Goal: Task Accomplishment & Management: Use online tool/utility

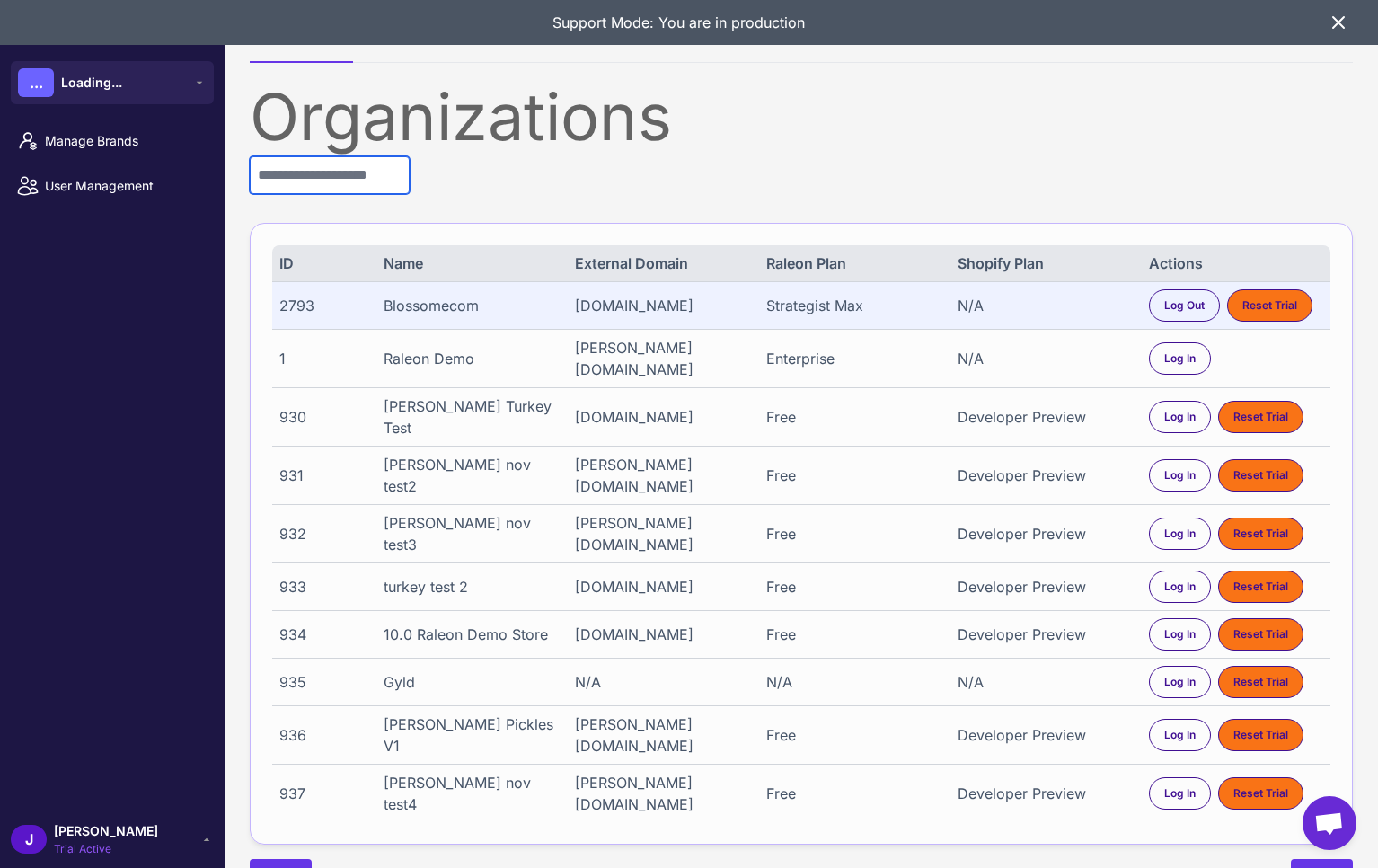
click at [299, 174] on input "text" at bounding box center [330, 175] width 160 height 38
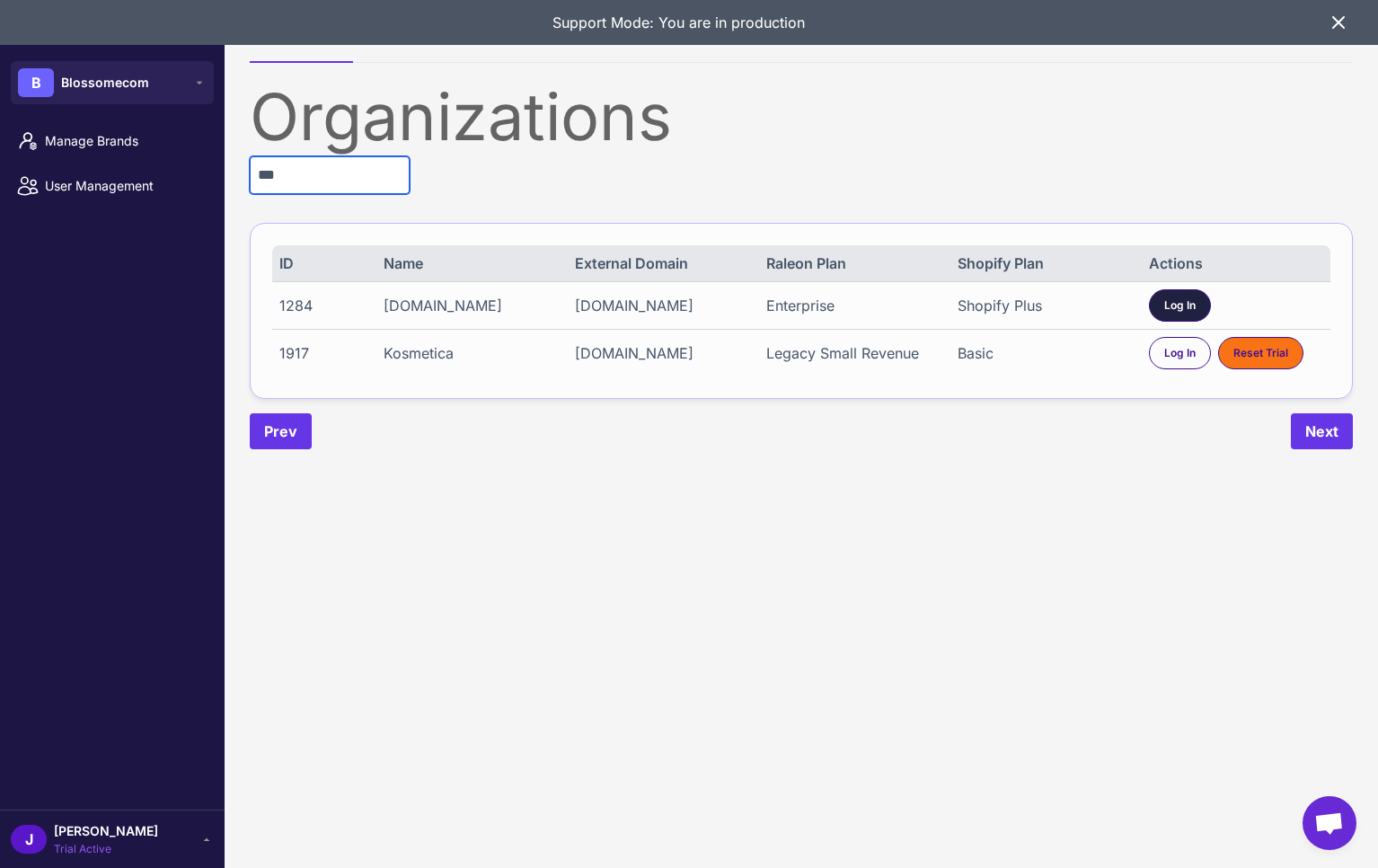
type input "***"
click at [1169, 306] on span "Log In" at bounding box center [1180, 306] width 31 height 17
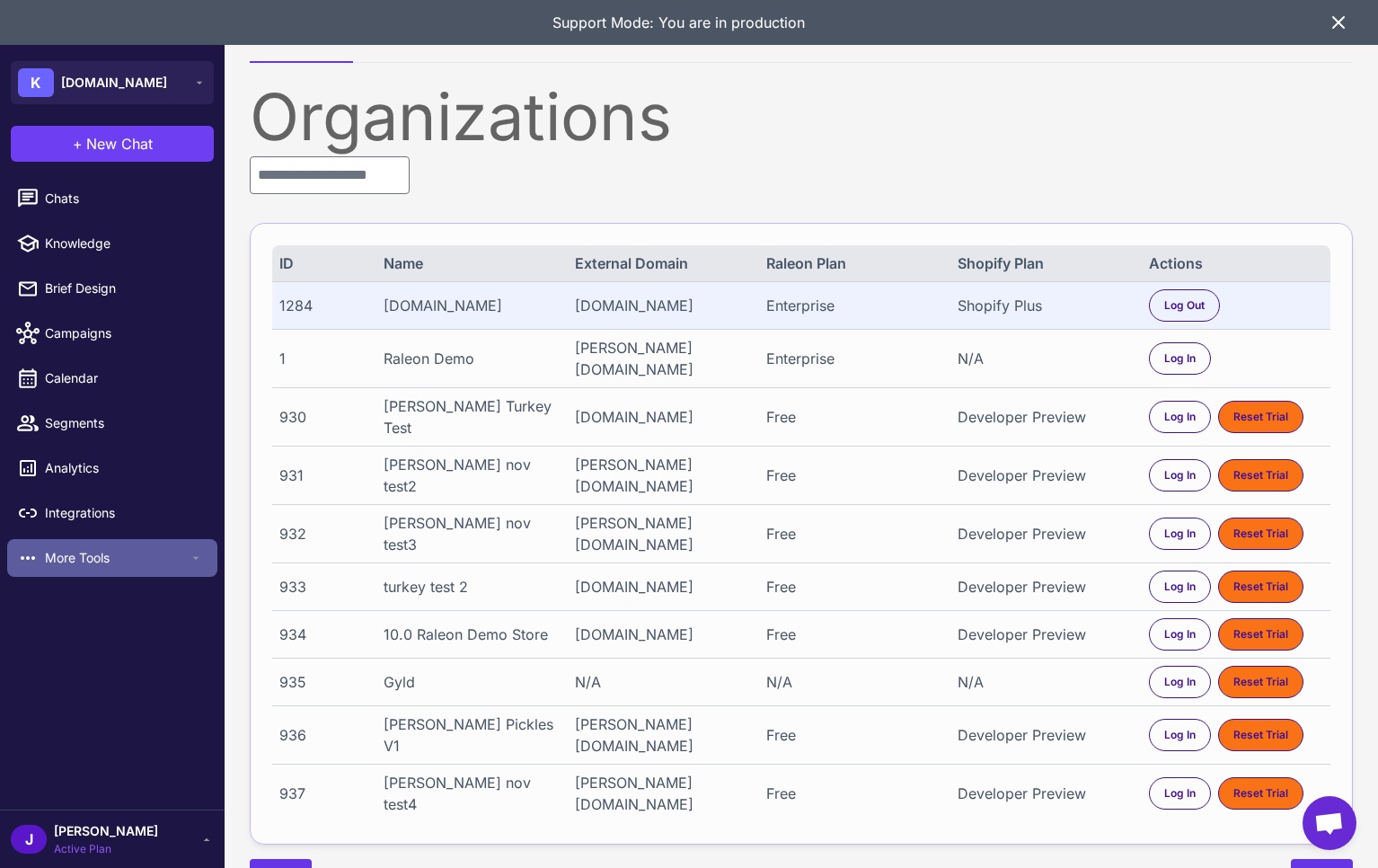
click at [80, 557] on span "More Tools" at bounding box center [117, 558] width 143 height 20
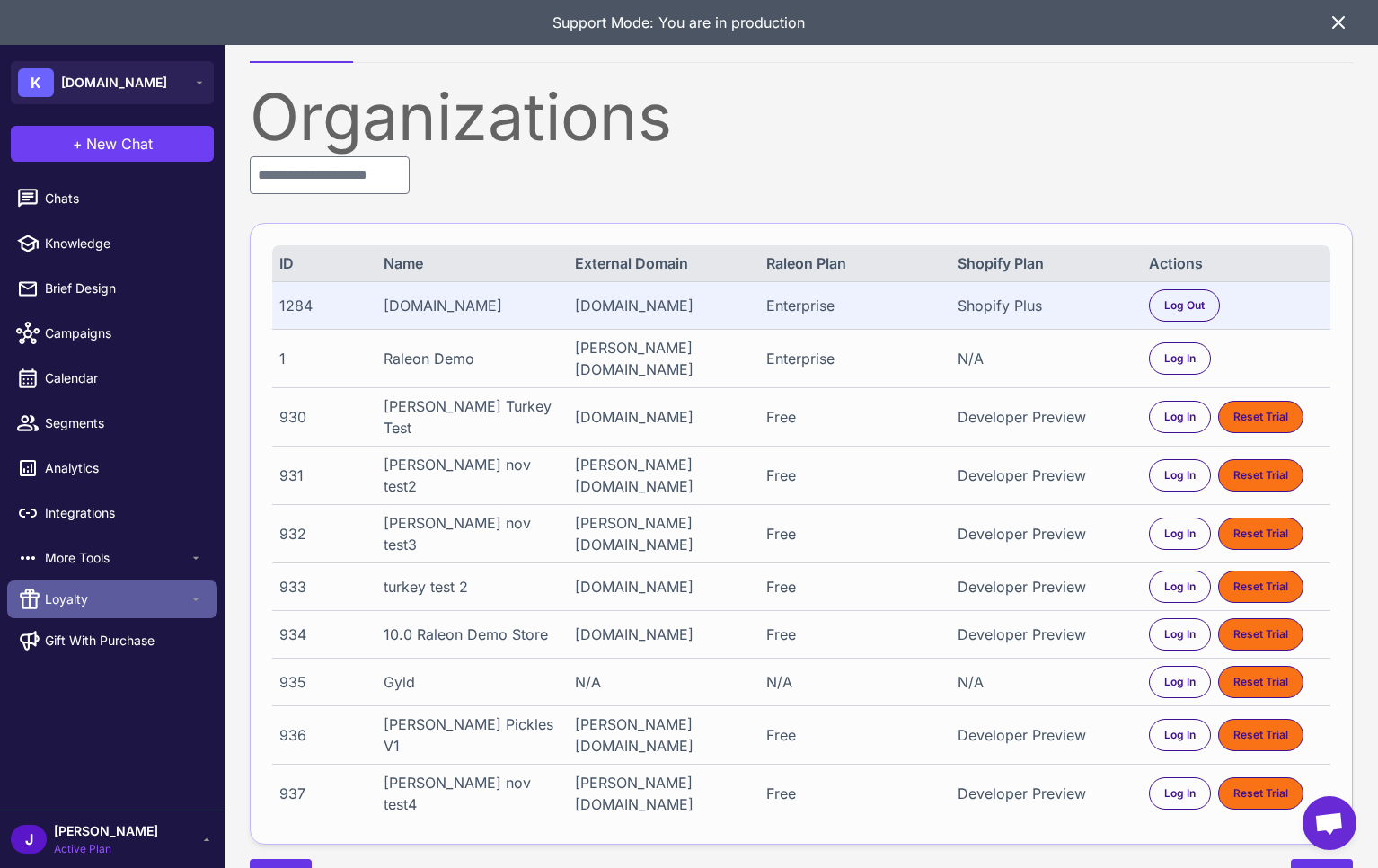
click at [91, 602] on span "Loyalty" at bounding box center [117, 600] width 143 height 20
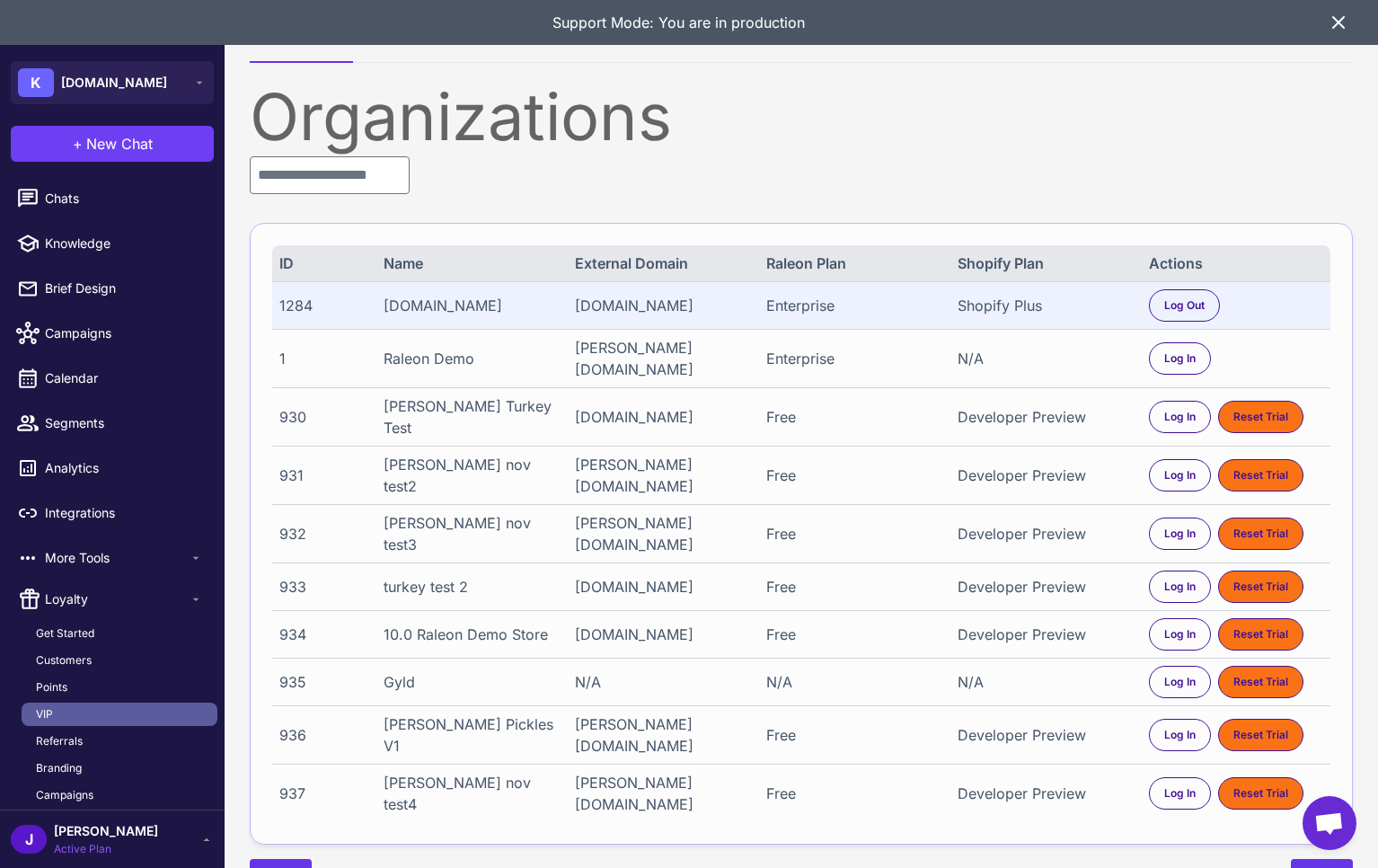
click at [62, 716] on link "VIP" at bounding box center [119, 714] width 196 height 23
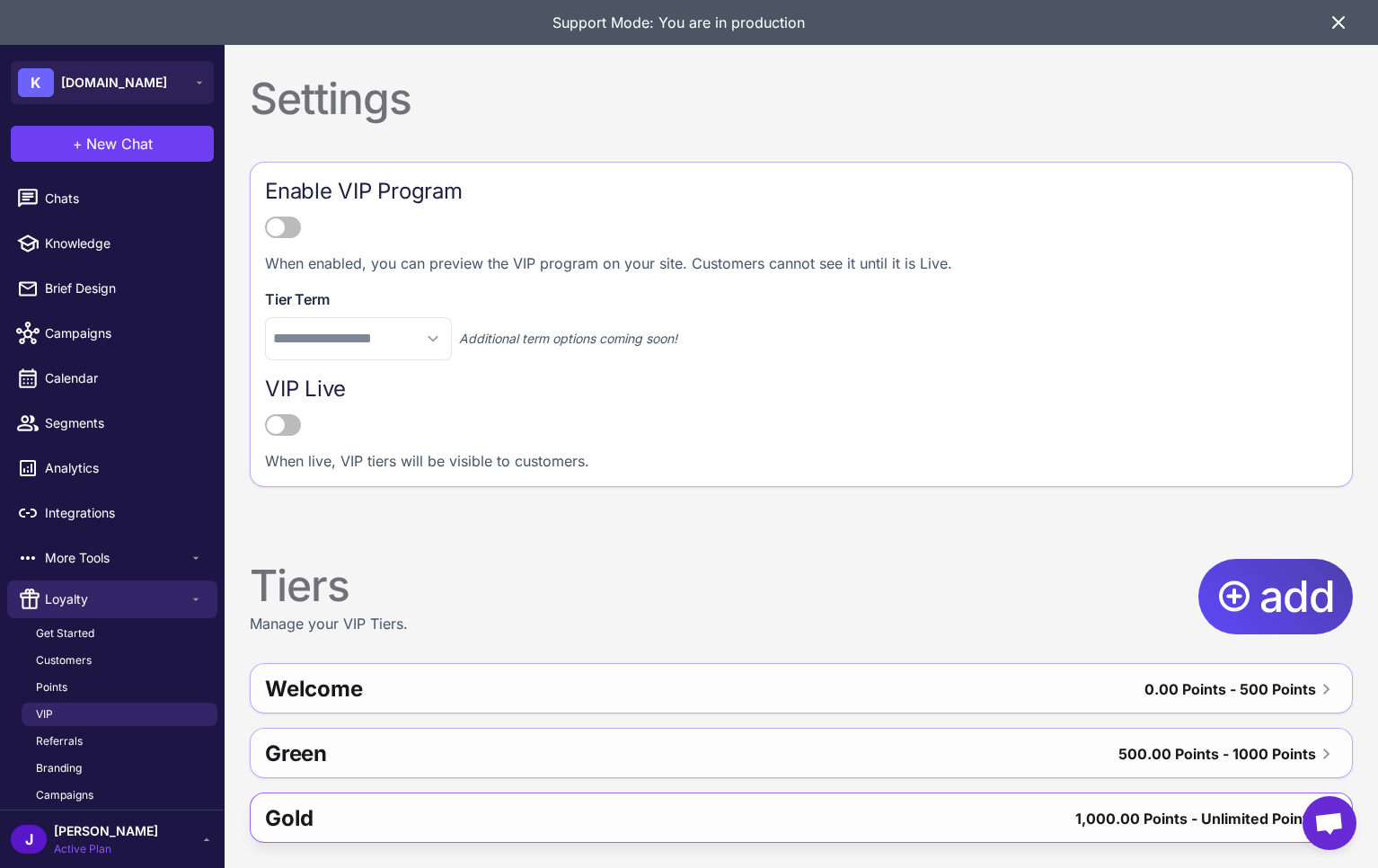
click at [407, 824] on div "Gold" at bounding box center [479, 817] width 429 height 43
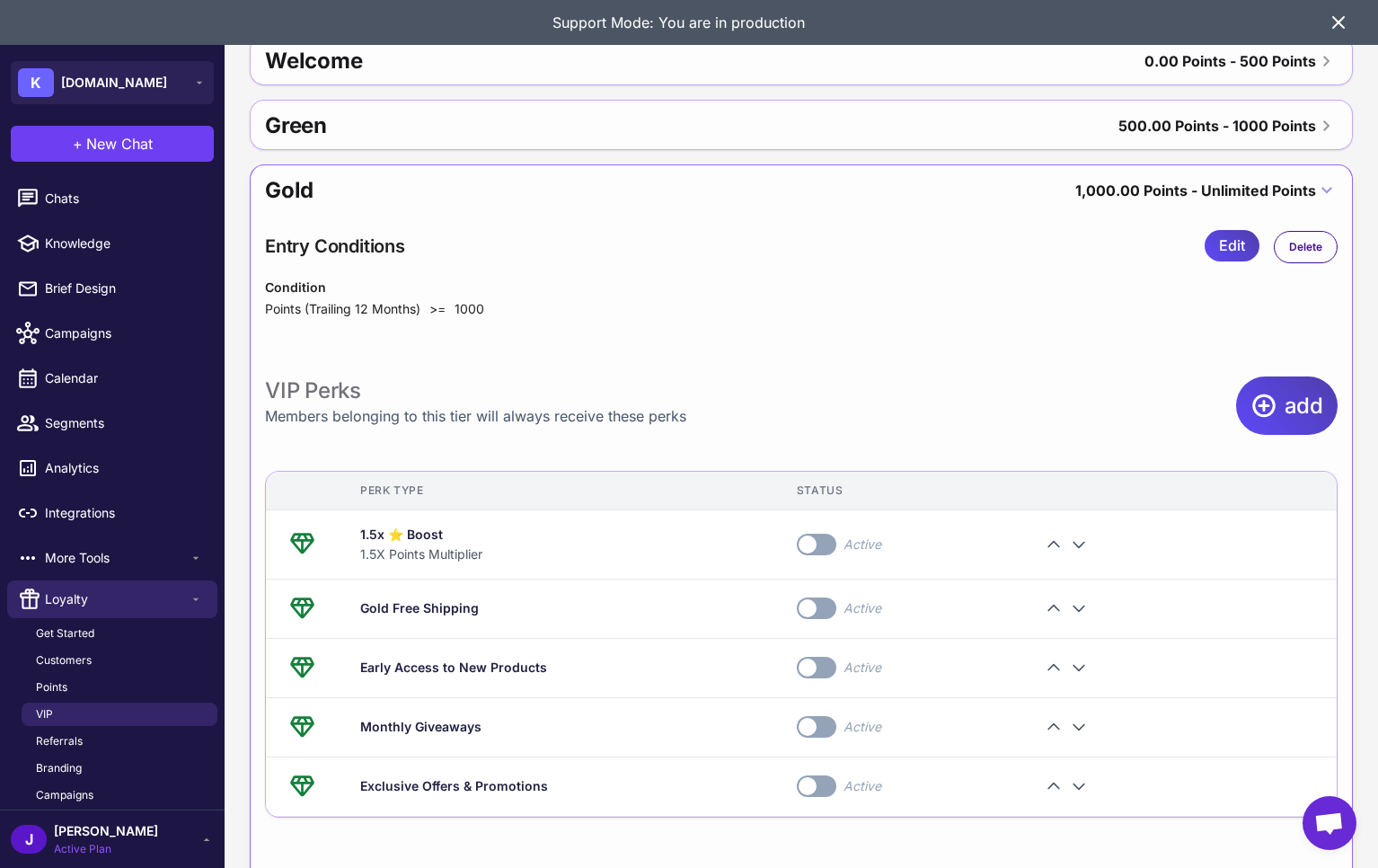
scroll to position [734, 0]
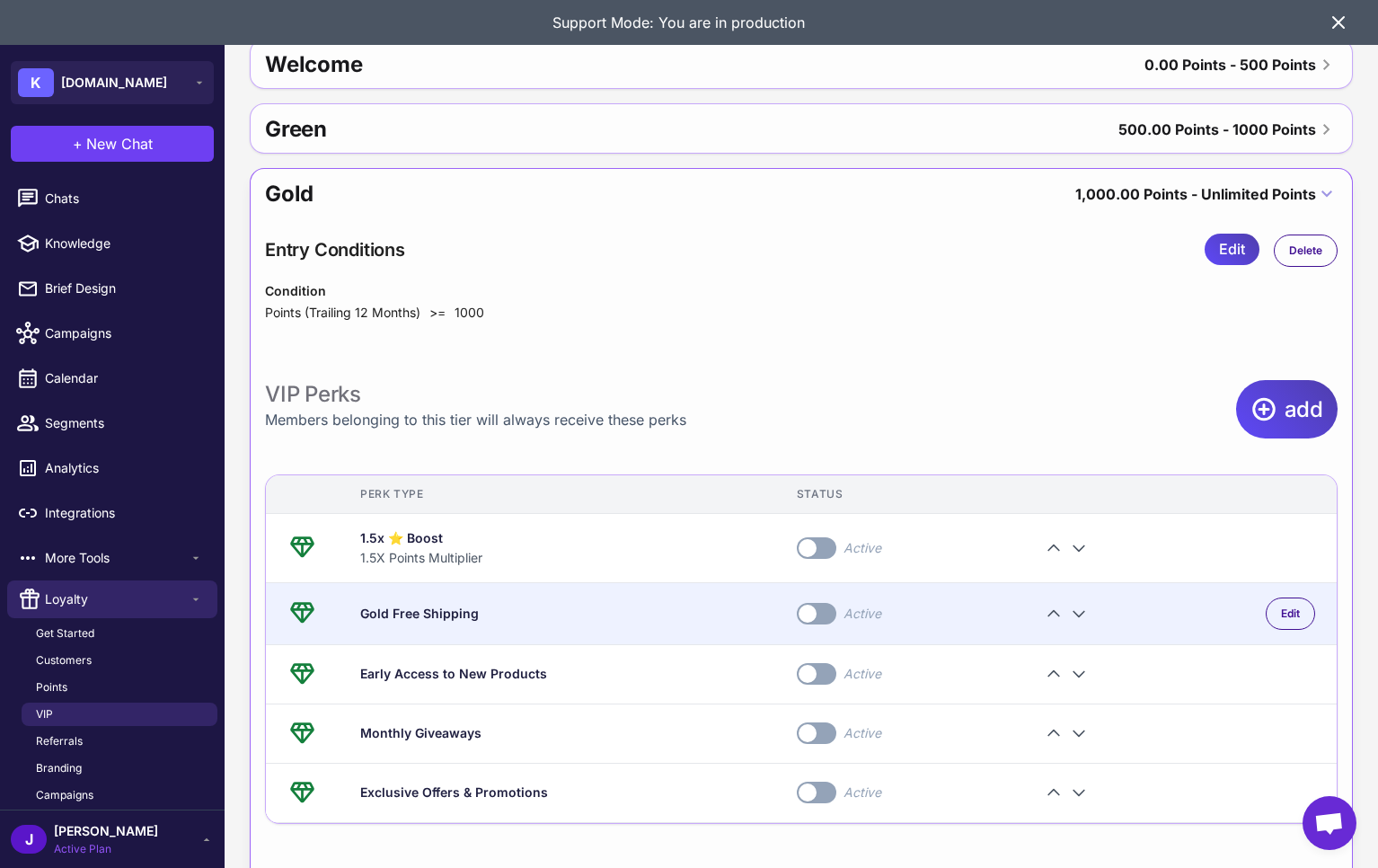
click at [421, 613] on div "Gold Free Shipping" at bounding box center [557, 614] width 393 height 20
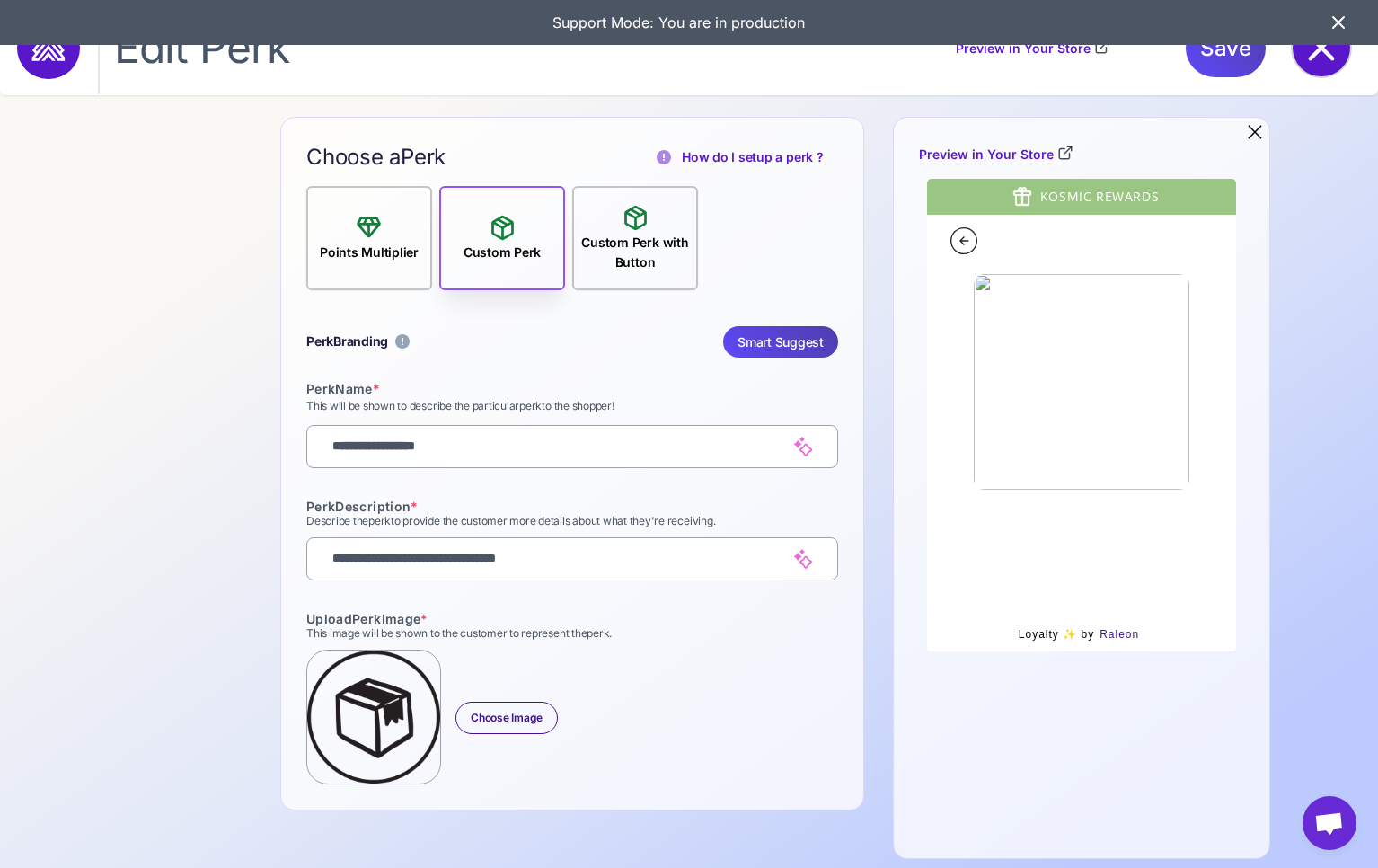
click at [1321, 62] on icon at bounding box center [1321, 48] width 58 height 58
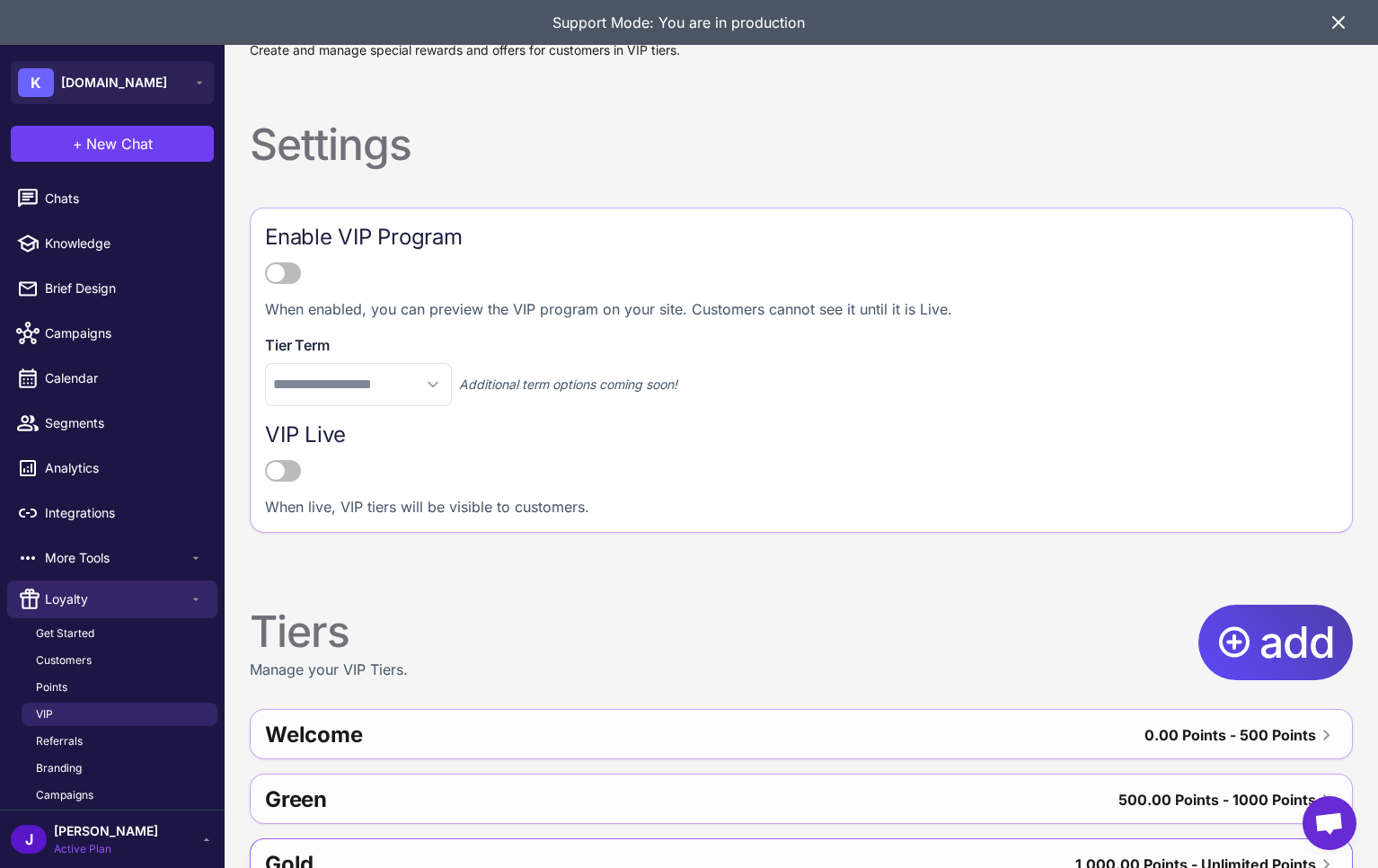
click at [384, 853] on div "Gold" at bounding box center [479, 863] width 429 height 43
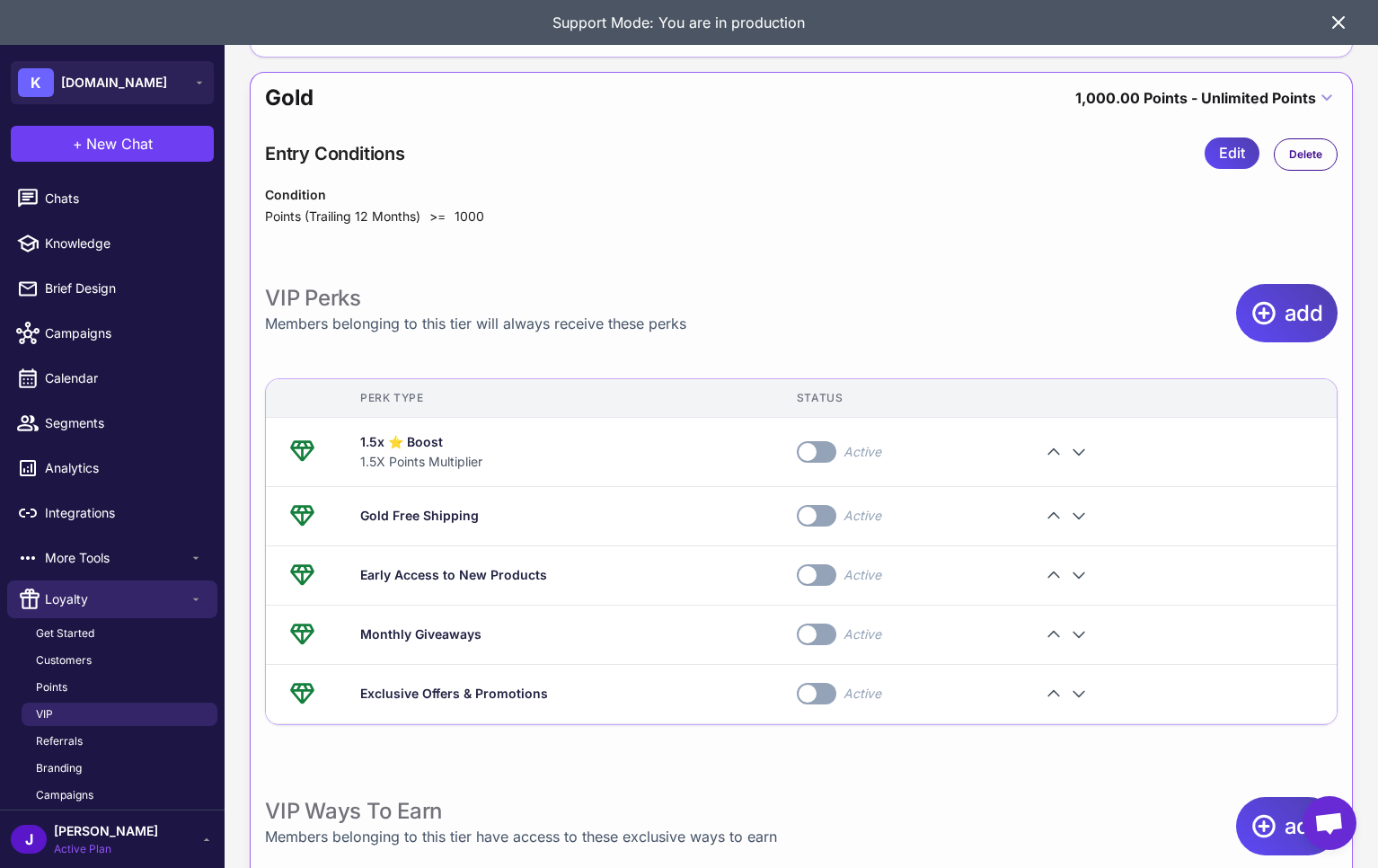
scroll to position [800, 0]
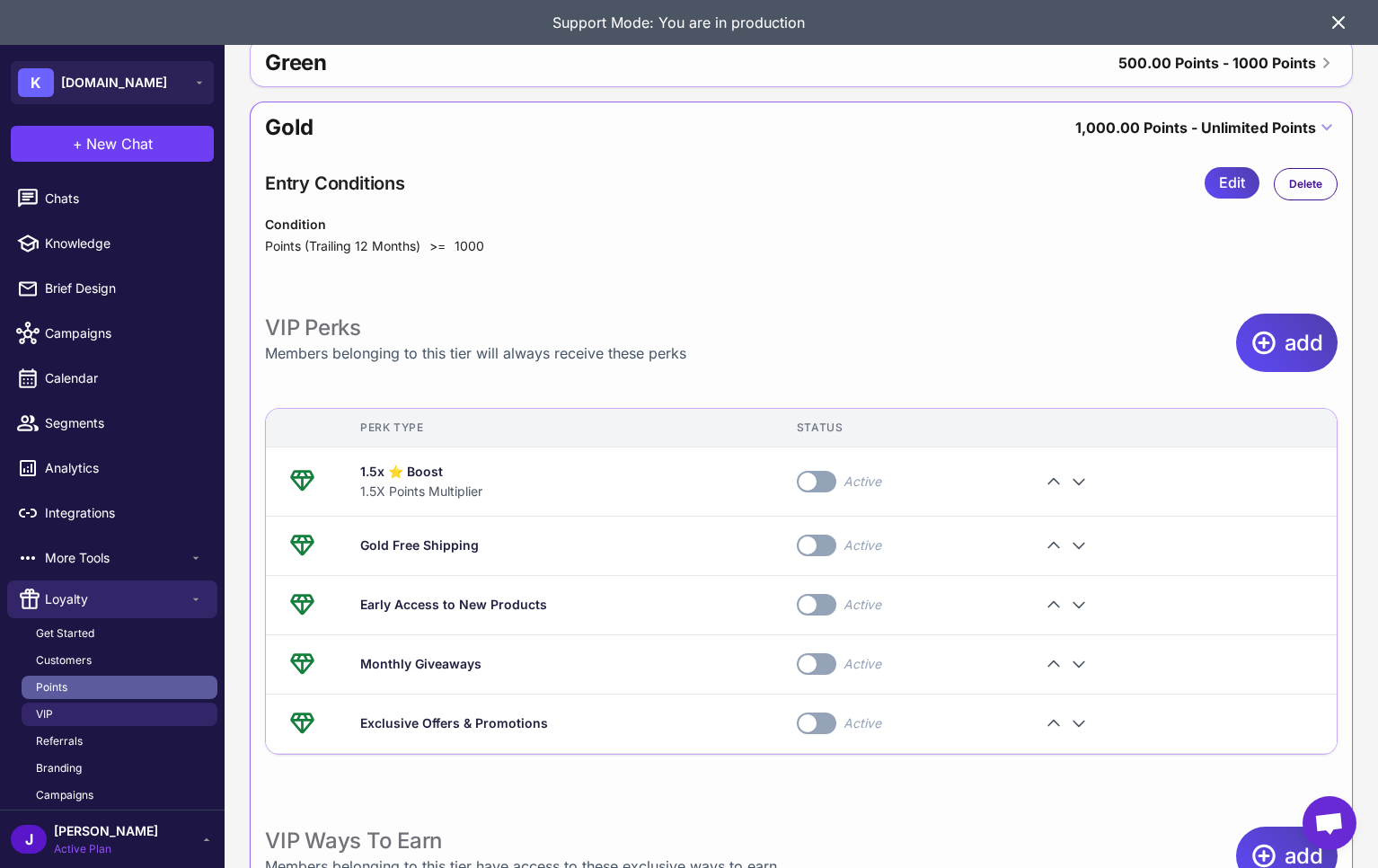
click at [58, 685] on span "Points" at bounding box center [51, 687] width 31 height 17
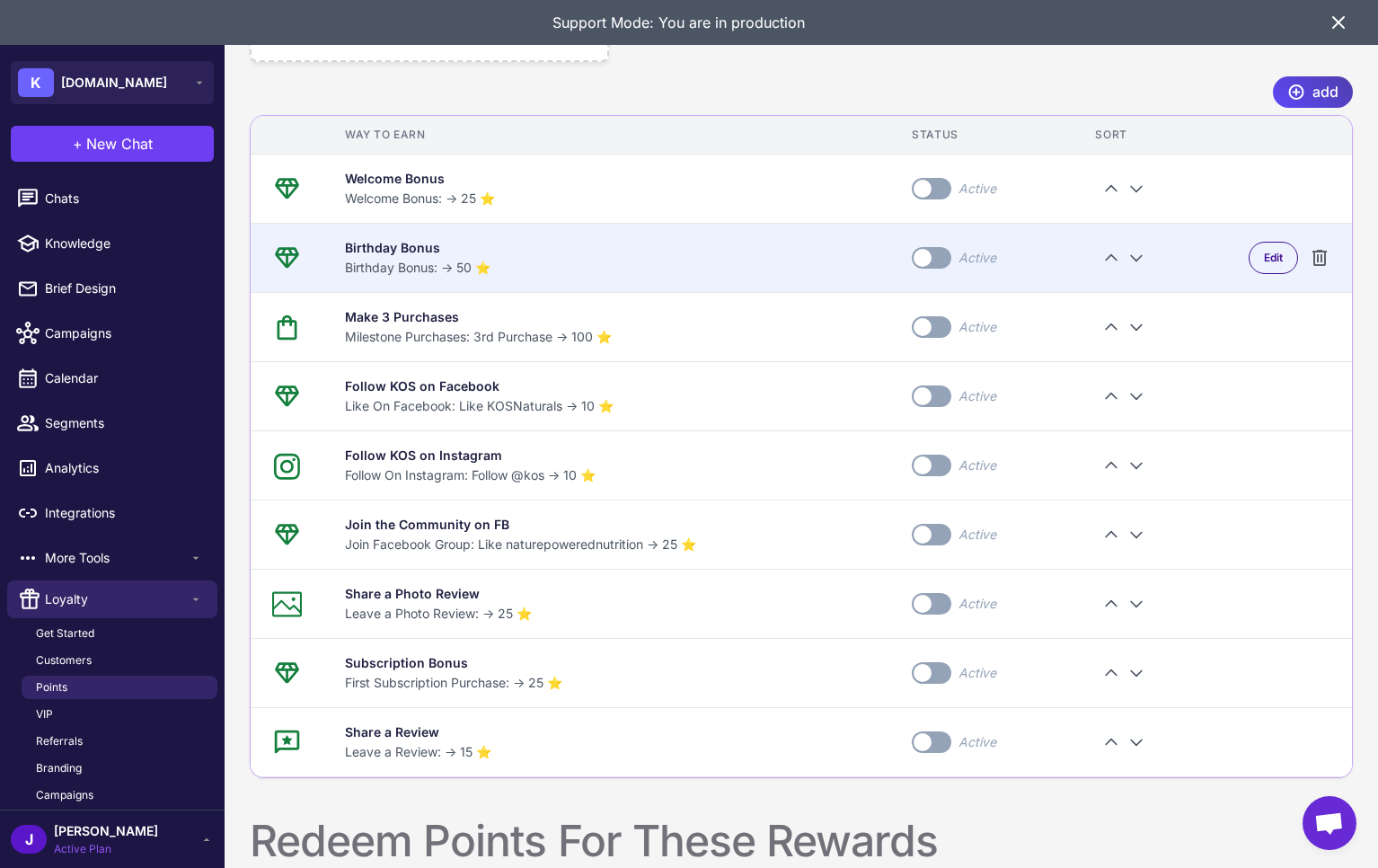
scroll to position [747, 0]
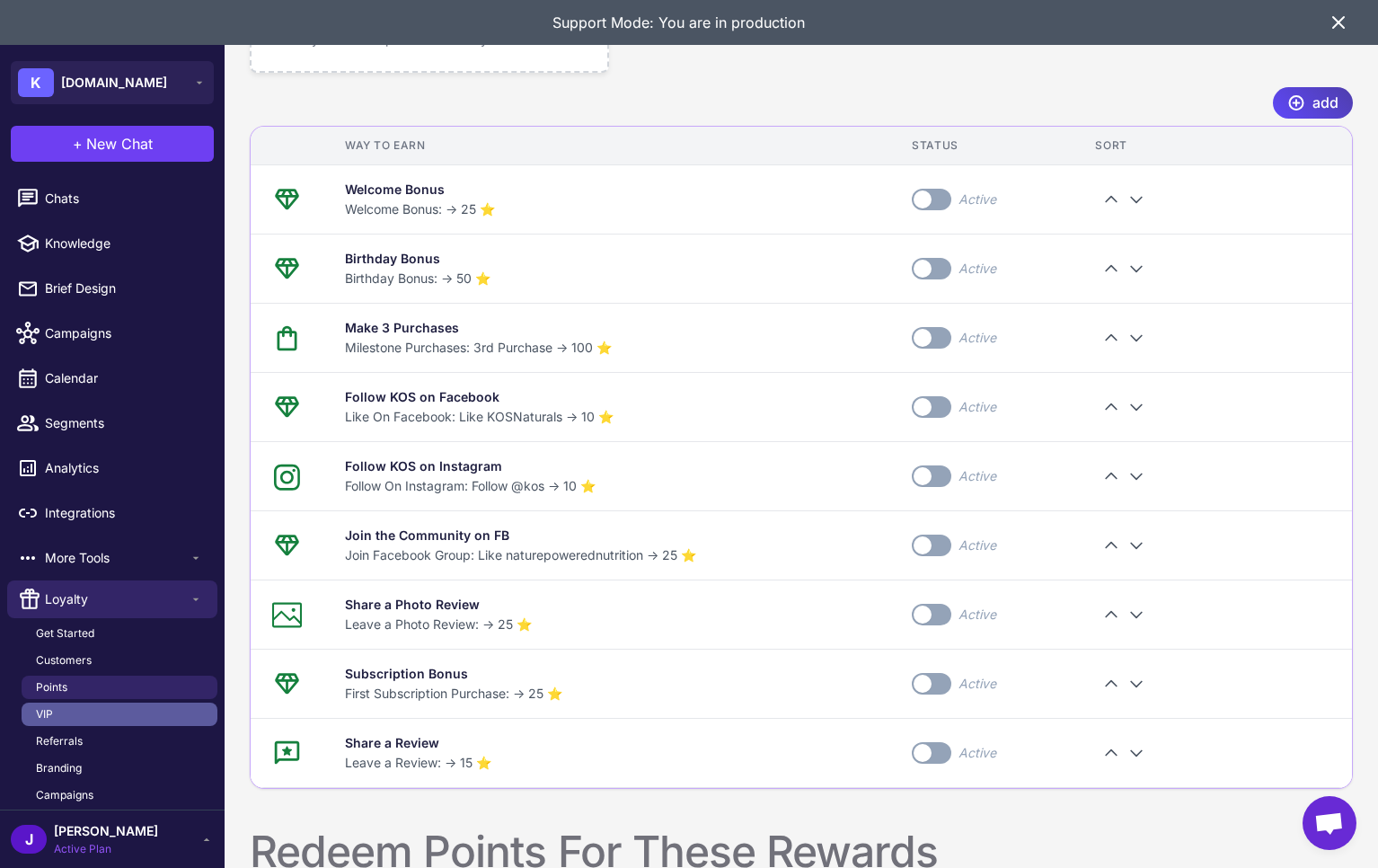
click at [53, 714] on span "VIP" at bounding box center [44, 715] width 17 height 17
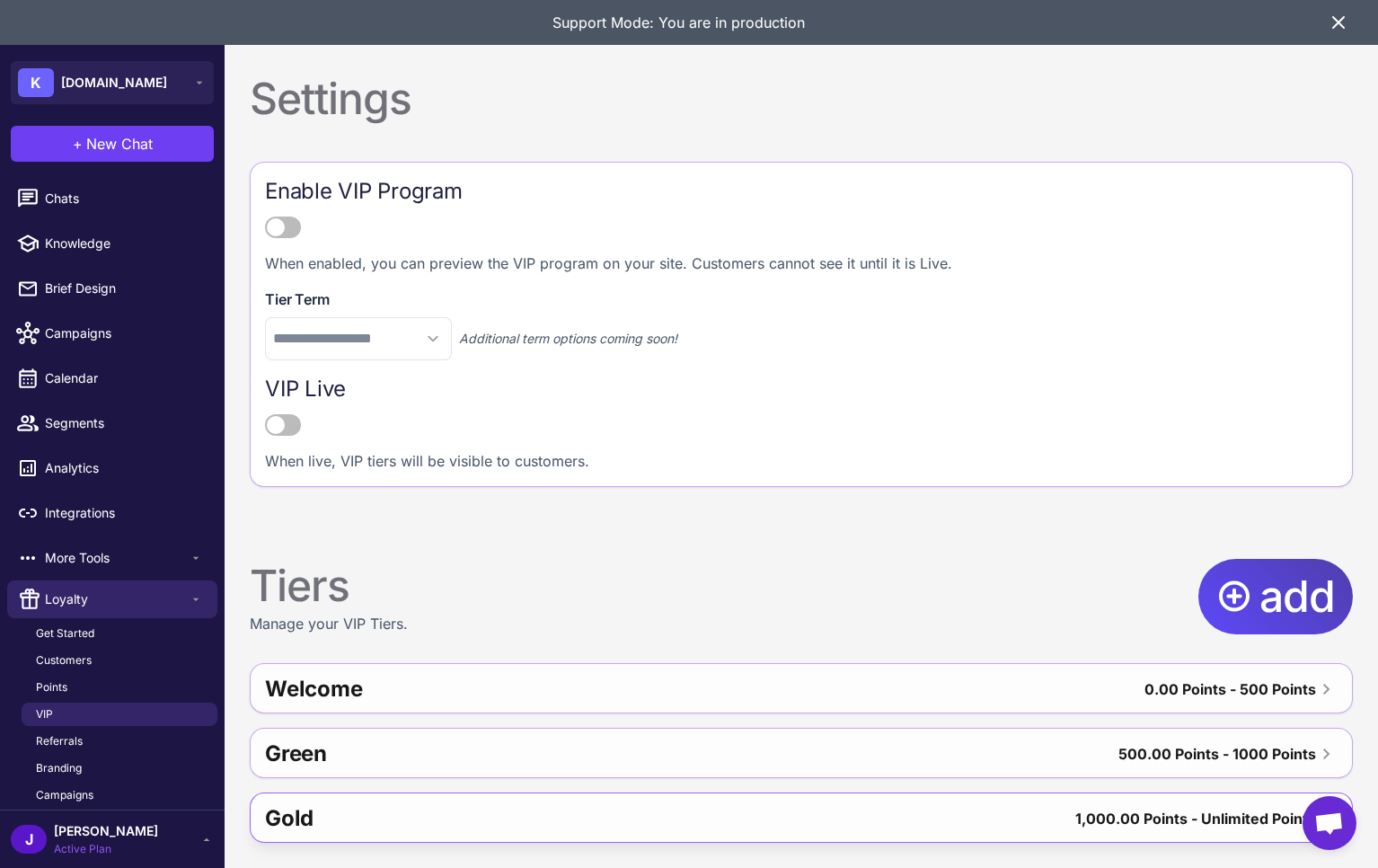
click at [434, 829] on div "Gold" at bounding box center [479, 817] width 429 height 43
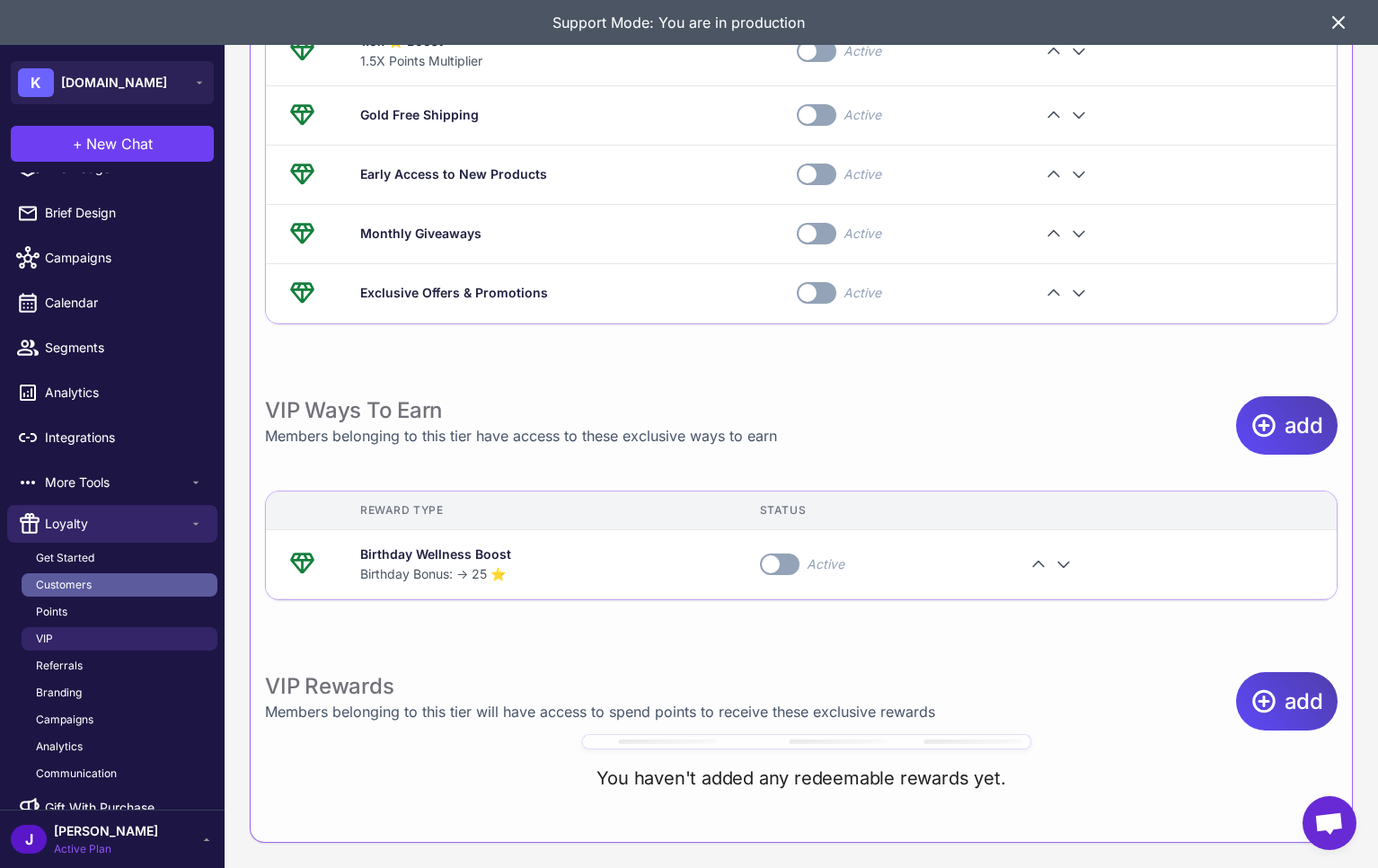
scroll to position [103, 0]
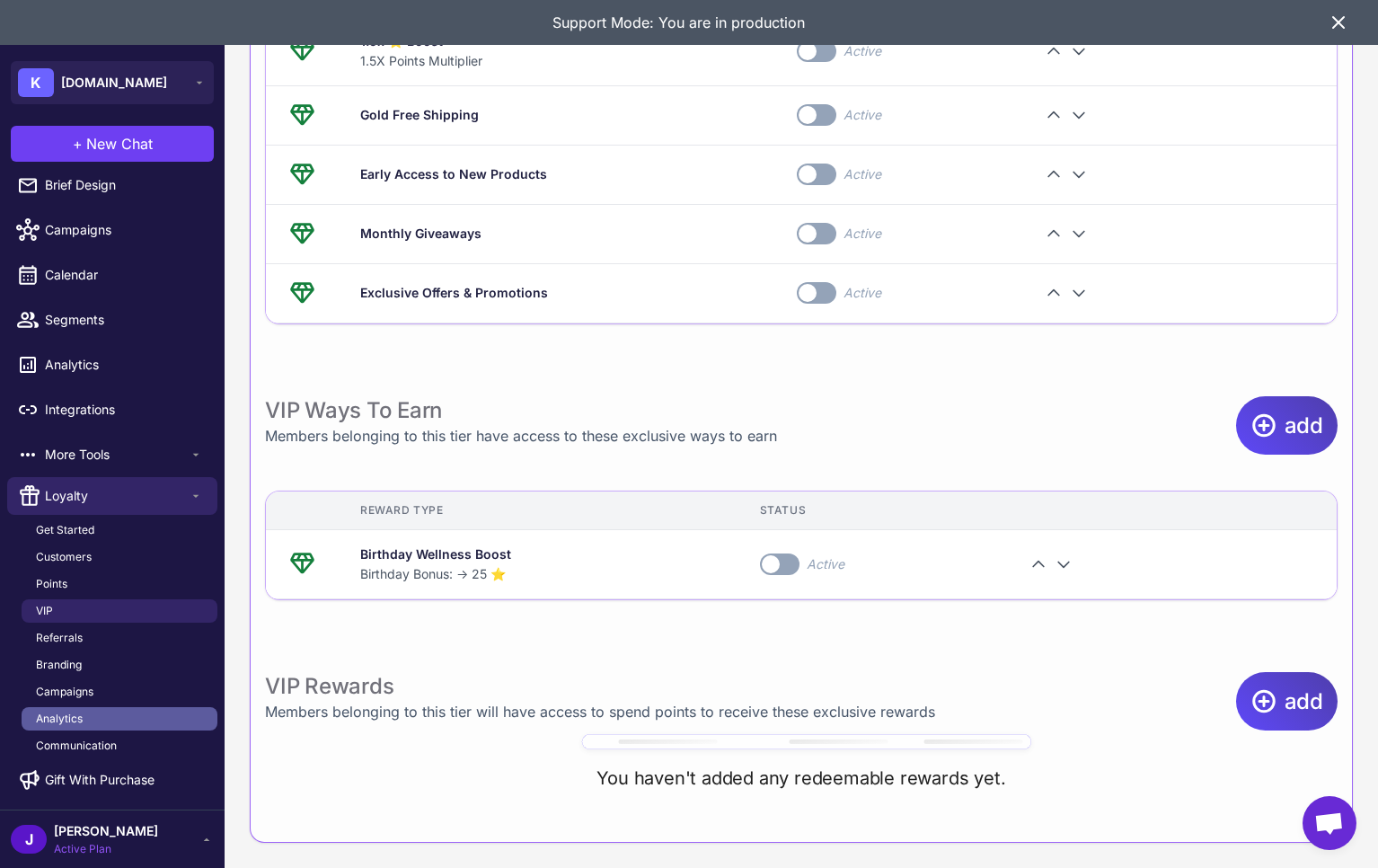
click at [70, 727] on link "Analytics" at bounding box center [119, 718] width 196 height 23
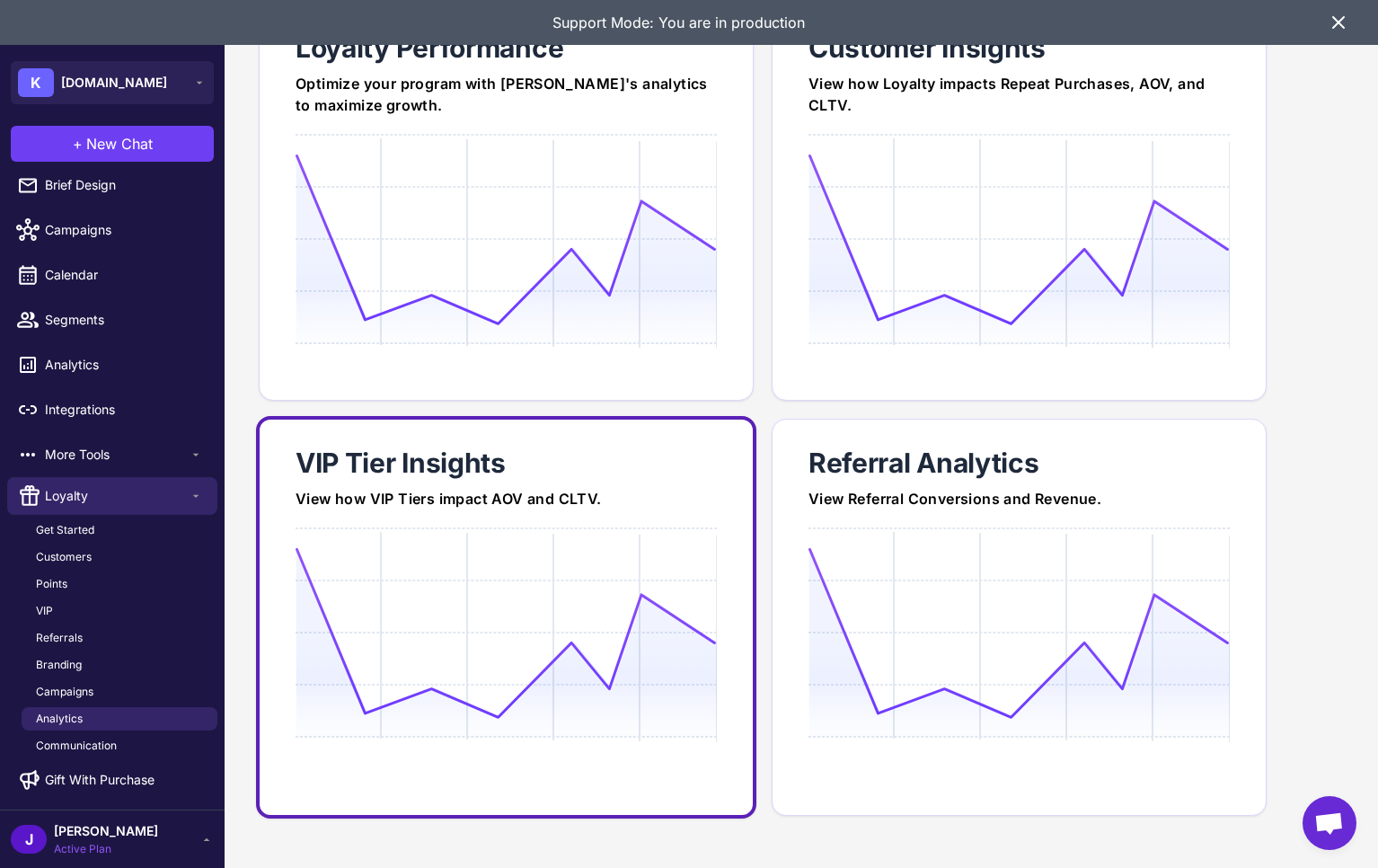
click at [350, 595] on icon at bounding box center [506, 633] width 421 height 172
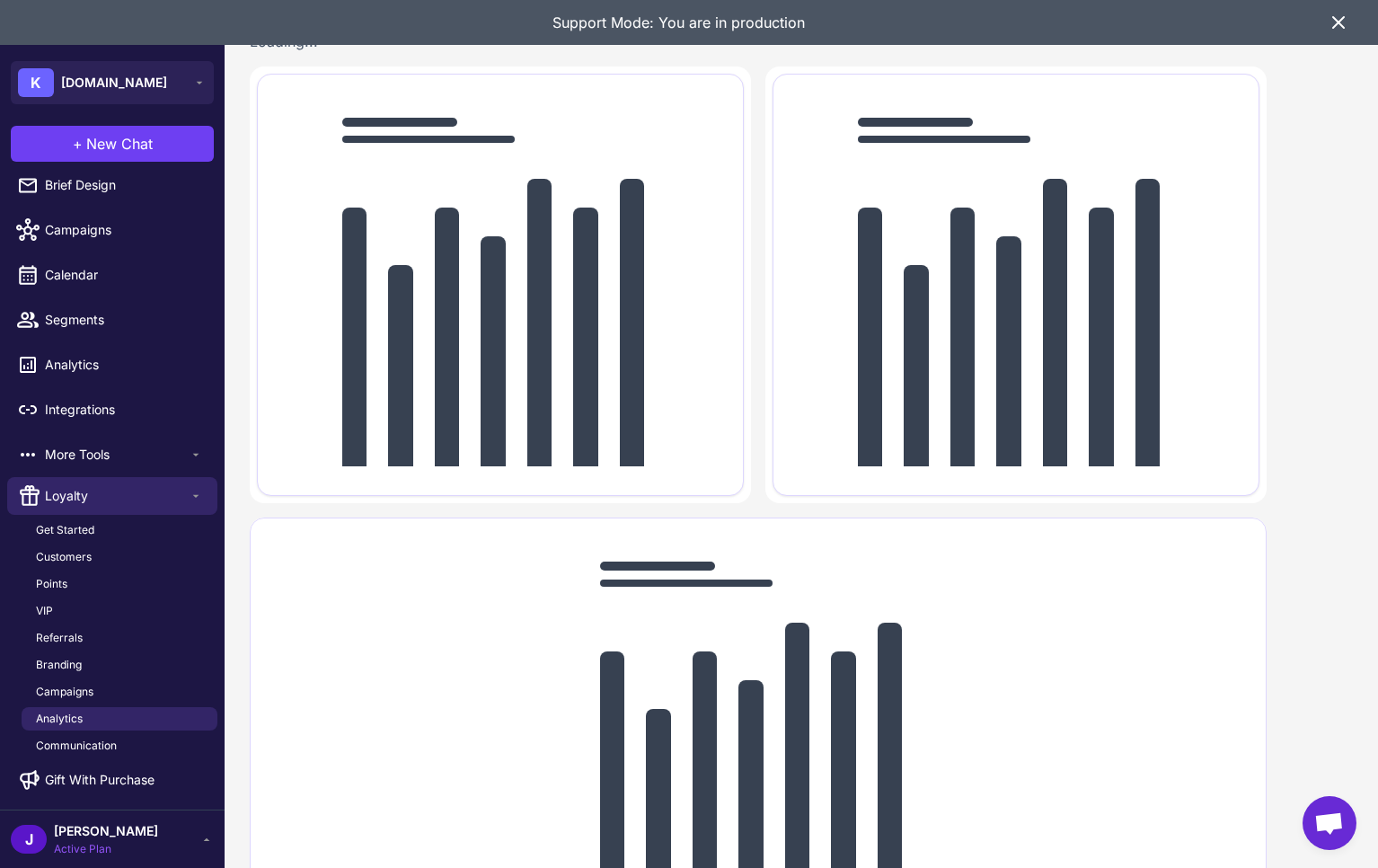
click at [1338, 21] on icon at bounding box center [1338, 23] width 11 height 11
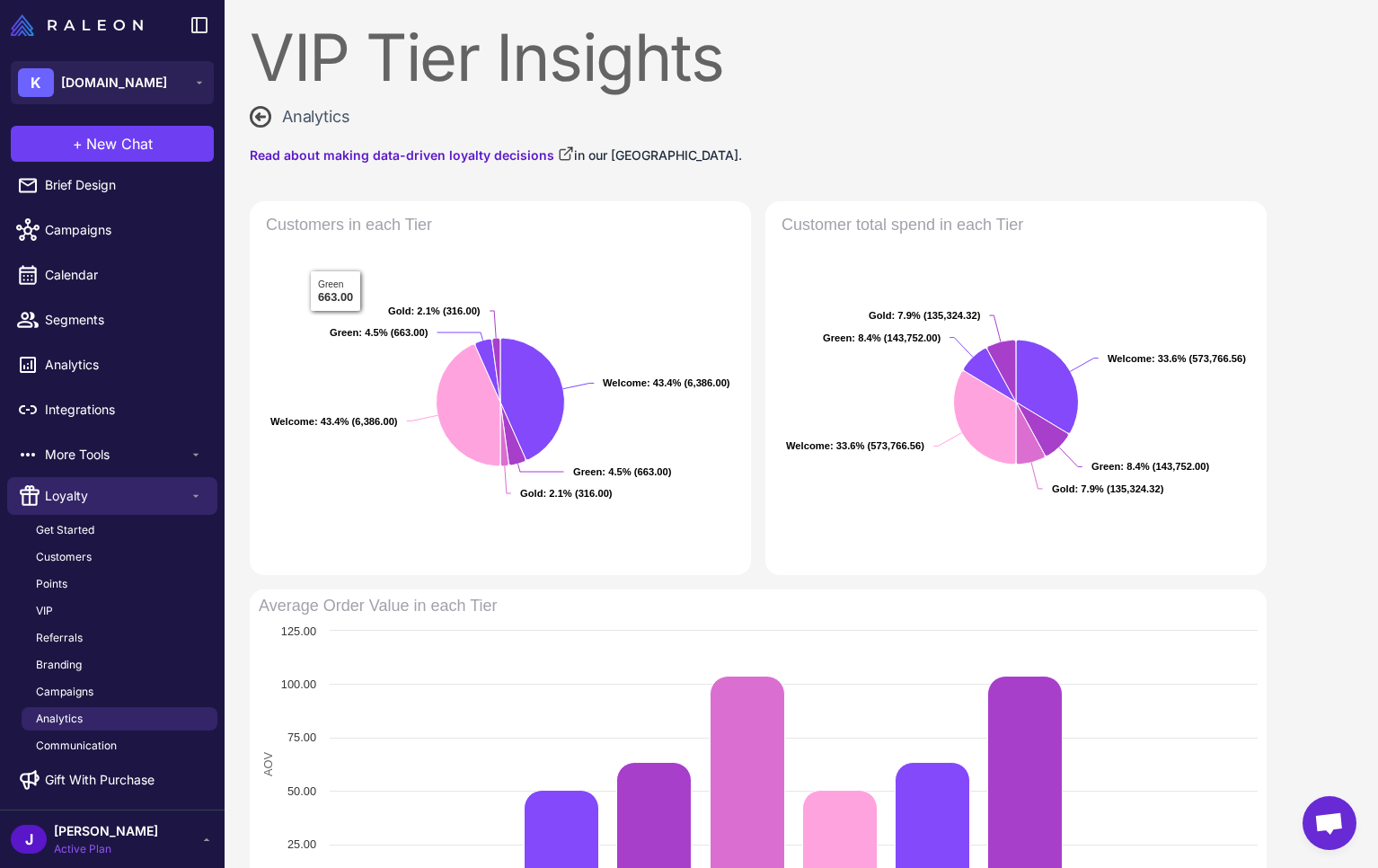
click at [267, 114] on icon at bounding box center [260, 116] width 21 height 21
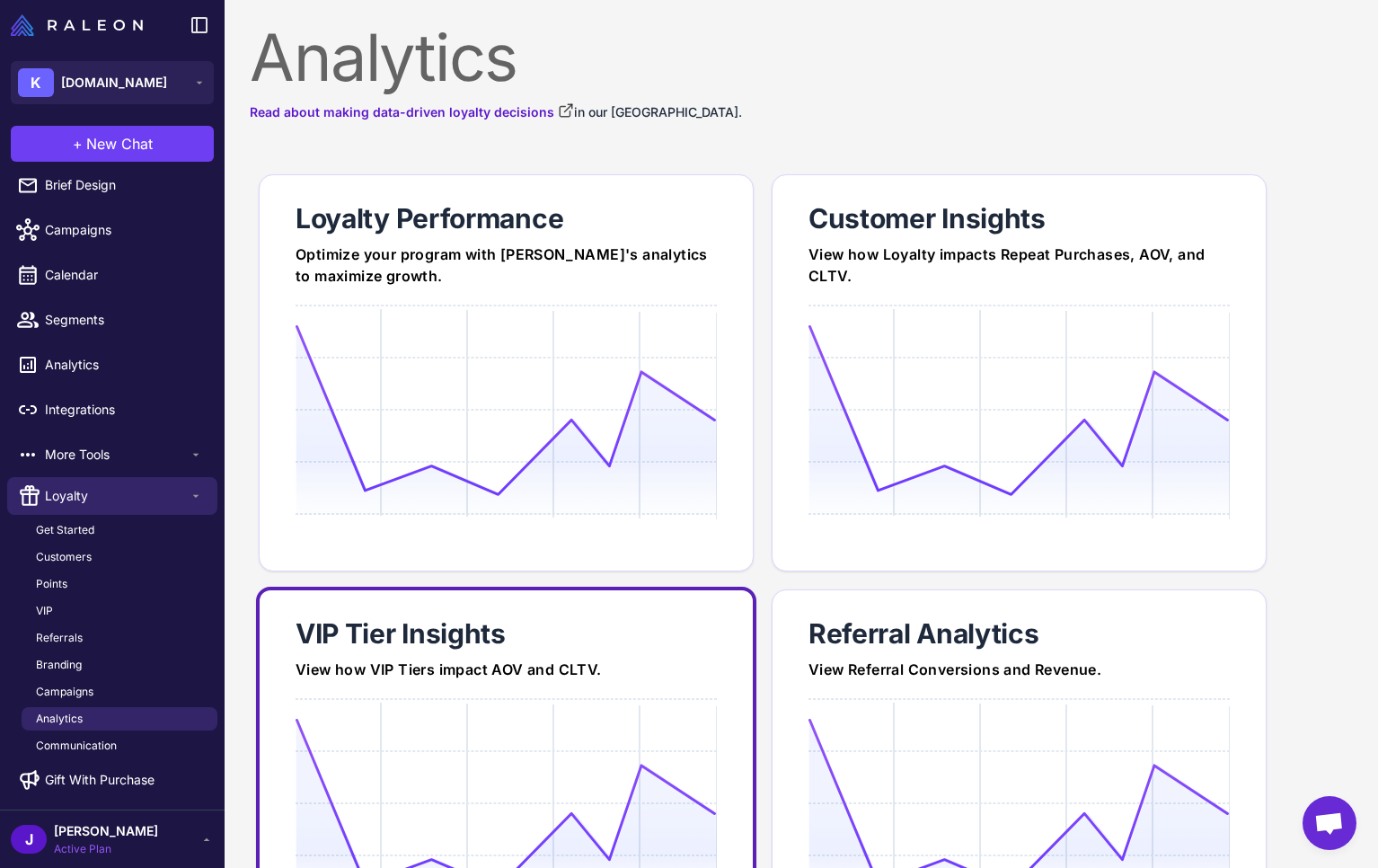
click at [433, 672] on div "View how VIP Tiers impact AOV and CLTV." at bounding box center [506, 669] width 422 height 21
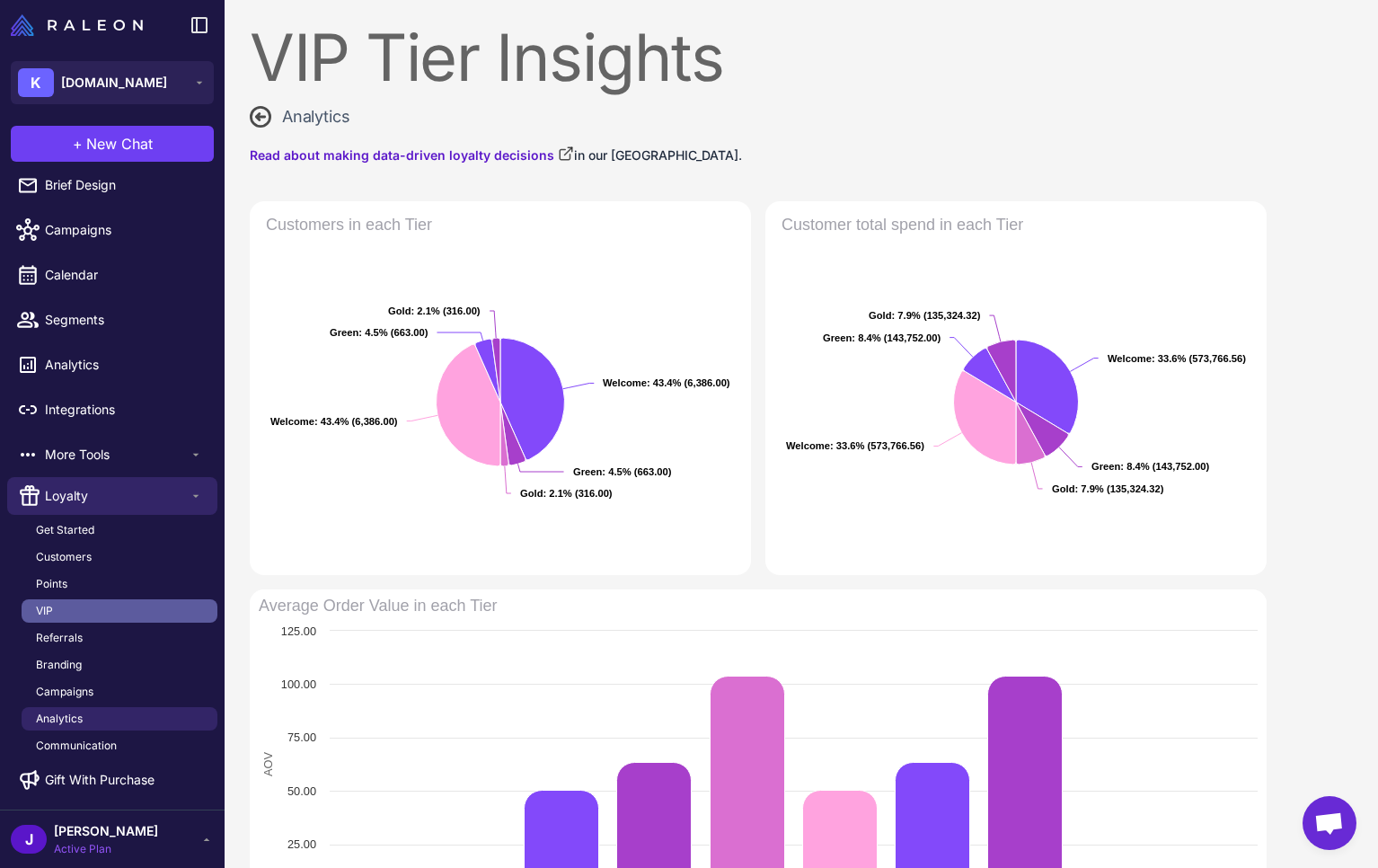
click at [44, 610] on span "VIP" at bounding box center [44, 611] width 17 height 17
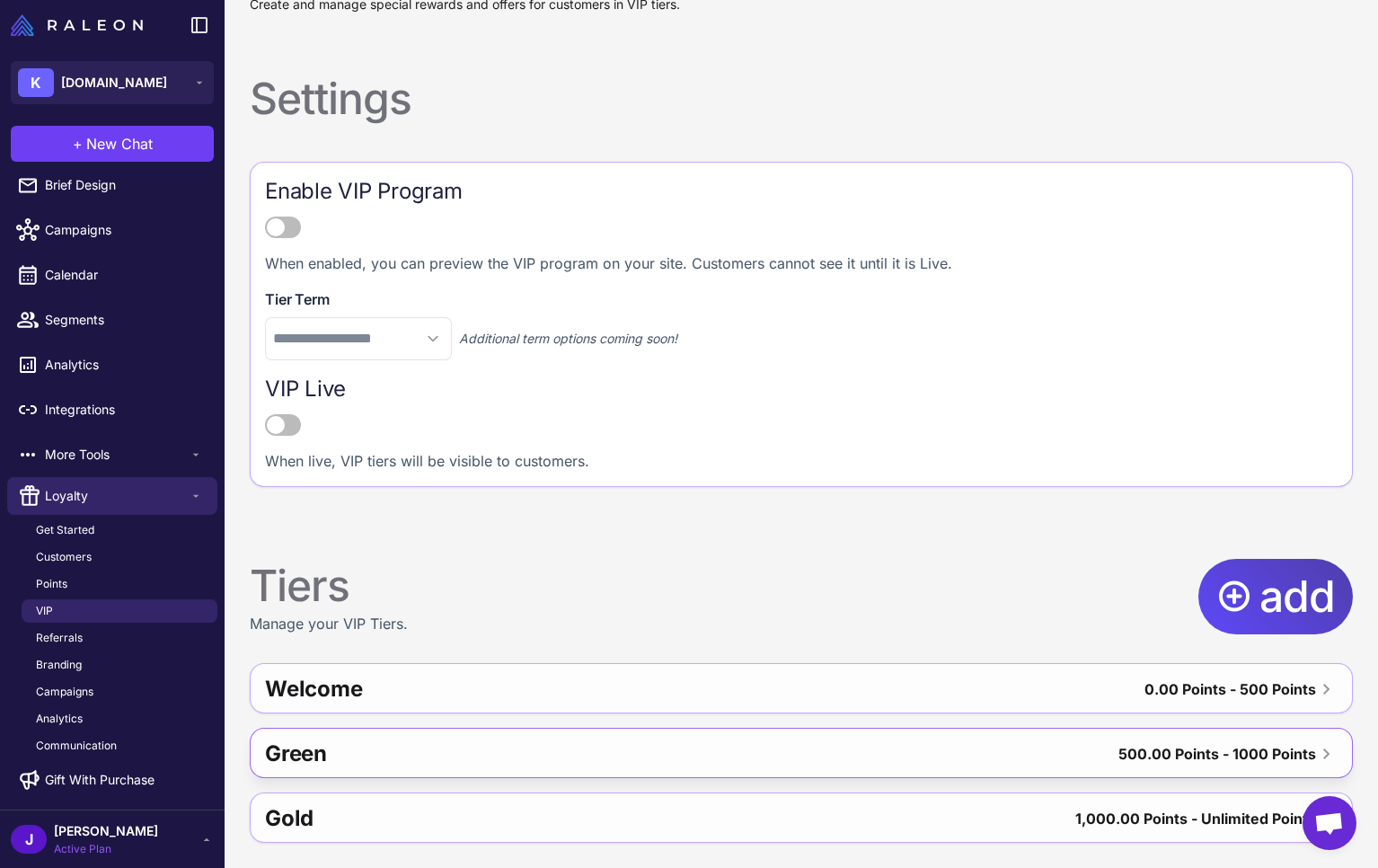
click at [317, 761] on div "Green" at bounding box center [493, 753] width 457 height 43
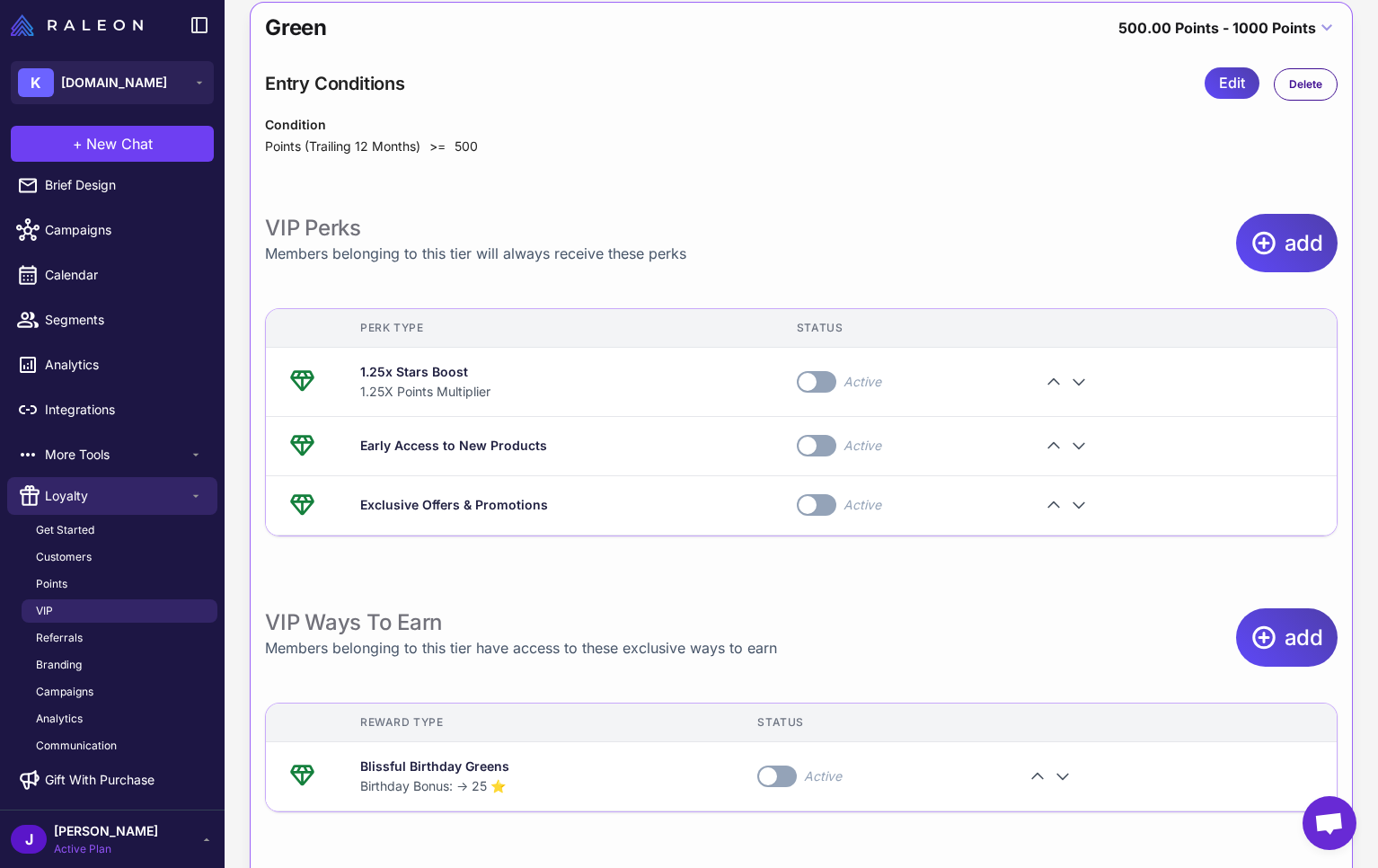
scroll to position [837, 0]
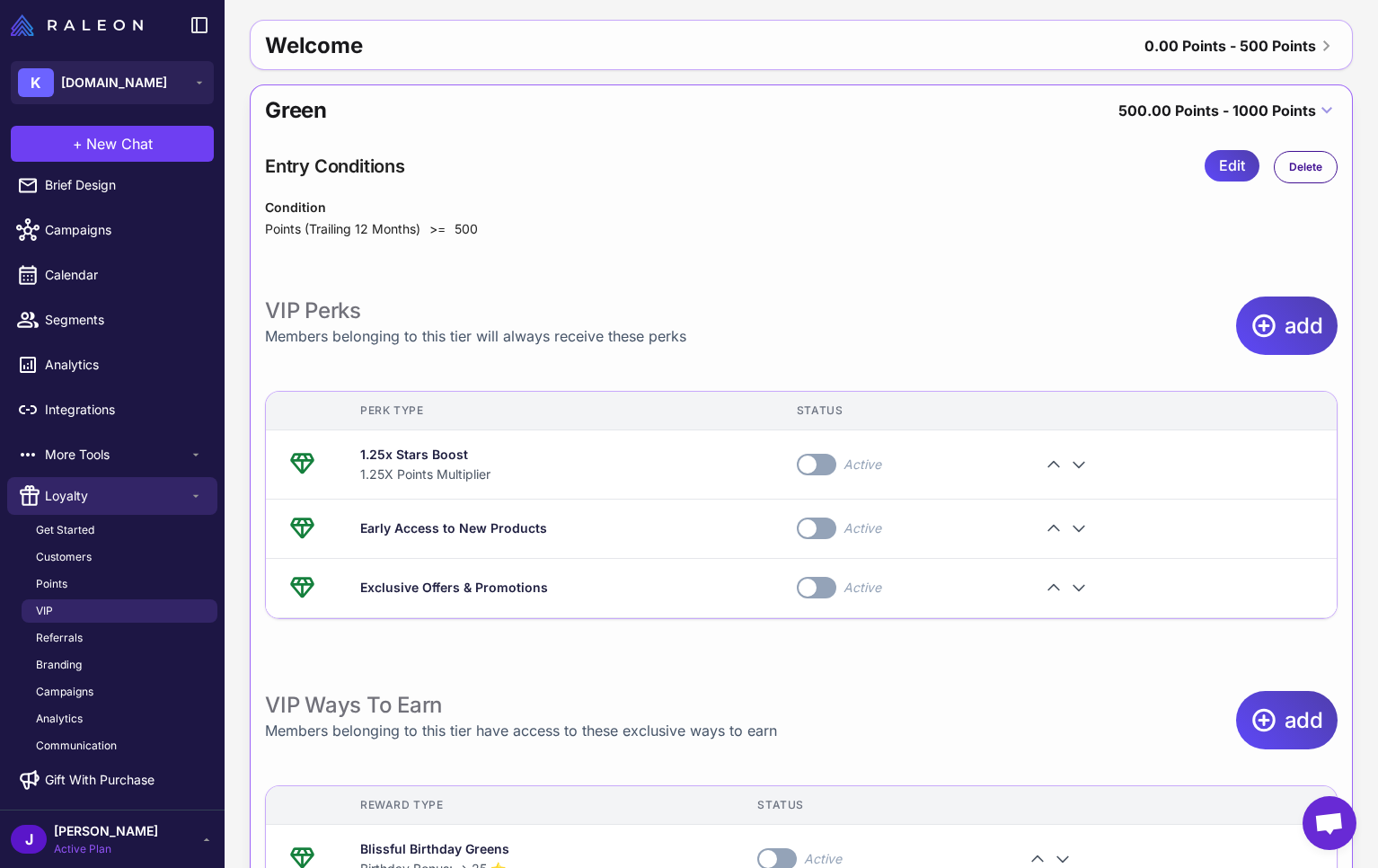
click at [339, 117] on div "Green" at bounding box center [493, 110] width 457 height 43
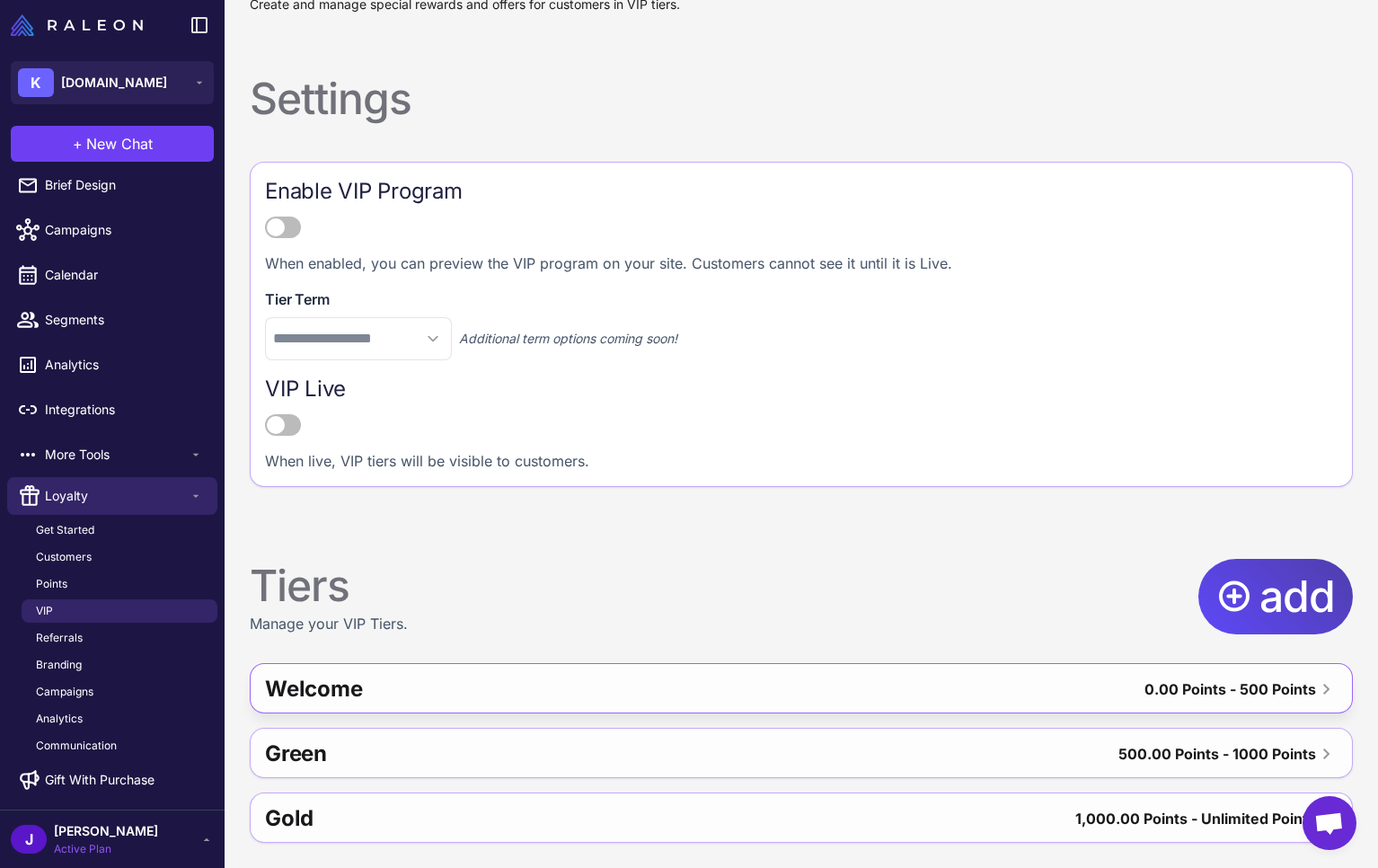
click at [352, 697] on div "Welcome" at bounding box center [509, 689] width 489 height 43
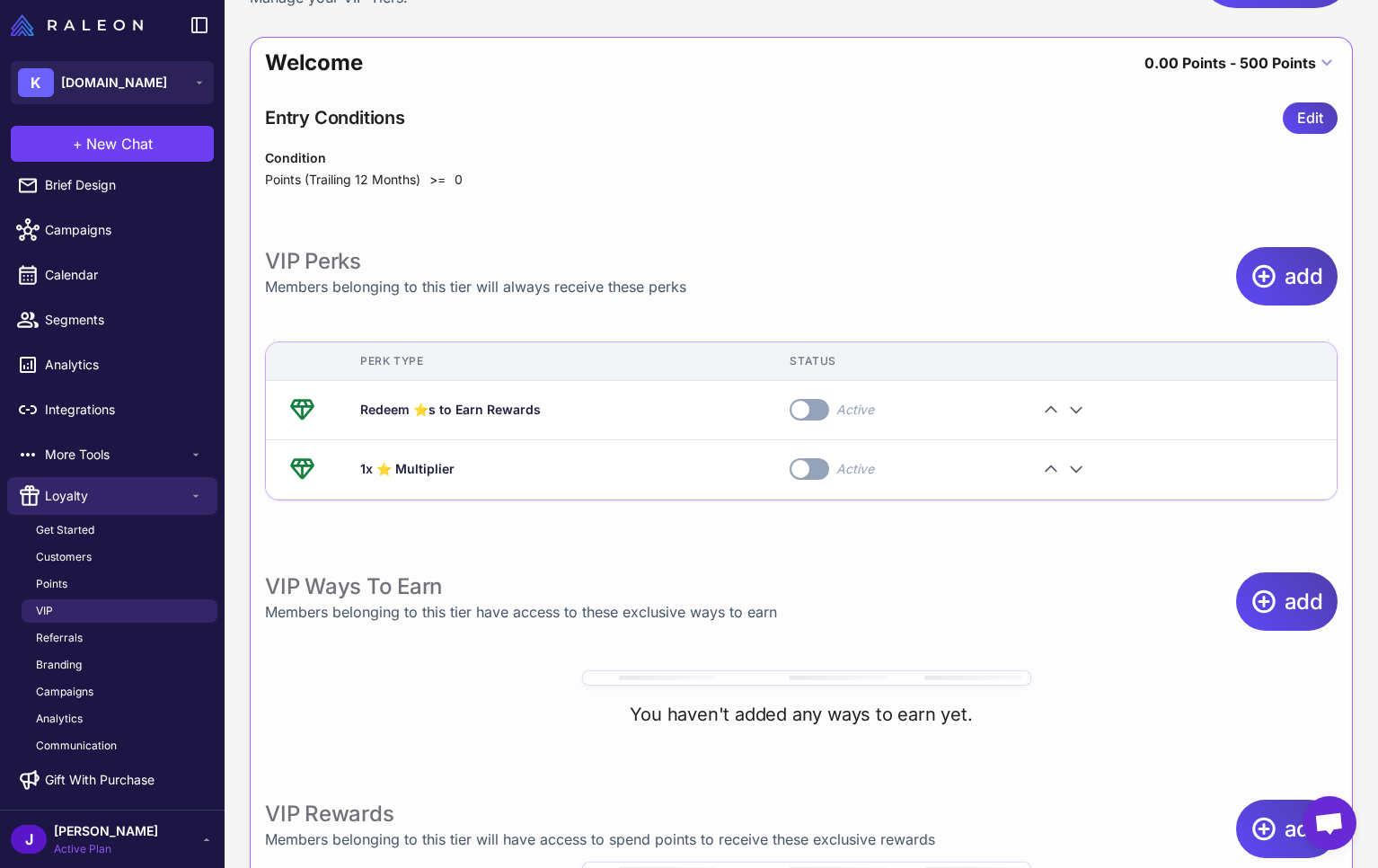
scroll to position [772, 0]
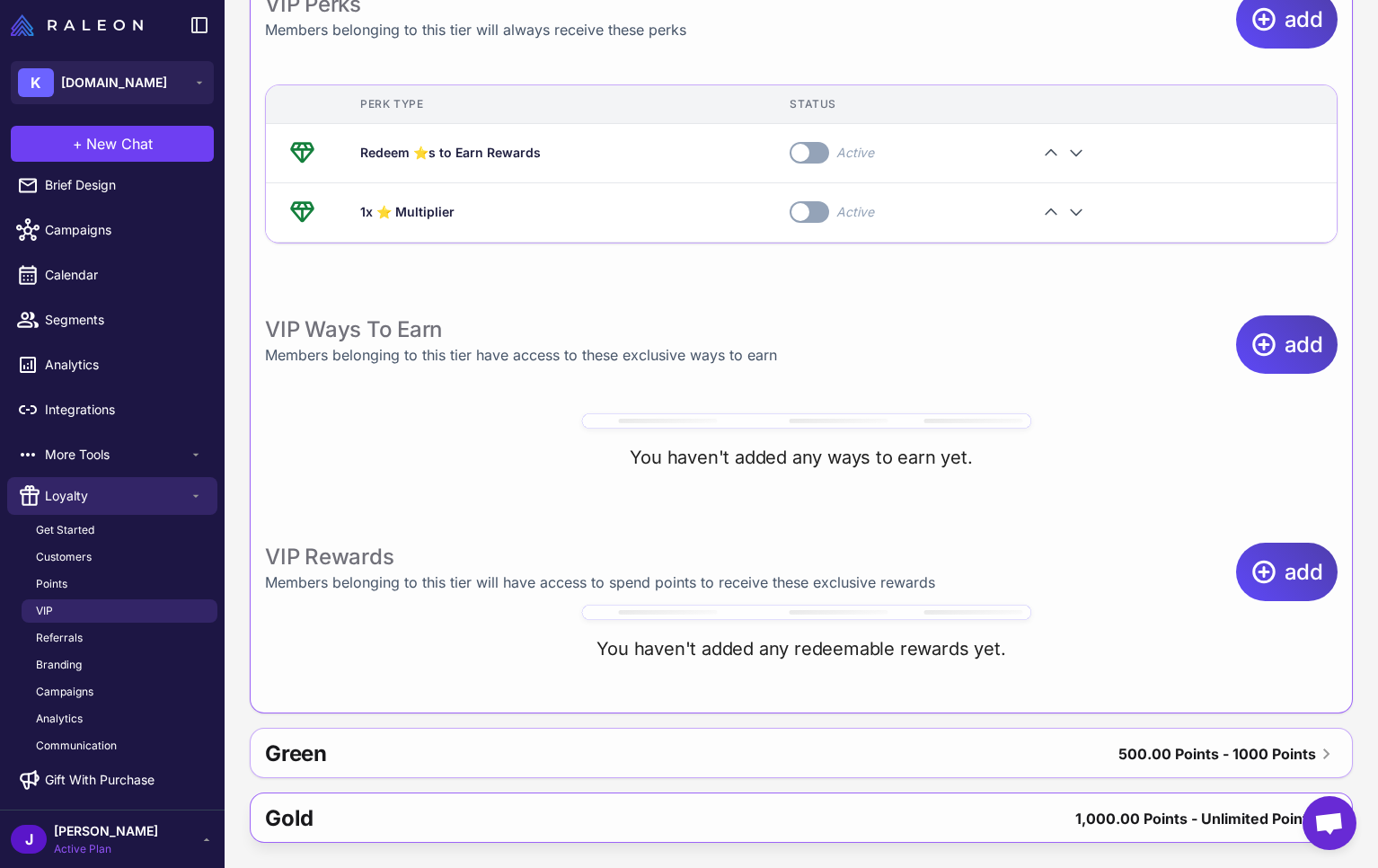
click at [322, 821] on div "Gold" at bounding box center [479, 817] width 429 height 43
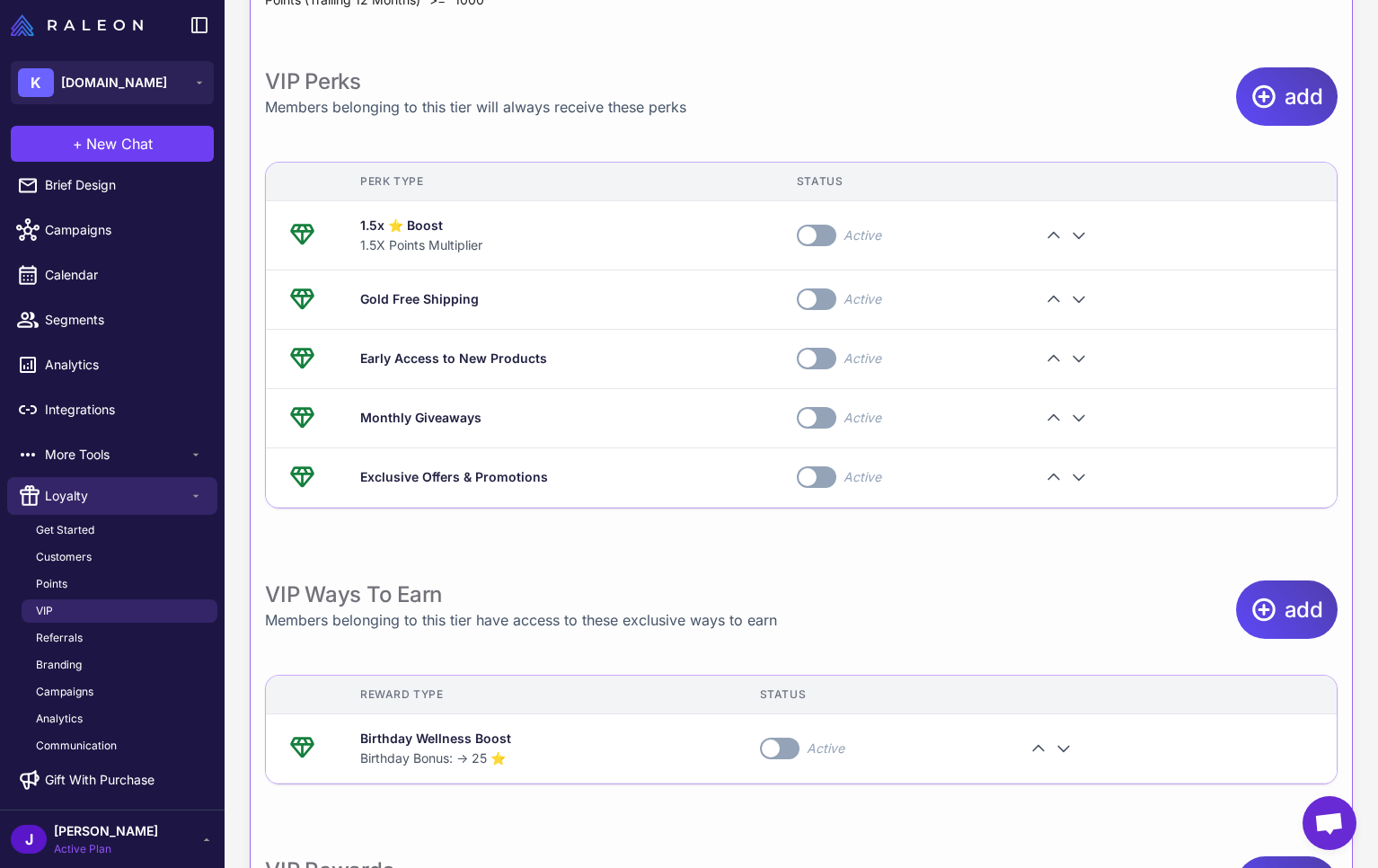
scroll to position [1040, 0]
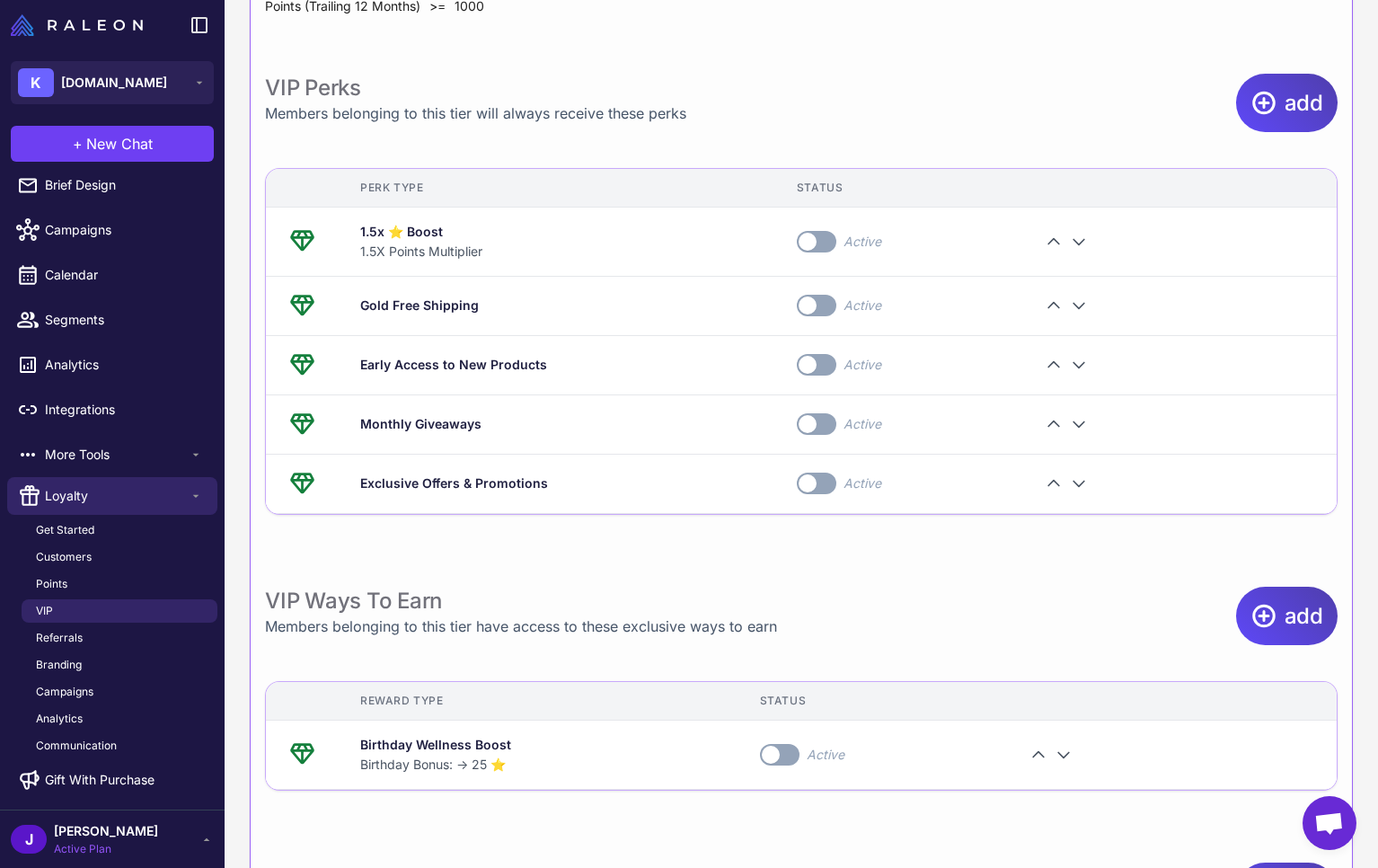
click at [92, 836] on span "[PERSON_NAME]" at bounding box center [106, 831] width 104 height 20
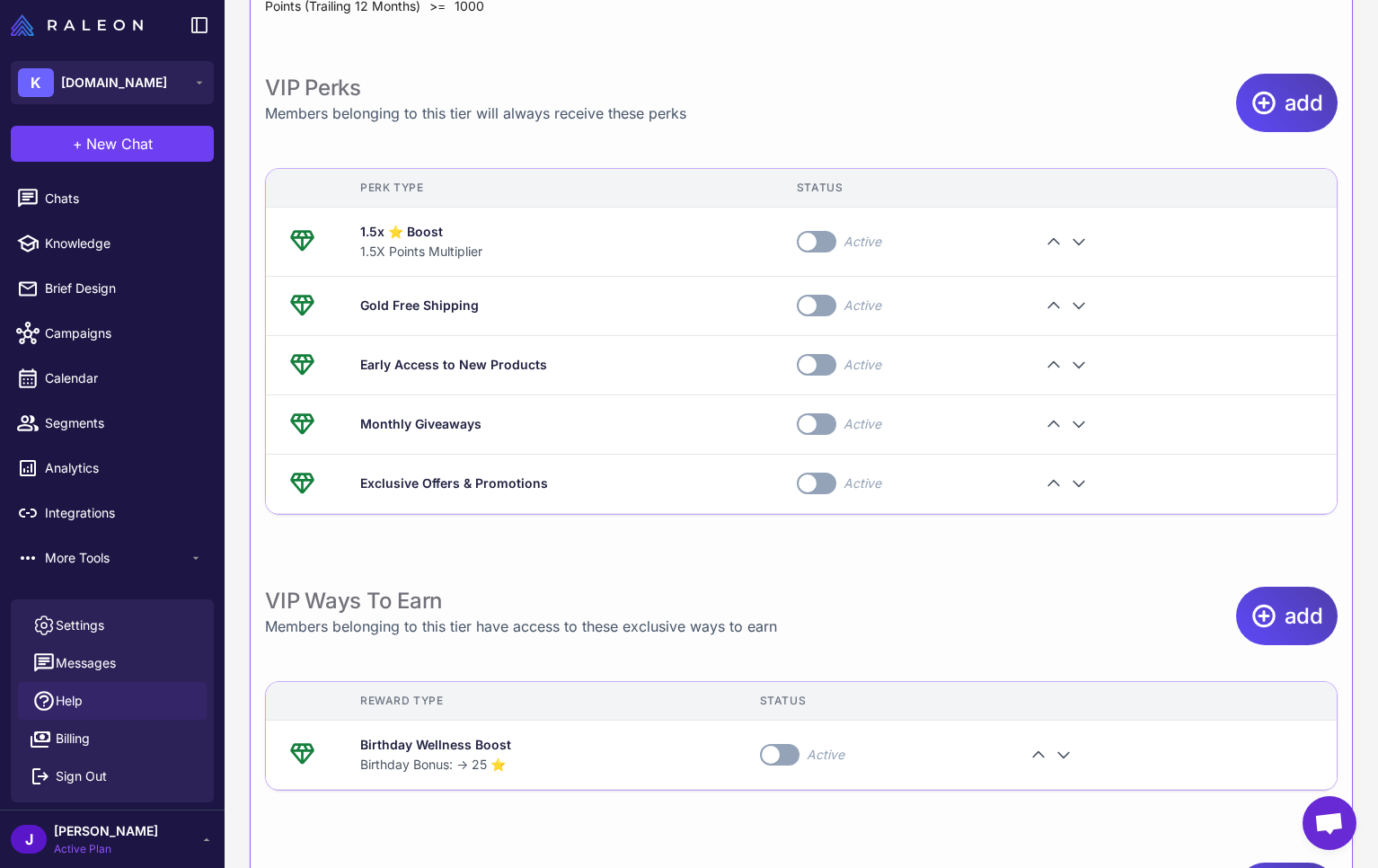
click at [81, 700] on span "Help" at bounding box center [69, 701] width 27 height 20
click at [102, 841] on span "Active Plan" at bounding box center [106, 849] width 104 height 17
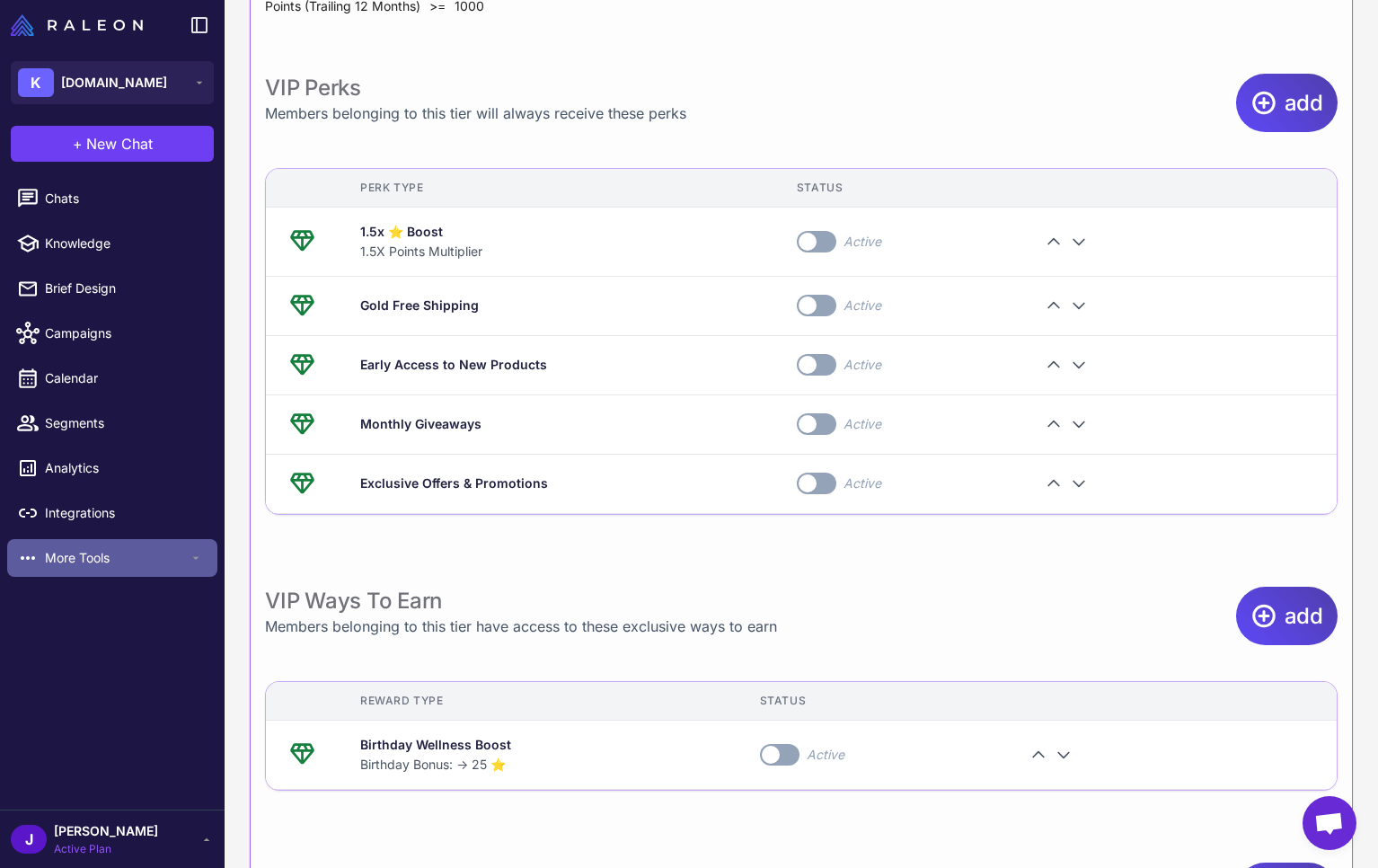
click at [76, 557] on span "More Tools" at bounding box center [117, 558] width 143 height 20
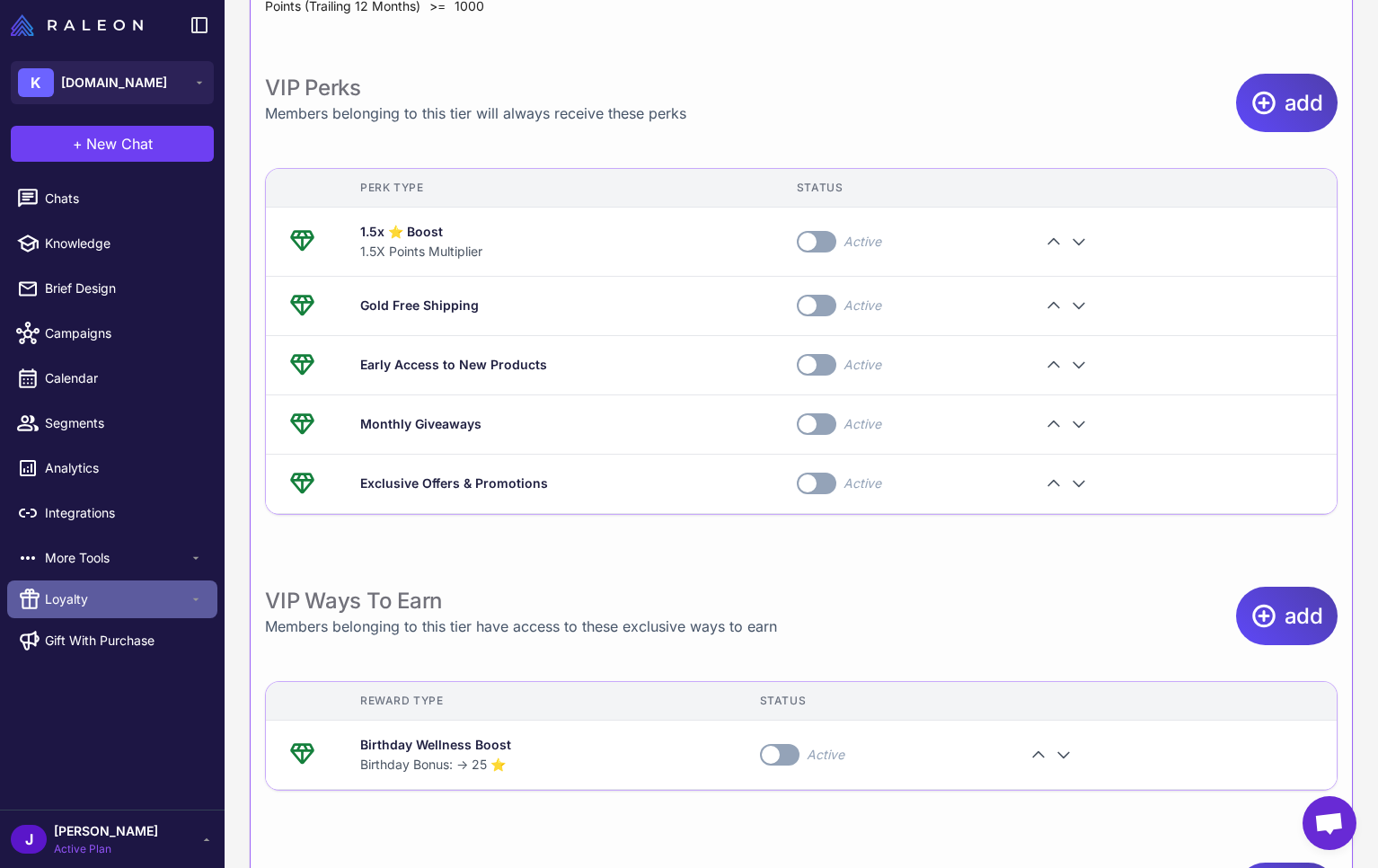
click at [102, 596] on span "Loyalty" at bounding box center [117, 600] width 143 height 20
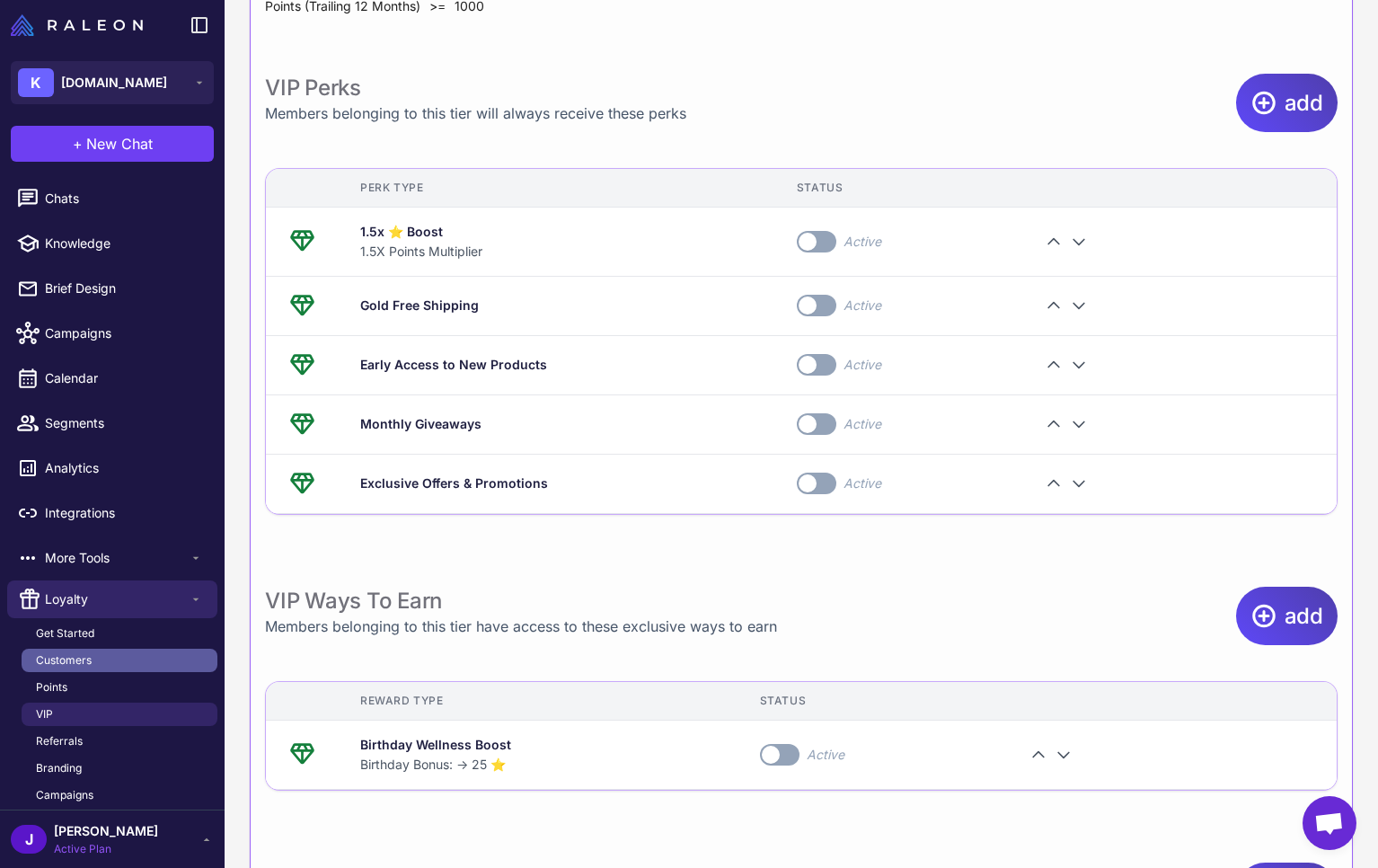
click at [71, 658] on span "Customers" at bounding box center [63, 660] width 56 height 17
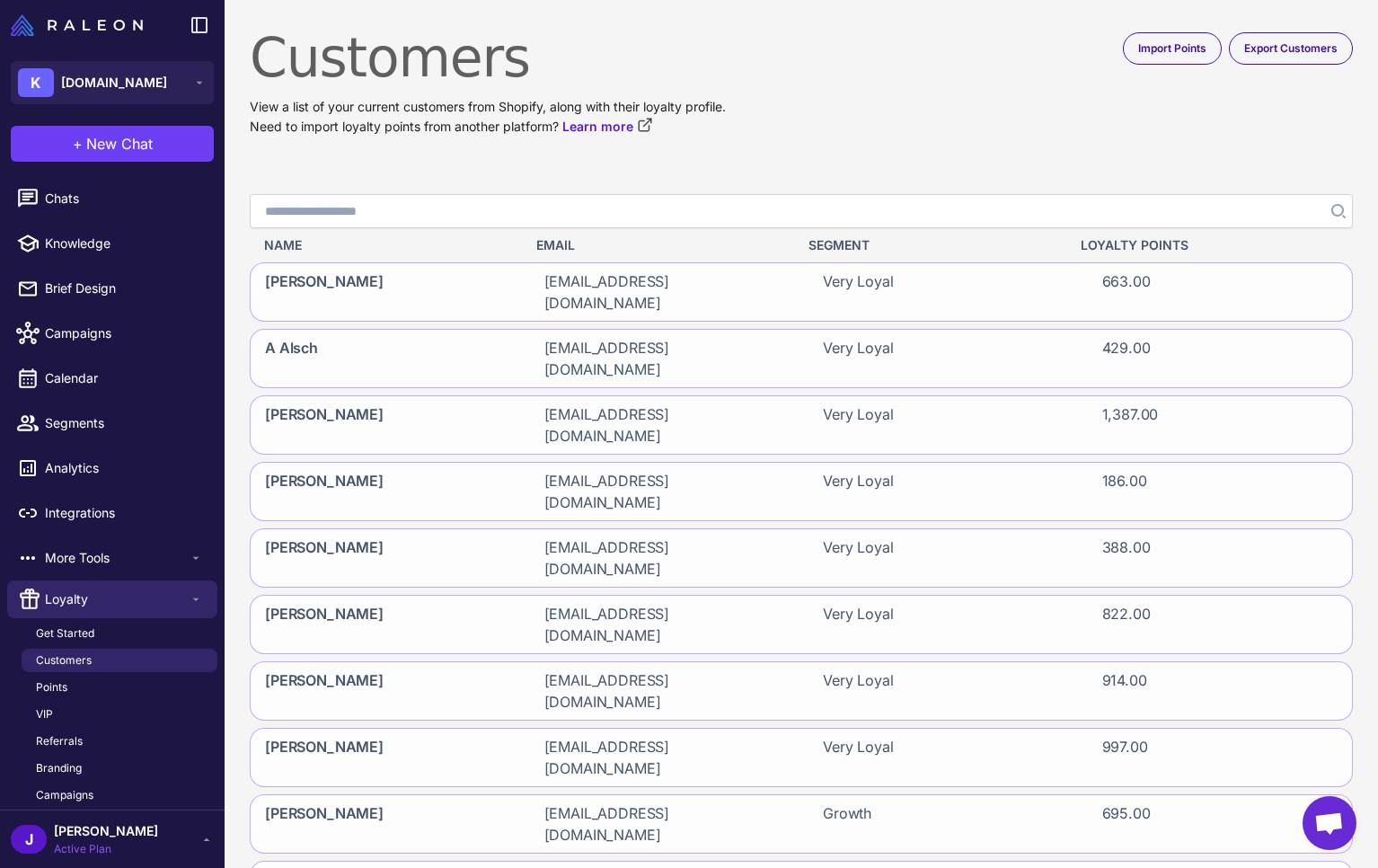
click at [334, 213] on input "Search" at bounding box center [801, 210] width 1103 height 34
type input "*****"
click button "Search" at bounding box center [1337, 210] width 32 height 34
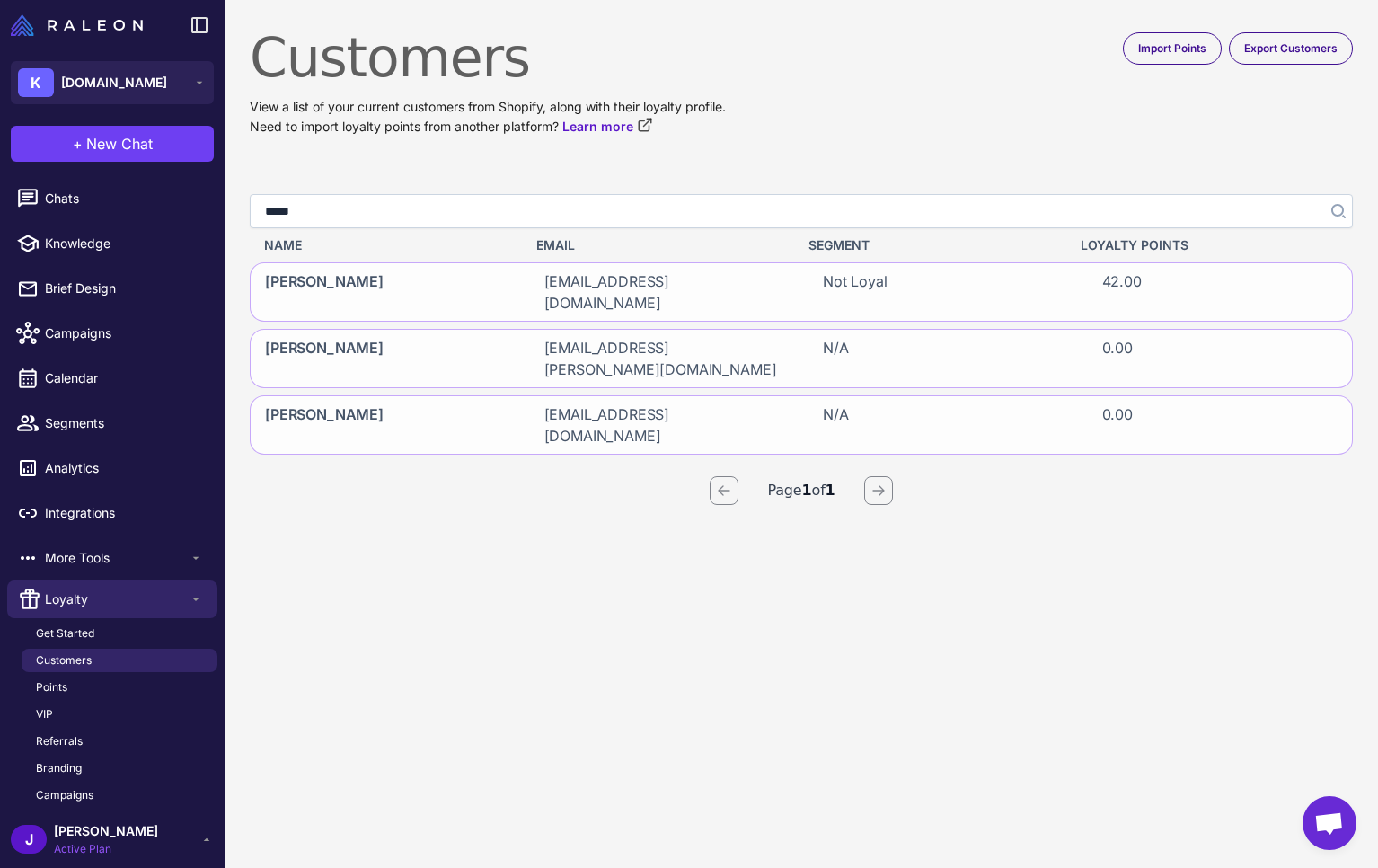
click at [319, 215] on input "*****" at bounding box center [801, 210] width 1103 height 34
type input "******"
click button "Search" at bounding box center [1337, 210] width 32 height 34
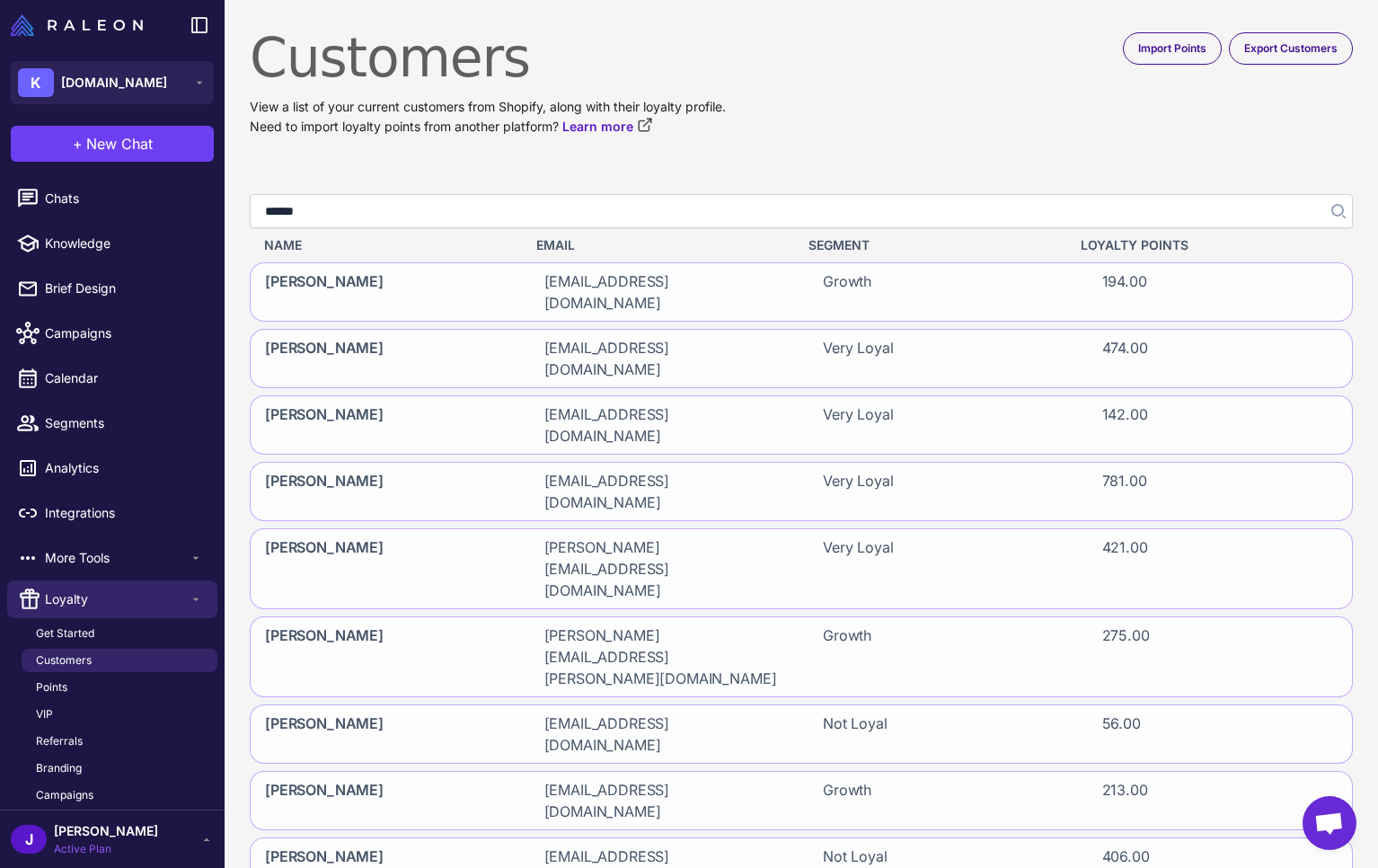
click at [325, 211] on input "******" at bounding box center [801, 210] width 1103 height 34
type input "**********"
click button "Search" at bounding box center [1337, 210] width 32 height 34
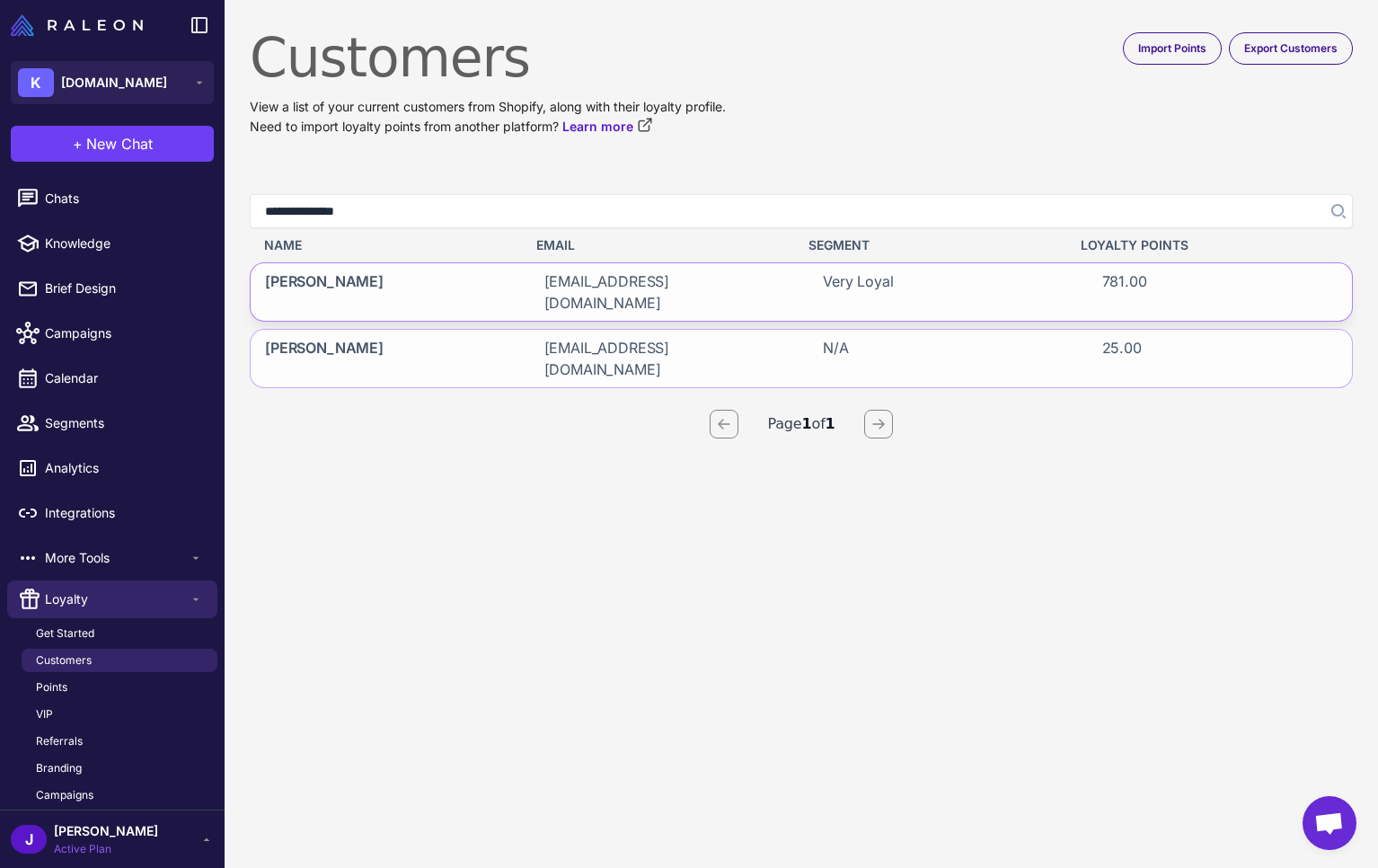
click at [626, 282] on span "zjdmom16@gmail.com" at bounding box center [662, 291] width 236 height 43
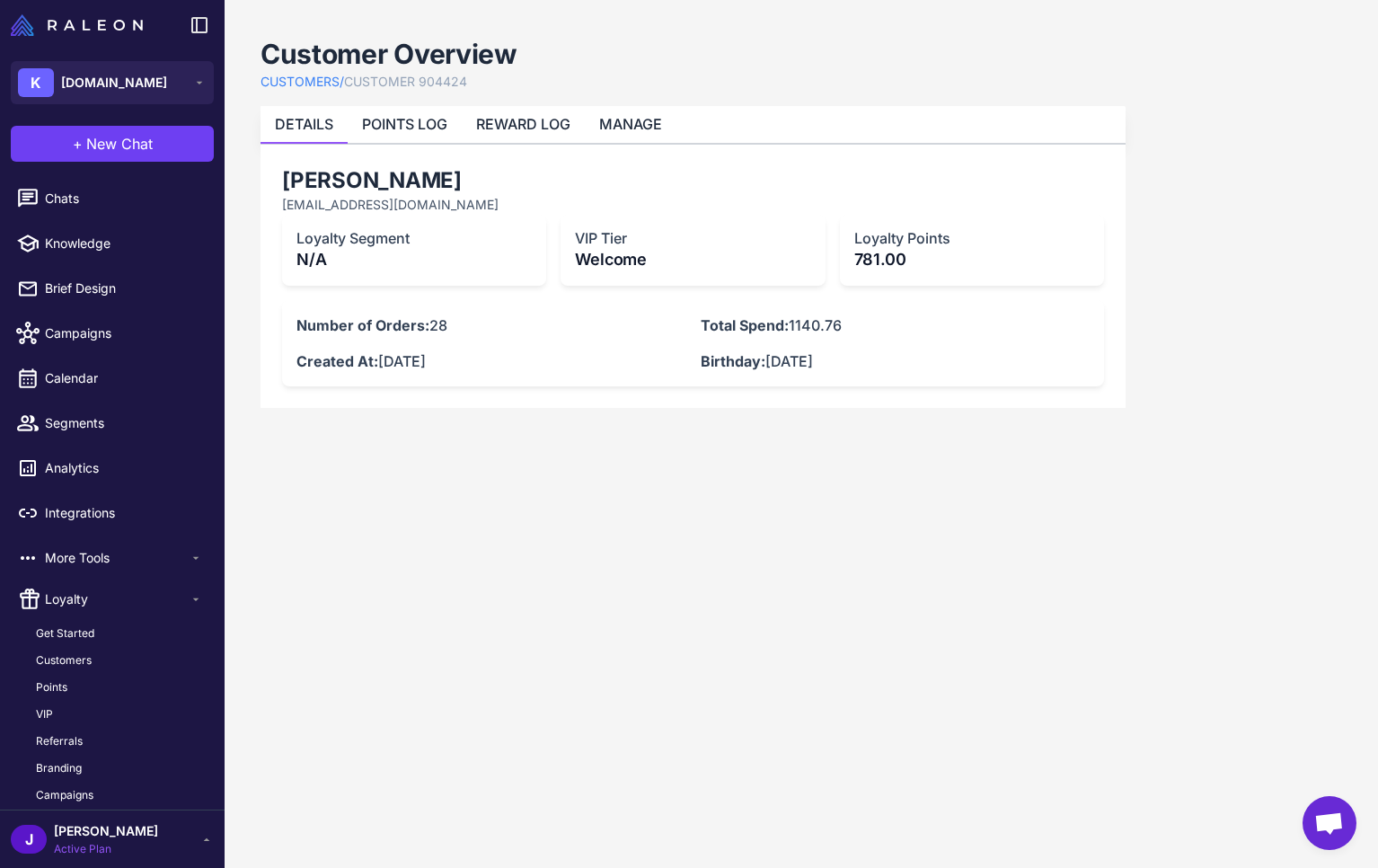
click at [803, 322] on p "Total Spend: 1140.76" at bounding box center [896, 324] width 390 height 21
click at [814, 336] on div "Number of Orders: 28 Total Spend: 1140.76 Created At: July 22, 2018 Birthday: M…" at bounding box center [694, 343] width 794 height 58
drag, startPoint x: 795, startPoint y: 329, endPoint x: 803, endPoint y: 327, distance: 8.2
click at [803, 327] on p "Total Spend: 1140.76" at bounding box center [896, 324] width 390 height 21
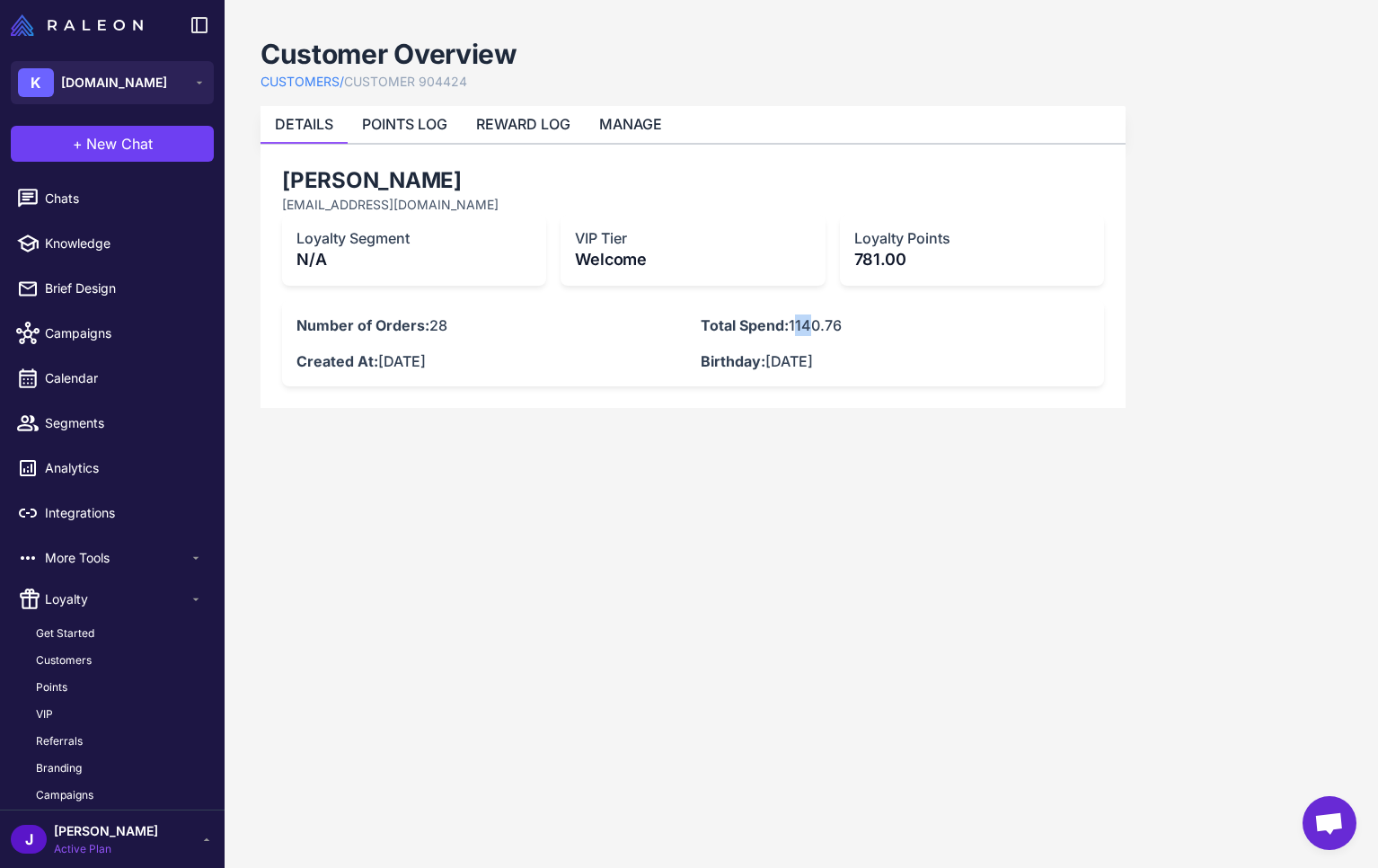
click at [803, 325] on p "Total Spend: 1140.76" at bounding box center [896, 324] width 390 height 21
click at [445, 134] on li "POINTS LOG" at bounding box center [404, 124] width 114 height 37
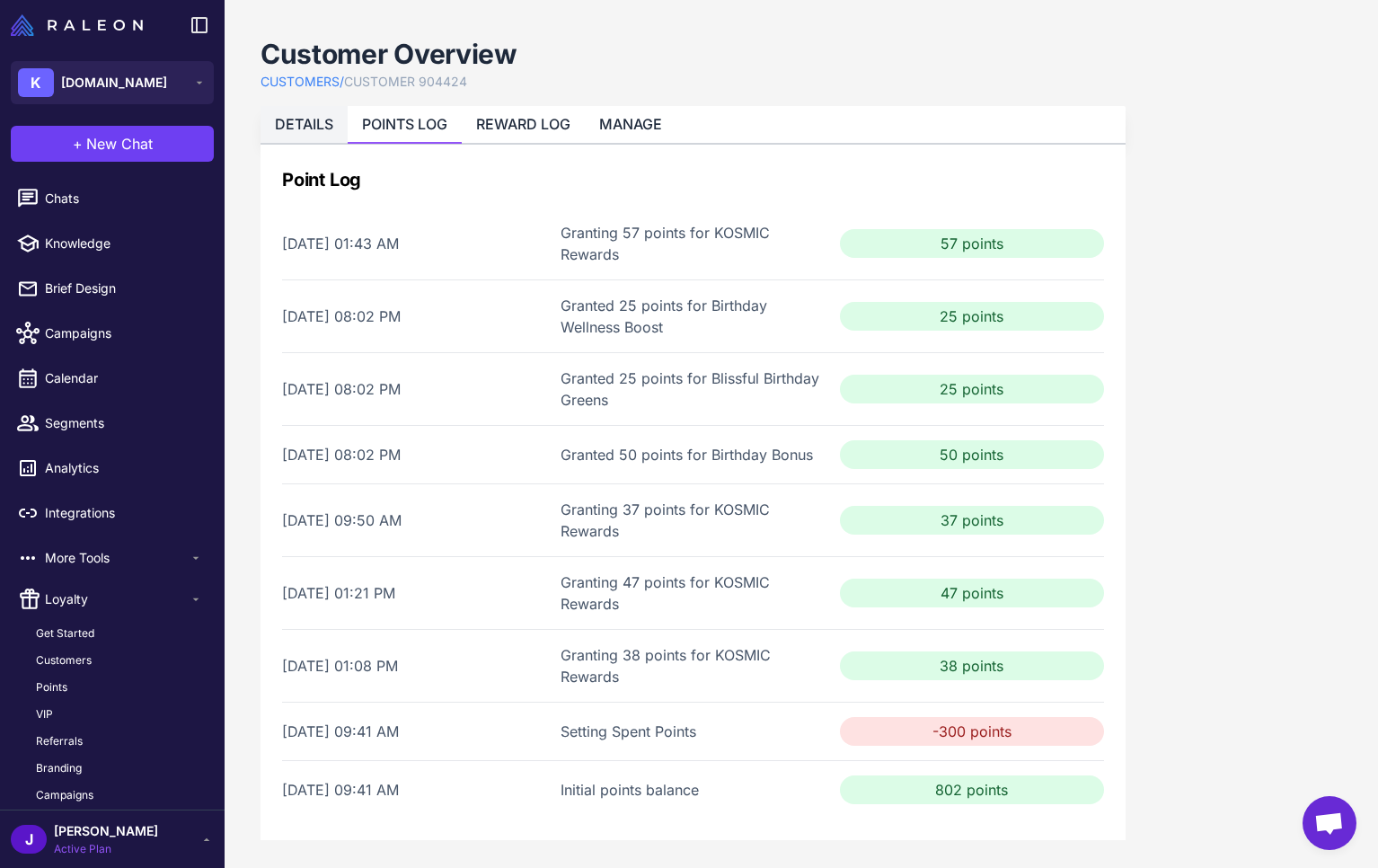
click at [307, 116] on link "DETAILS" at bounding box center [304, 124] width 59 height 18
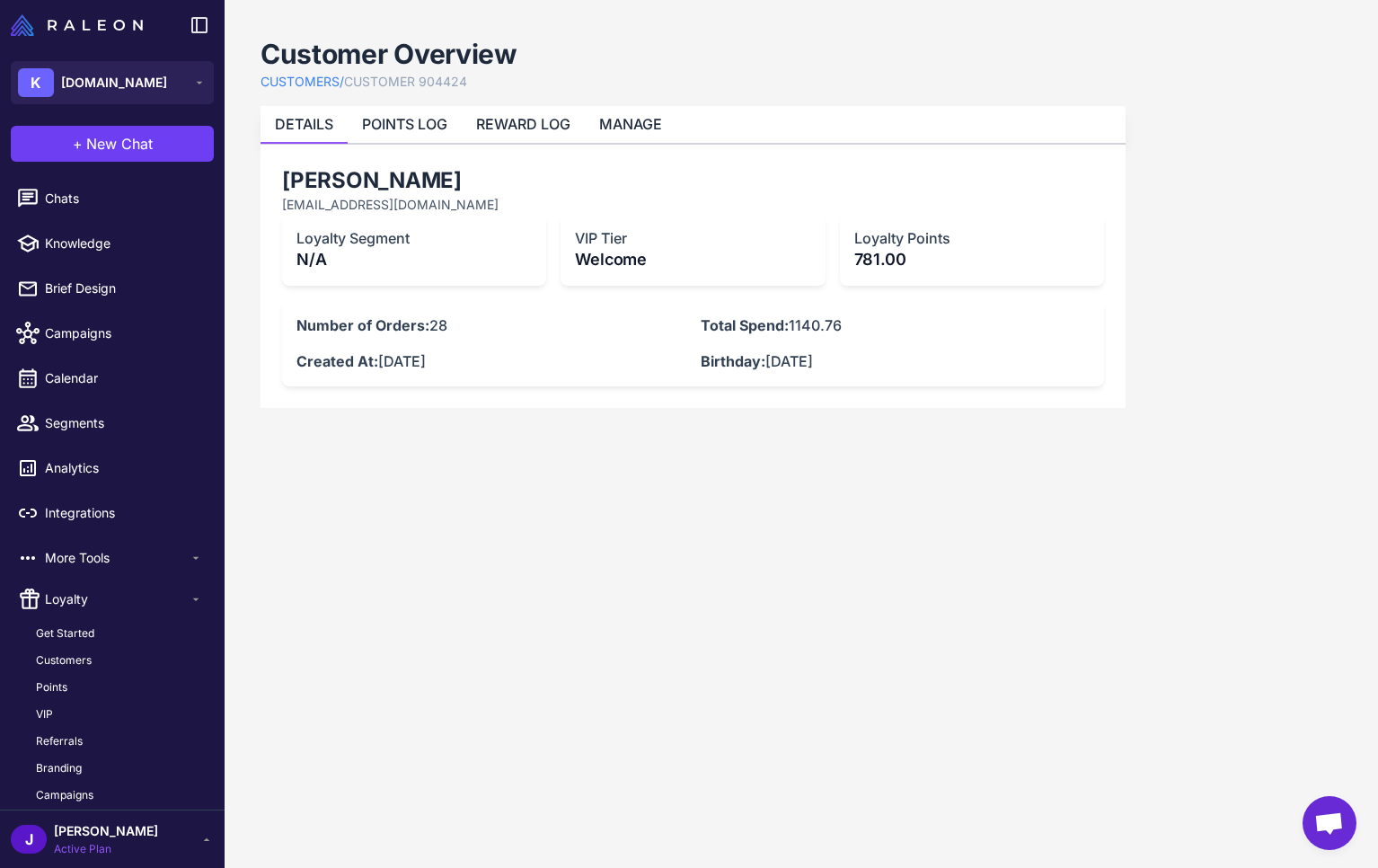
click at [609, 262] on p "Welcome" at bounding box center [693, 259] width 235 height 24
drag, startPoint x: 611, startPoint y: 263, endPoint x: 620, endPoint y: 266, distance: 9.5
click at [620, 266] on p "Welcome" at bounding box center [693, 259] width 235 height 24
click at [608, 270] on div "VIP Tier Welcome" at bounding box center [693, 250] width 265 height 71
click at [589, 258] on p "Welcome" at bounding box center [693, 259] width 235 height 24
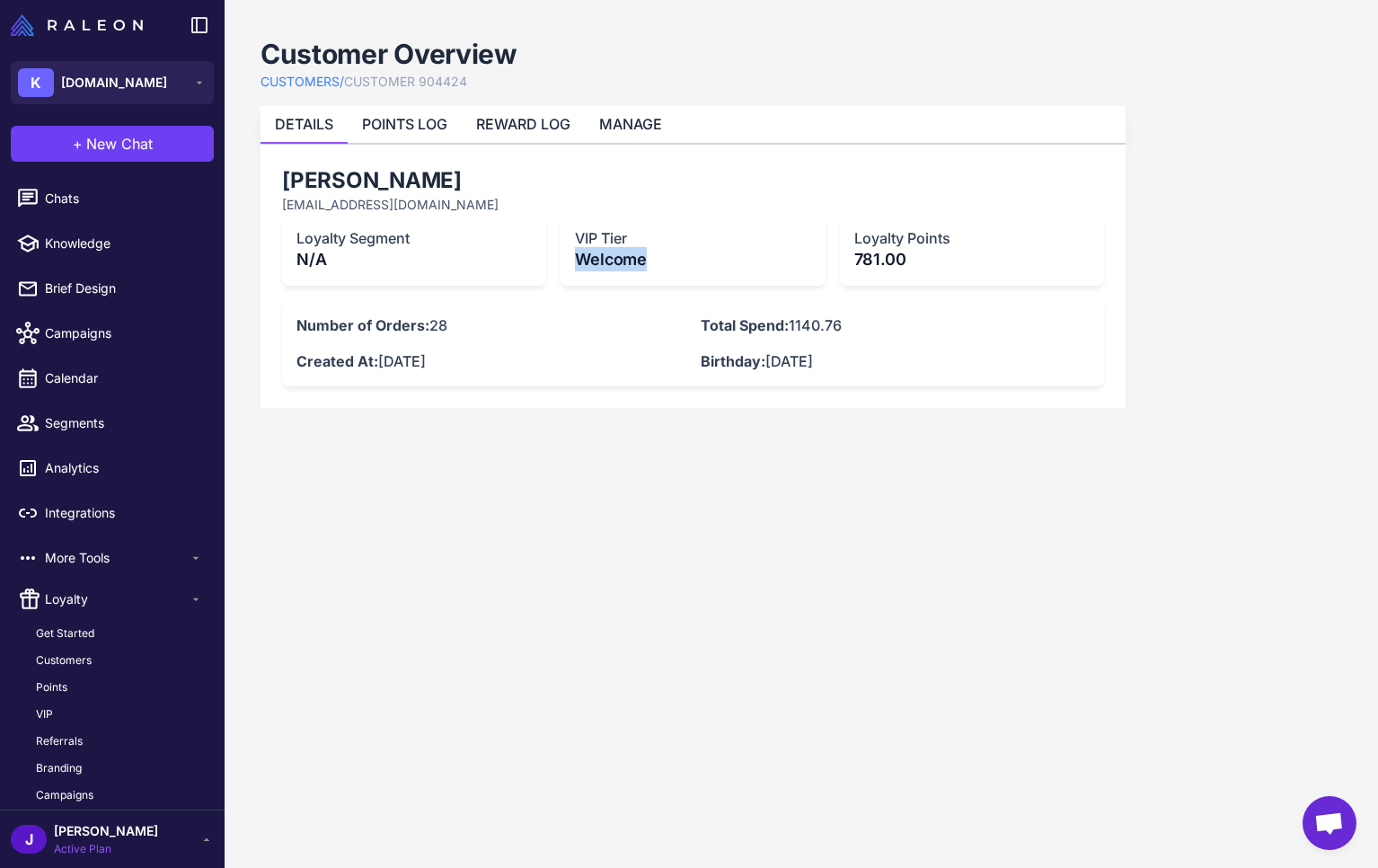
click at [589, 257] on p "Welcome" at bounding box center [693, 259] width 235 height 24
click at [591, 227] on div "VIP Tier Welcome" at bounding box center [693, 250] width 265 height 71
click at [598, 255] on p "Welcome" at bounding box center [693, 259] width 235 height 24
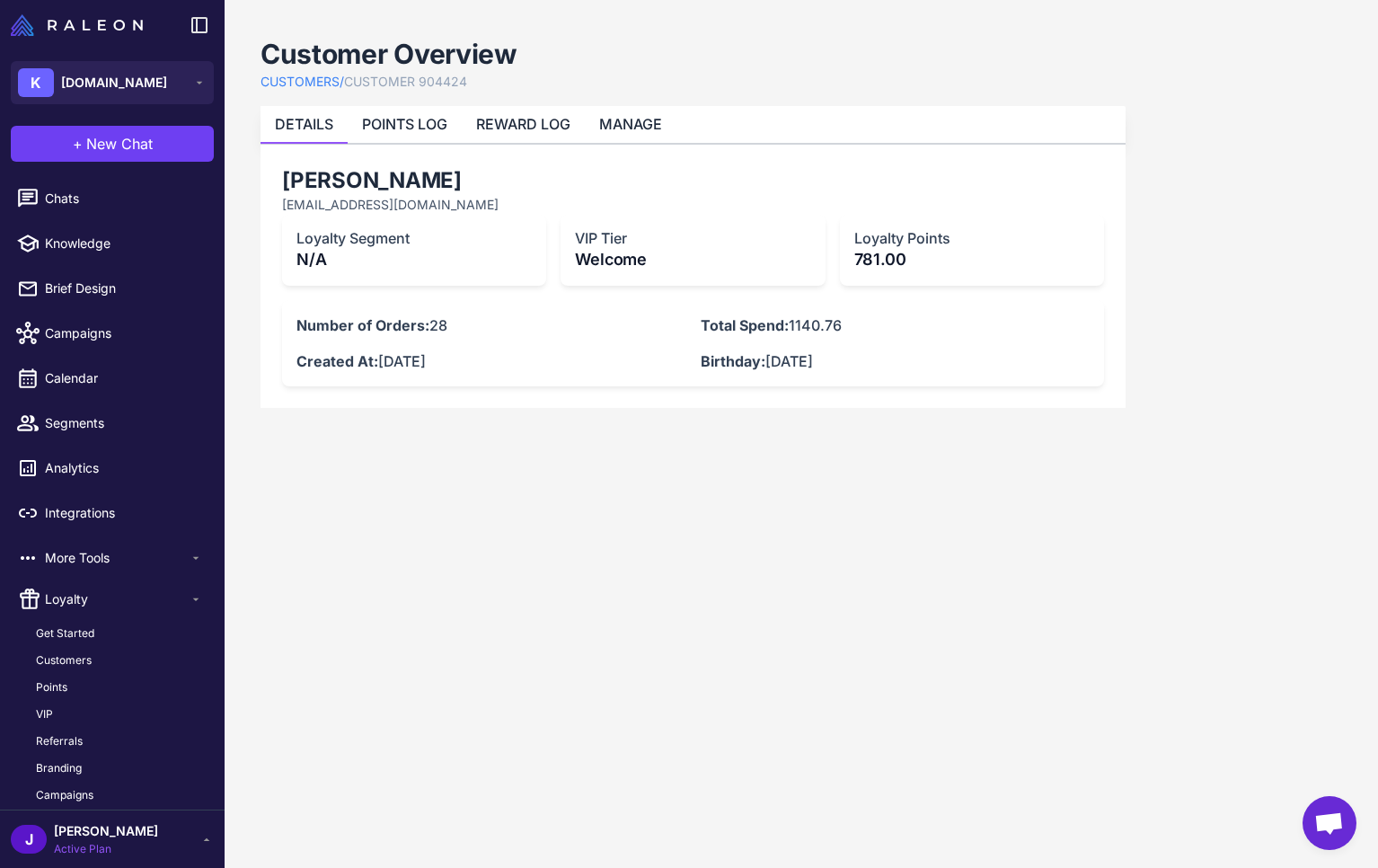
click at [599, 256] on p "Welcome" at bounding box center [693, 259] width 235 height 24
click at [589, 268] on p "Welcome" at bounding box center [693, 259] width 235 height 24
click at [590, 268] on p "Welcome" at bounding box center [693, 259] width 235 height 24
click at [373, 275] on div "Loyalty Segment N/A" at bounding box center [414, 250] width 265 height 71
click at [328, 258] on p "N/A" at bounding box center [414, 259] width 235 height 24
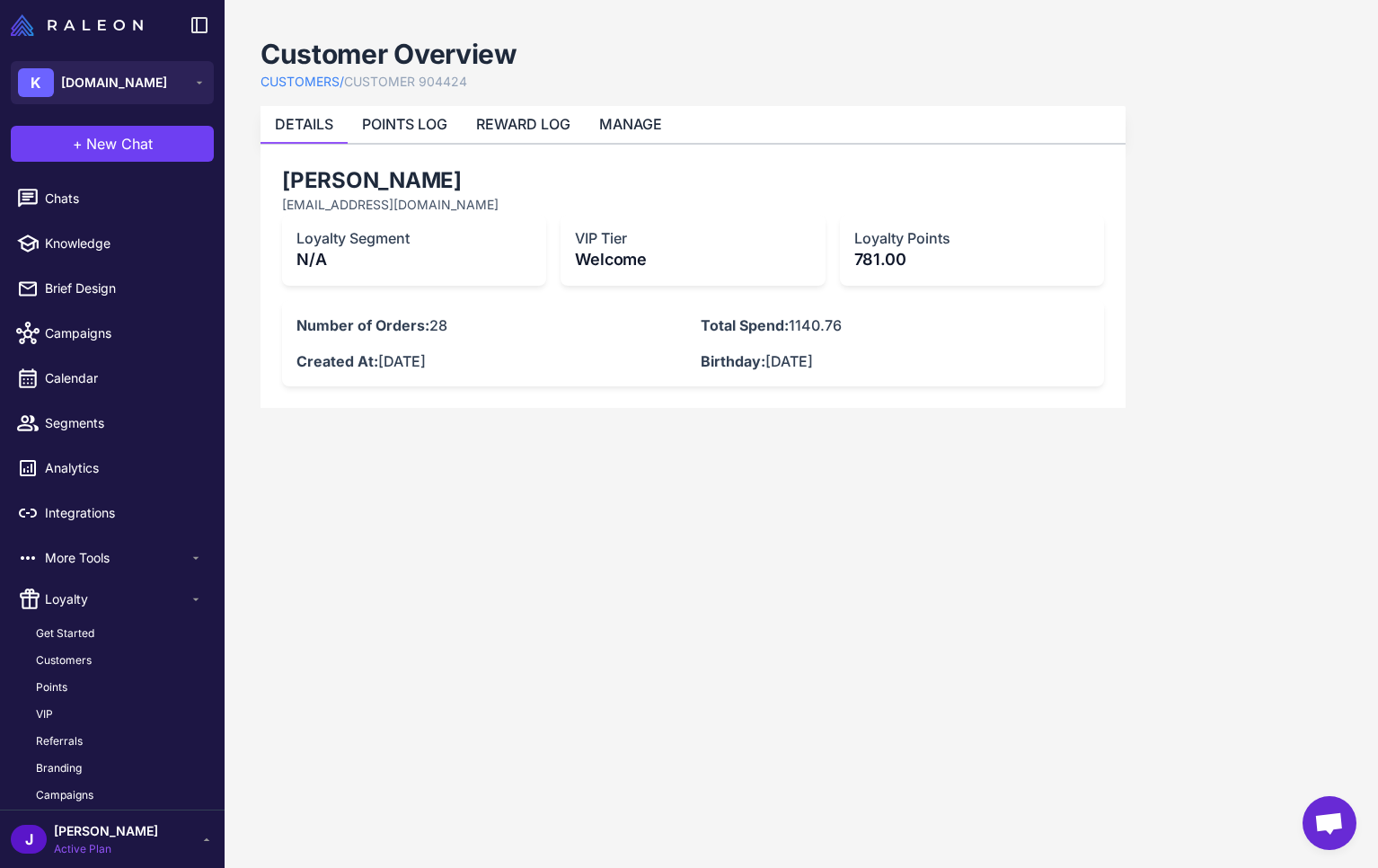
click at [328, 258] on p "N/A" at bounding box center [414, 259] width 235 height 24
click at [383, 248] on p "N/A" at bounding box center [414, 259] width 235 height 24
click at [627, 135] on li "MANAGE" at bounding box center [631, 124] width 92 height 37
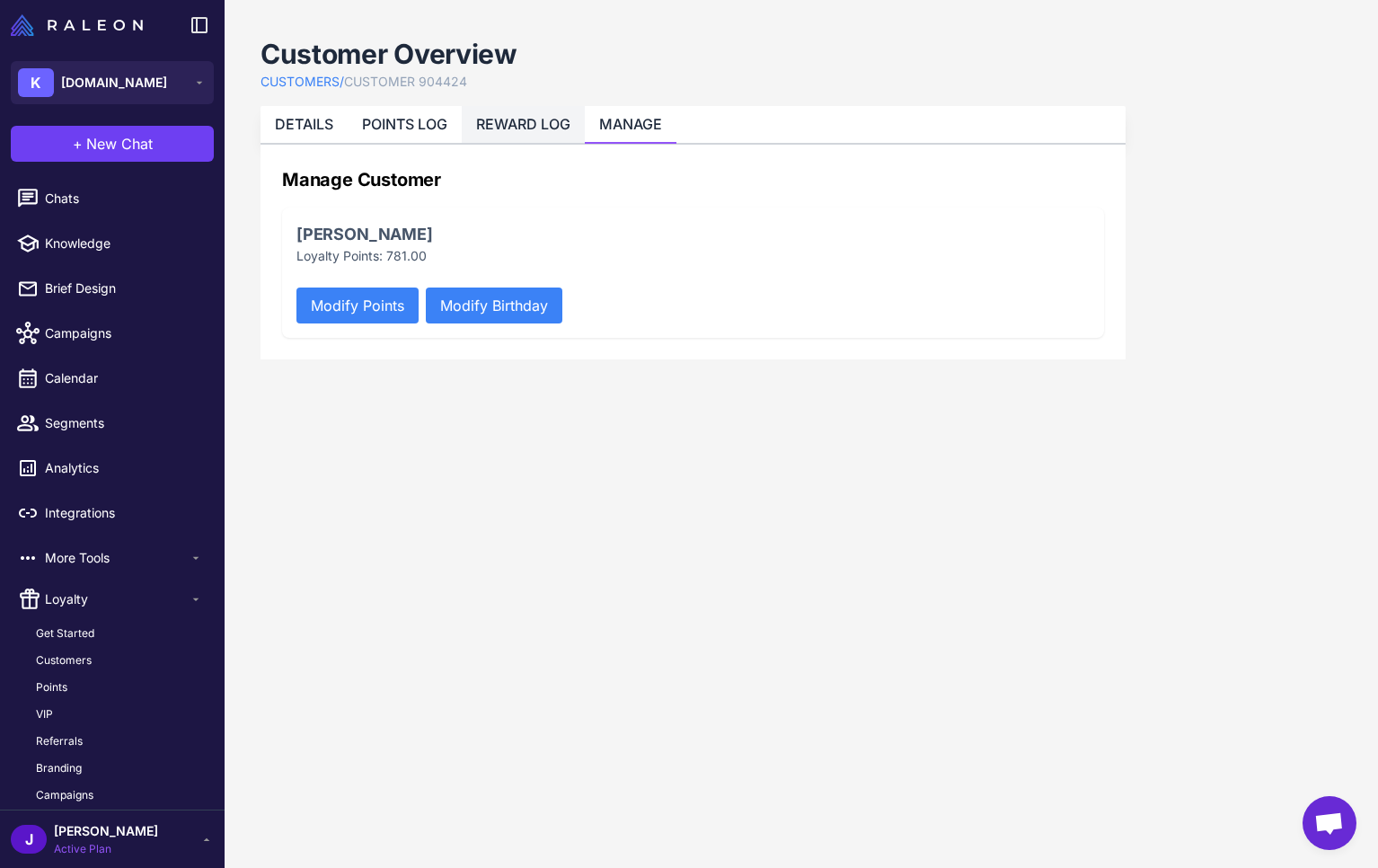
click at [519, 118] on link "REWARD LOG" at bounding box center [523, 124] width 95 height 18
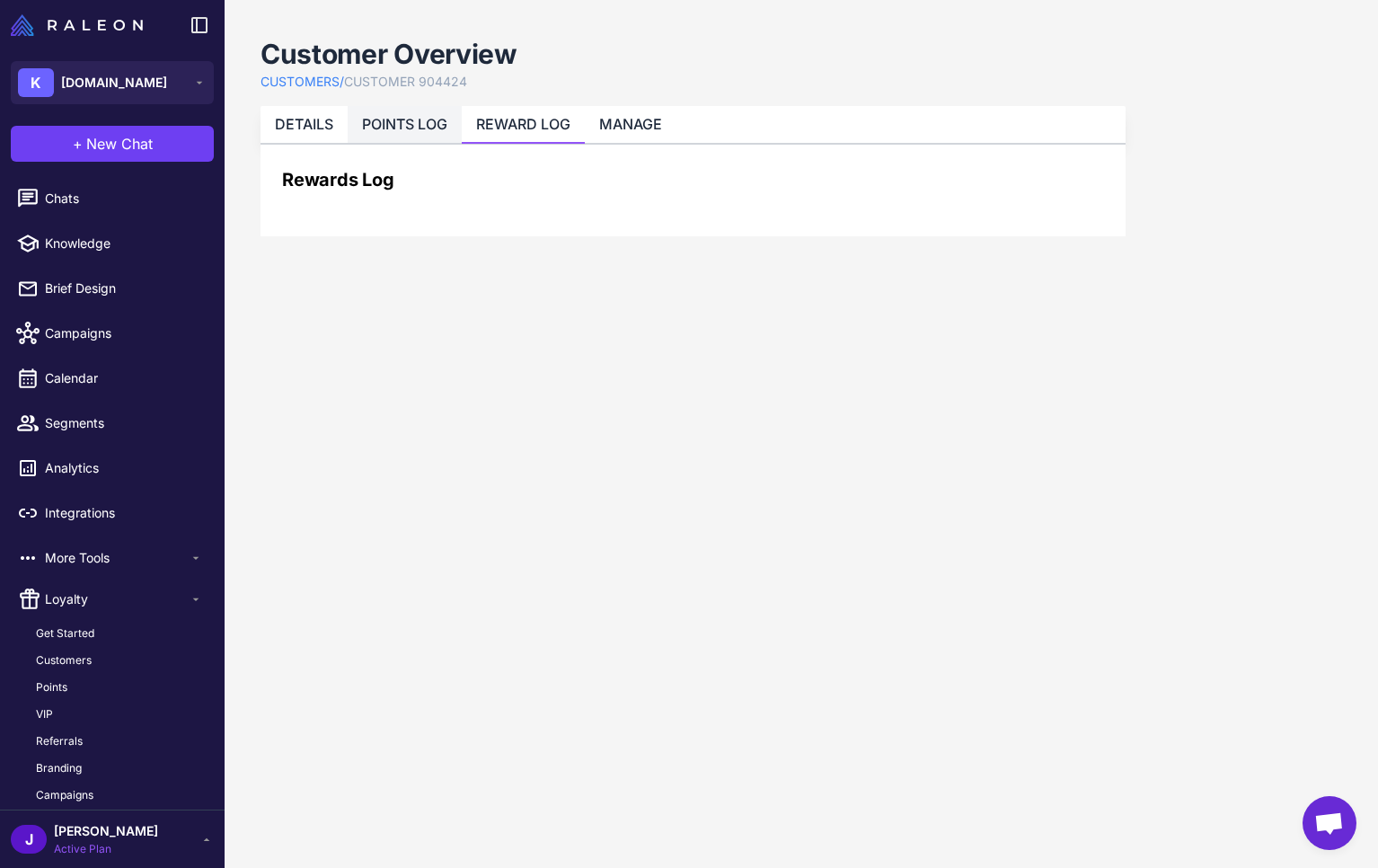
click at [407, 137] on li "POINTS LOG" at bounding box center [404, 124] width 114 height 37
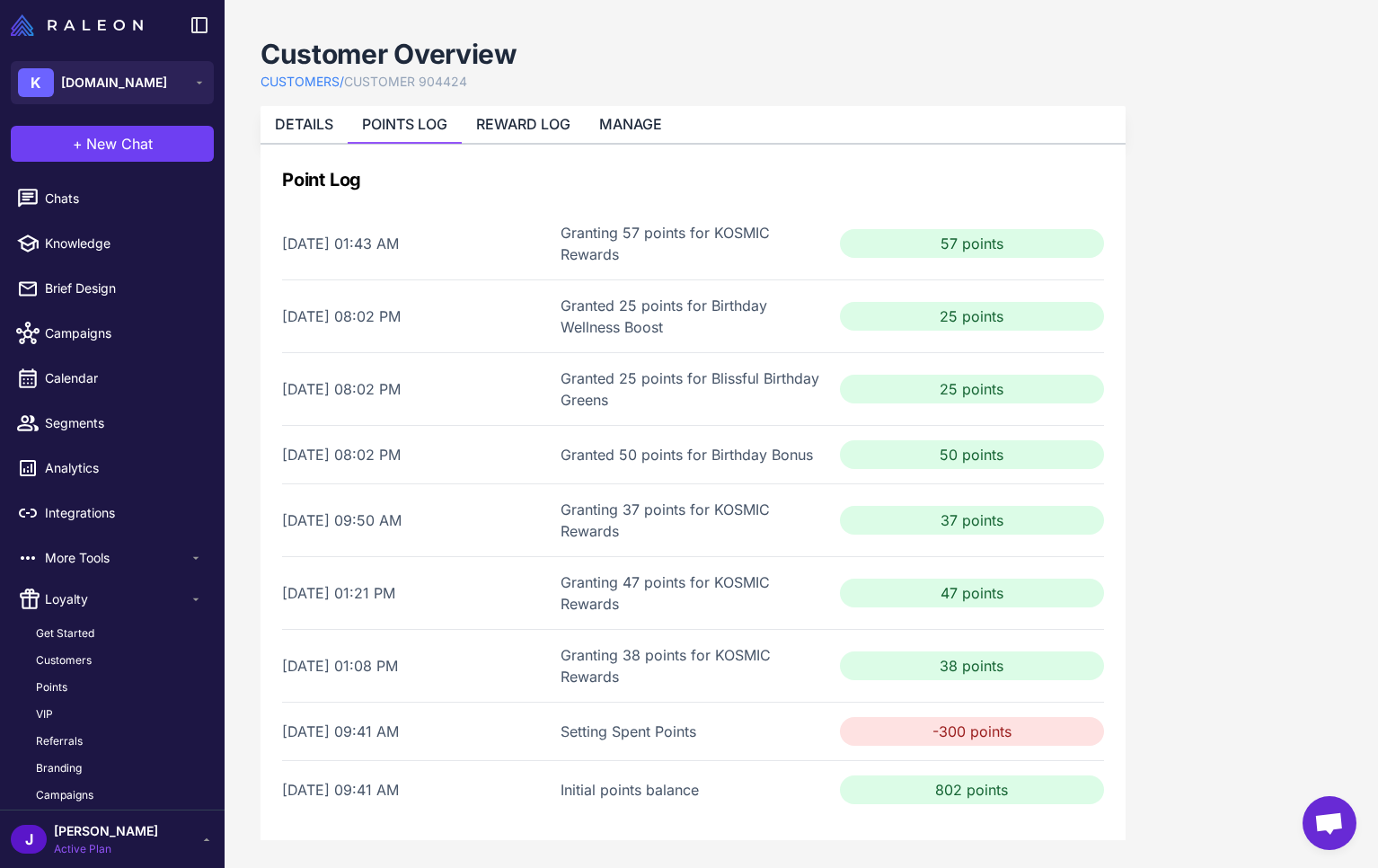
click at [727, 40] on div "Customer Overview CUSTOMERS / CUSTOMER 904424" at bounding box center [694, 63] width 865 height 56
click at [534, 122] on link "REWARD LOG" at bounding box center [523, 124] width 95 height 18
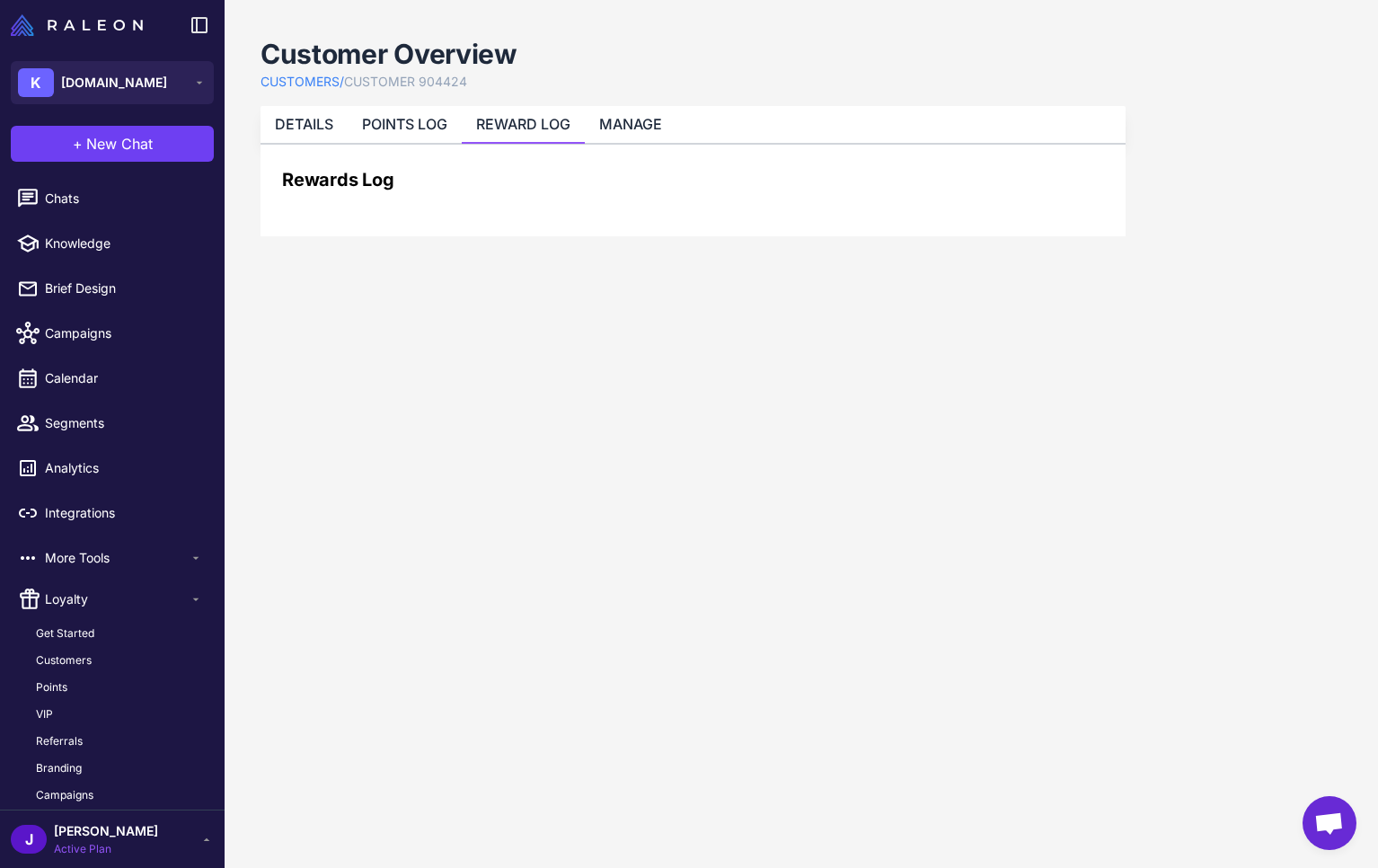
click at [570, 378] on content "Customer Overview CUSTOMERS / CUSTOMER 904424 DETAILS POINTS LOG REWARD LOG MAN…" at bounding box center [801, 434] width 1154 height 868
drag, startPoint x: 385, startPoint y: 187, endPoint x: 406, endPoint y: 127, distance: 63.6
click at [386, 186] on h2 "Rewards Log" at bounding box center [693, 179] width 822 height 27
click at [398, 134] on li "POINTS LOG" at bounding box center [404, 124] width 114 height 37
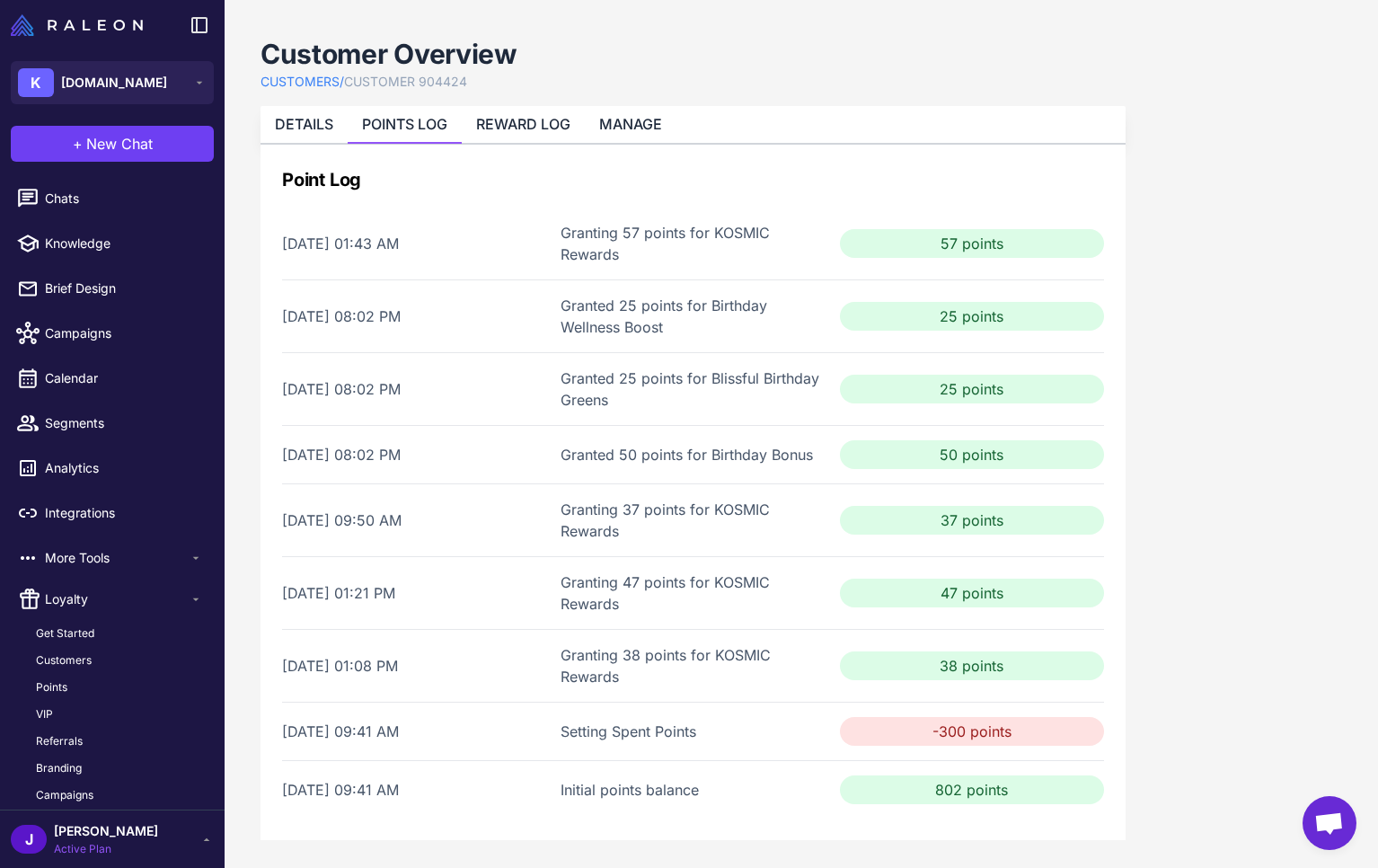
scroll to position [4, 0]
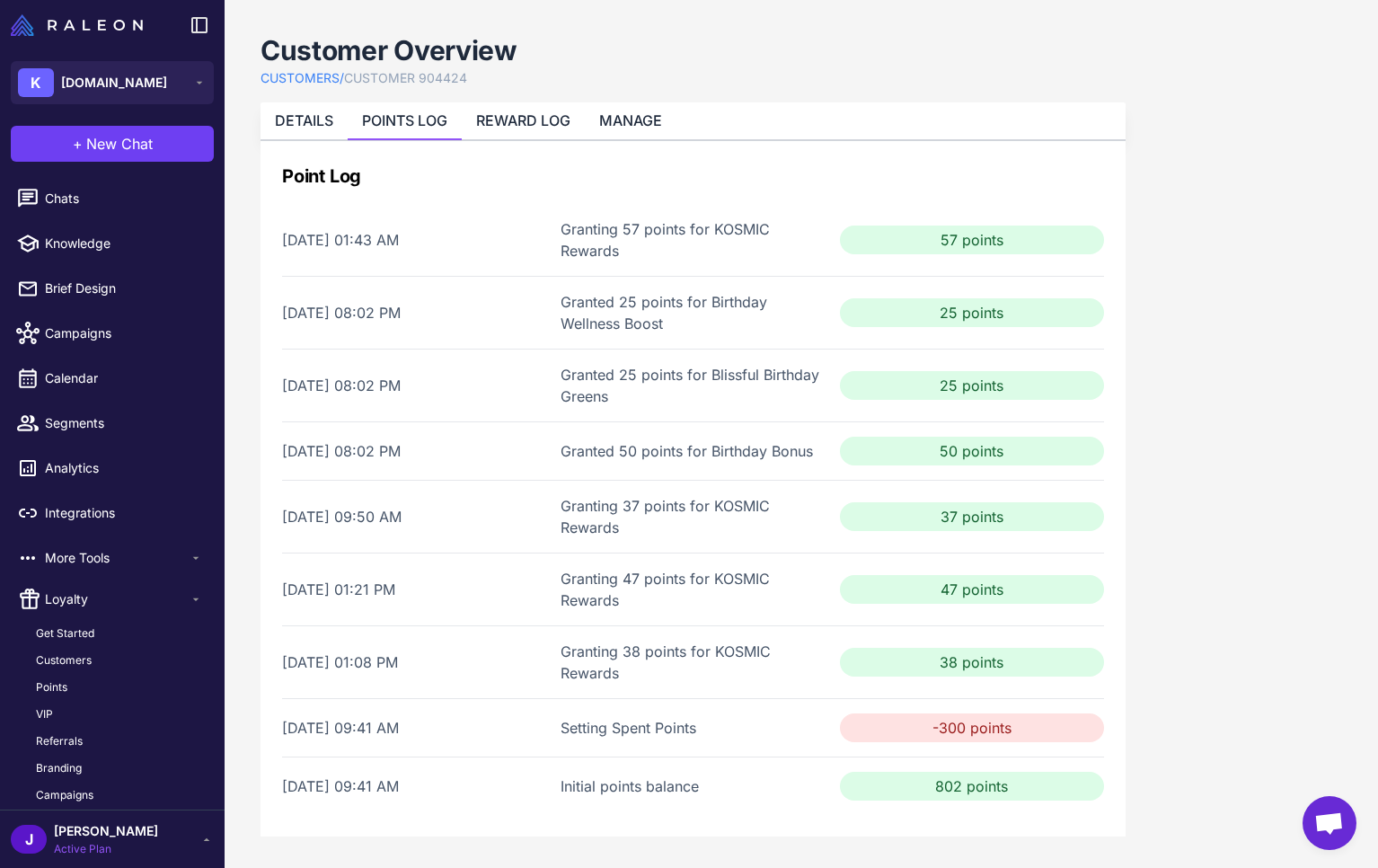
click at [474, 99] on div "Customer Overview CUSTOMERS / CUSTOMER 904424 DETAILS POINTS LOG REWARD LOG MAN…" at bounding box center [694, 434] width 865 height 804
click at [533, 114] on link "REWARD LOG" at bounding box center [523, 120] width 95 height 18
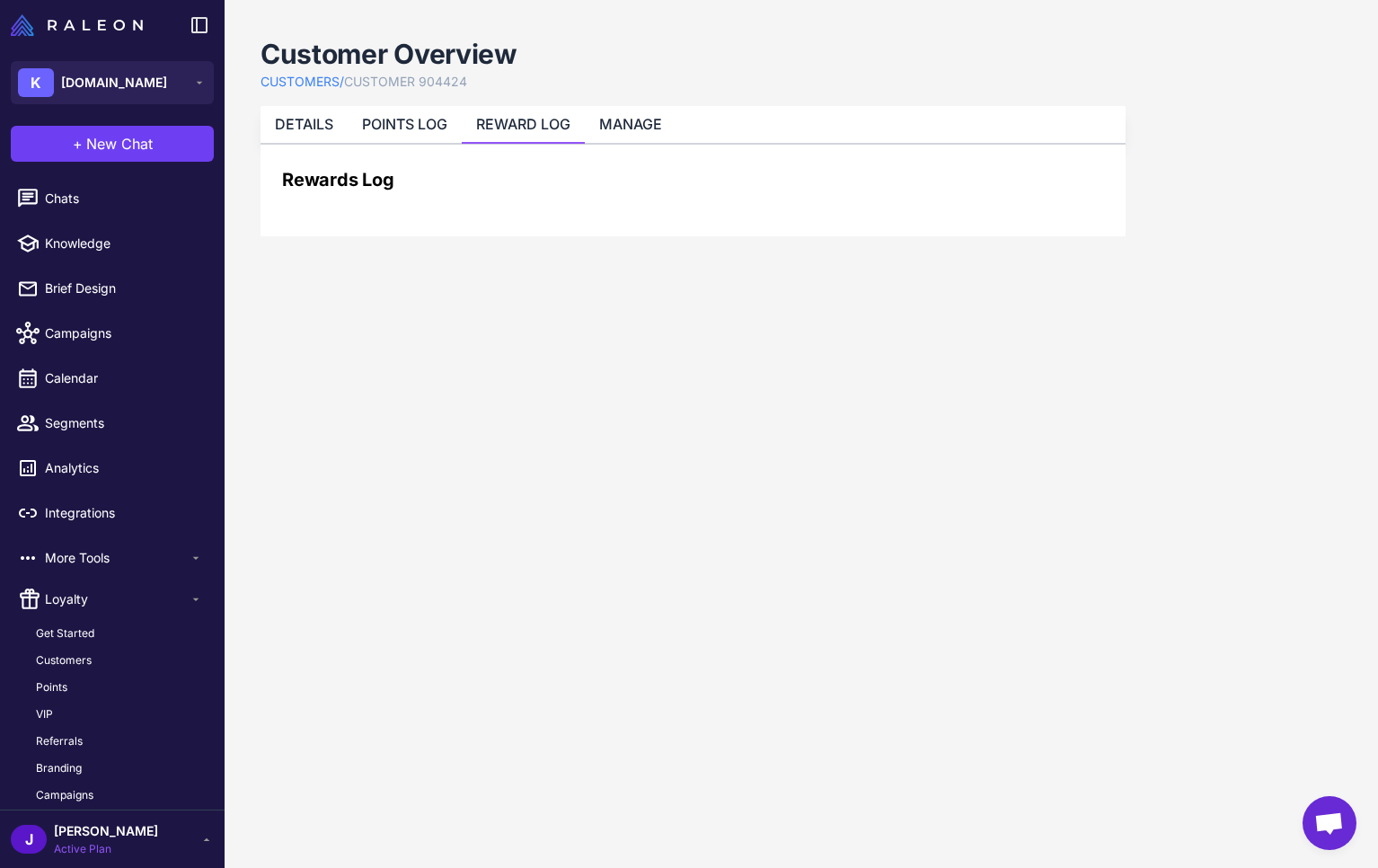
click at [529, 124] on link "REWARD LOG" at bounding box center [523, 124] width 95 height 18
click at [654, 130] on link "MANAGE" at bounding box center [630, 124] width 62 height 18
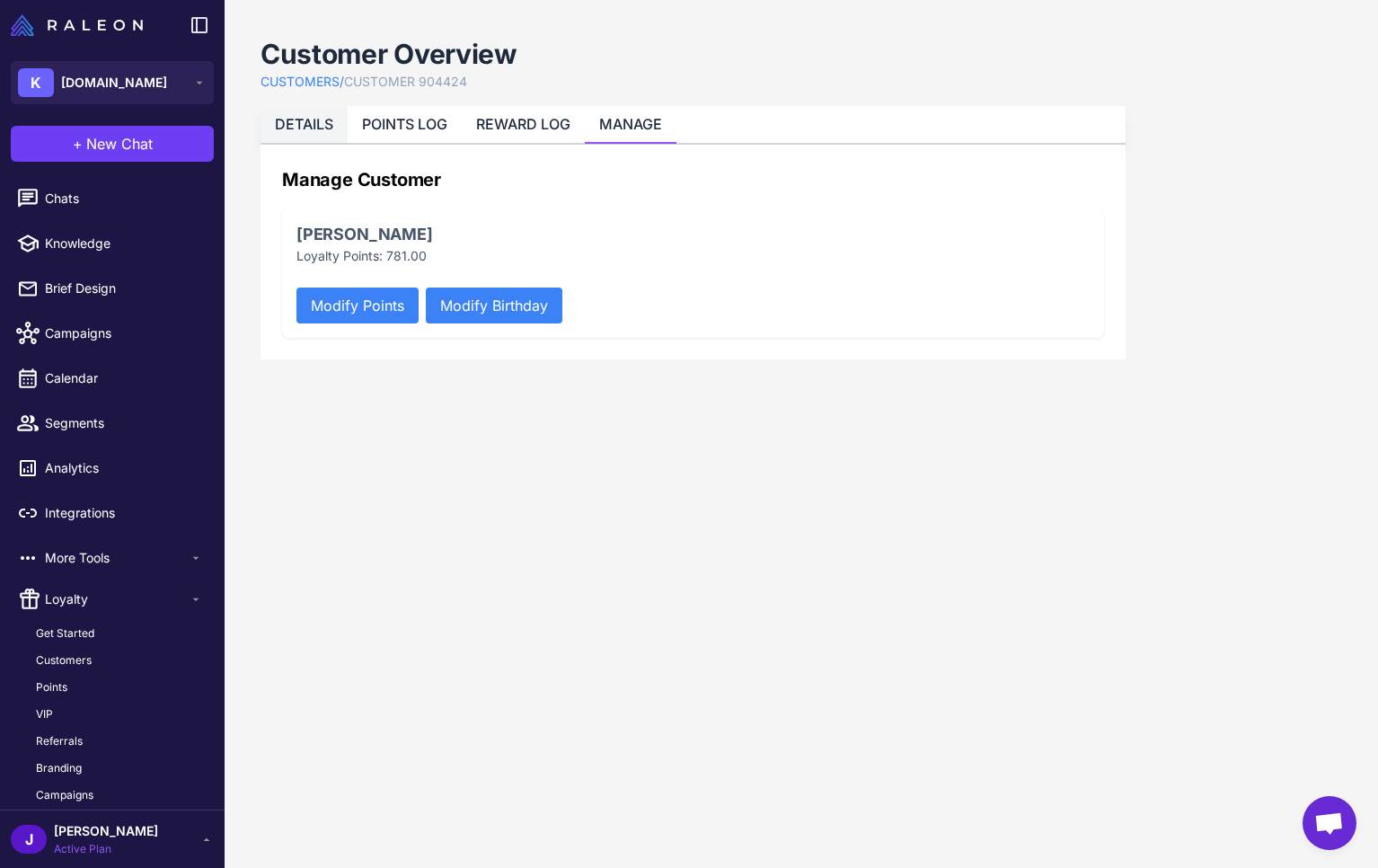
click at [321, 113] on li "DETAILS" at bounding box center [304, 124] width 87 height 37
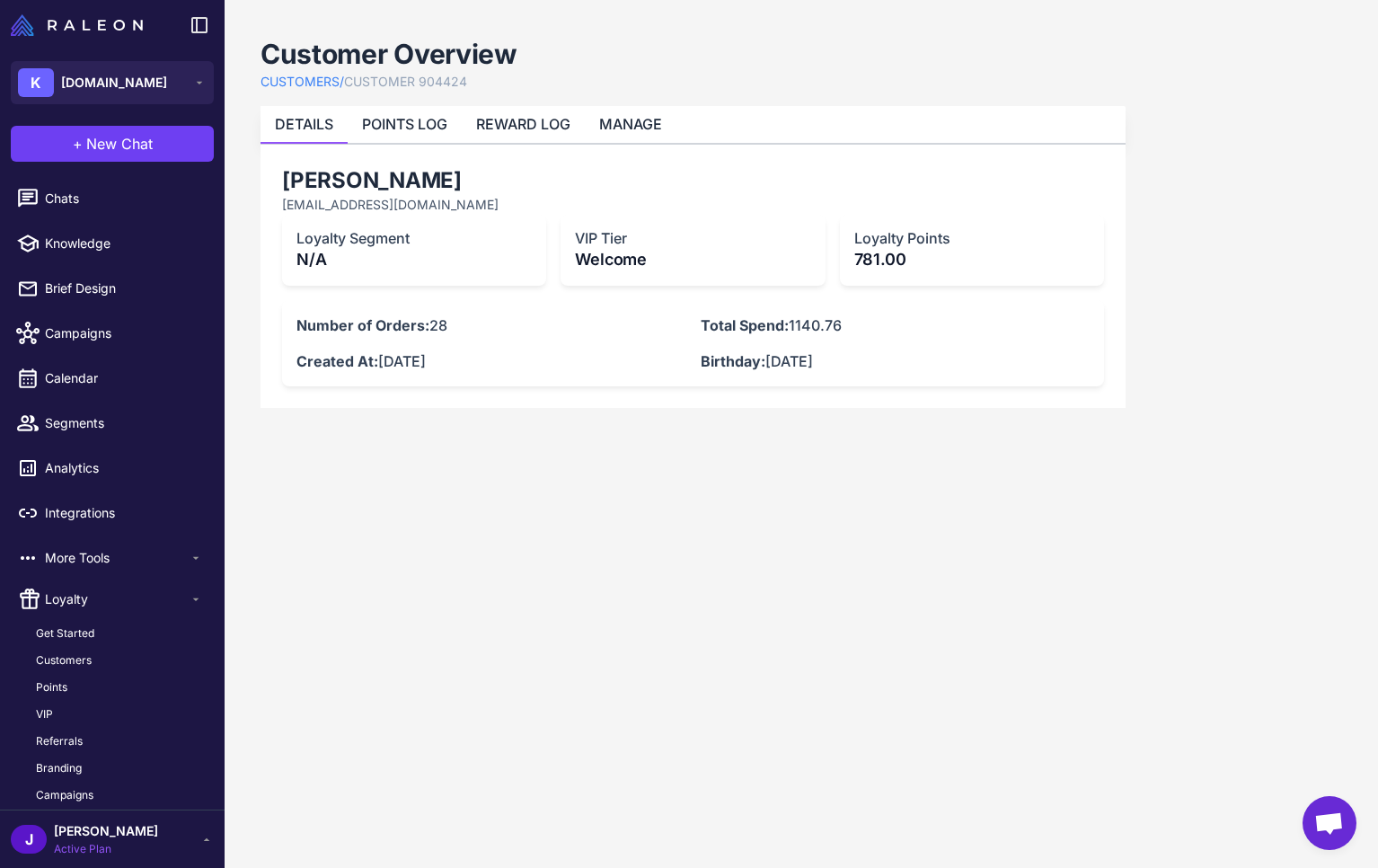
click at [519, 523] on content "Customer Overview CUSTOMERS / CUSTOMER 904424 DETAILS POINTS LOG REWARD LOG MAN…" at bounding box center [801, 434] width 1154 height 868
click at [73, 834] on span "[PERSON_NAME]" at bounding box center [106, 831] width 104 height 20
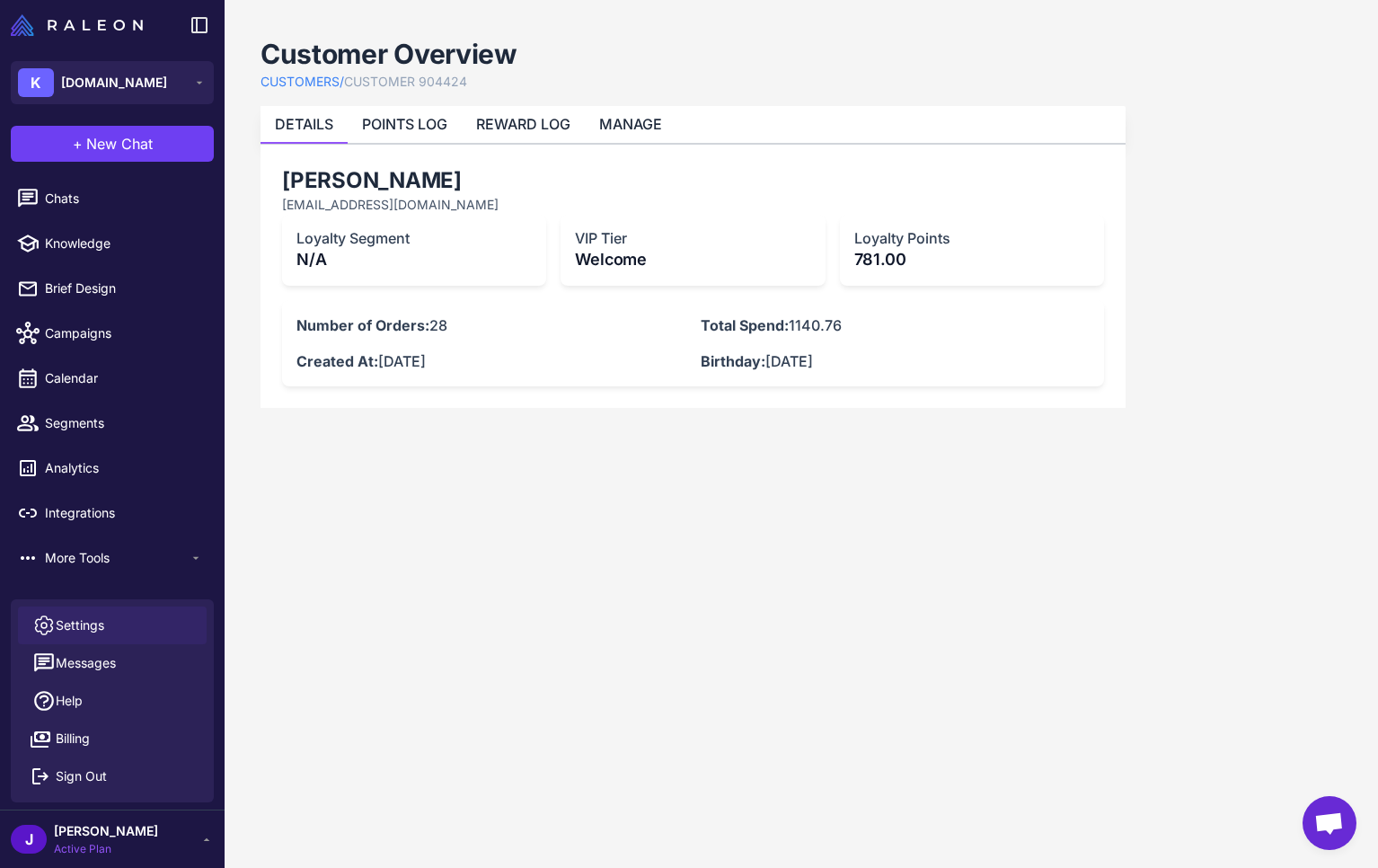
click at [96, 615] on span "Settings" at bounding box center [80, 626] width 49 height 20
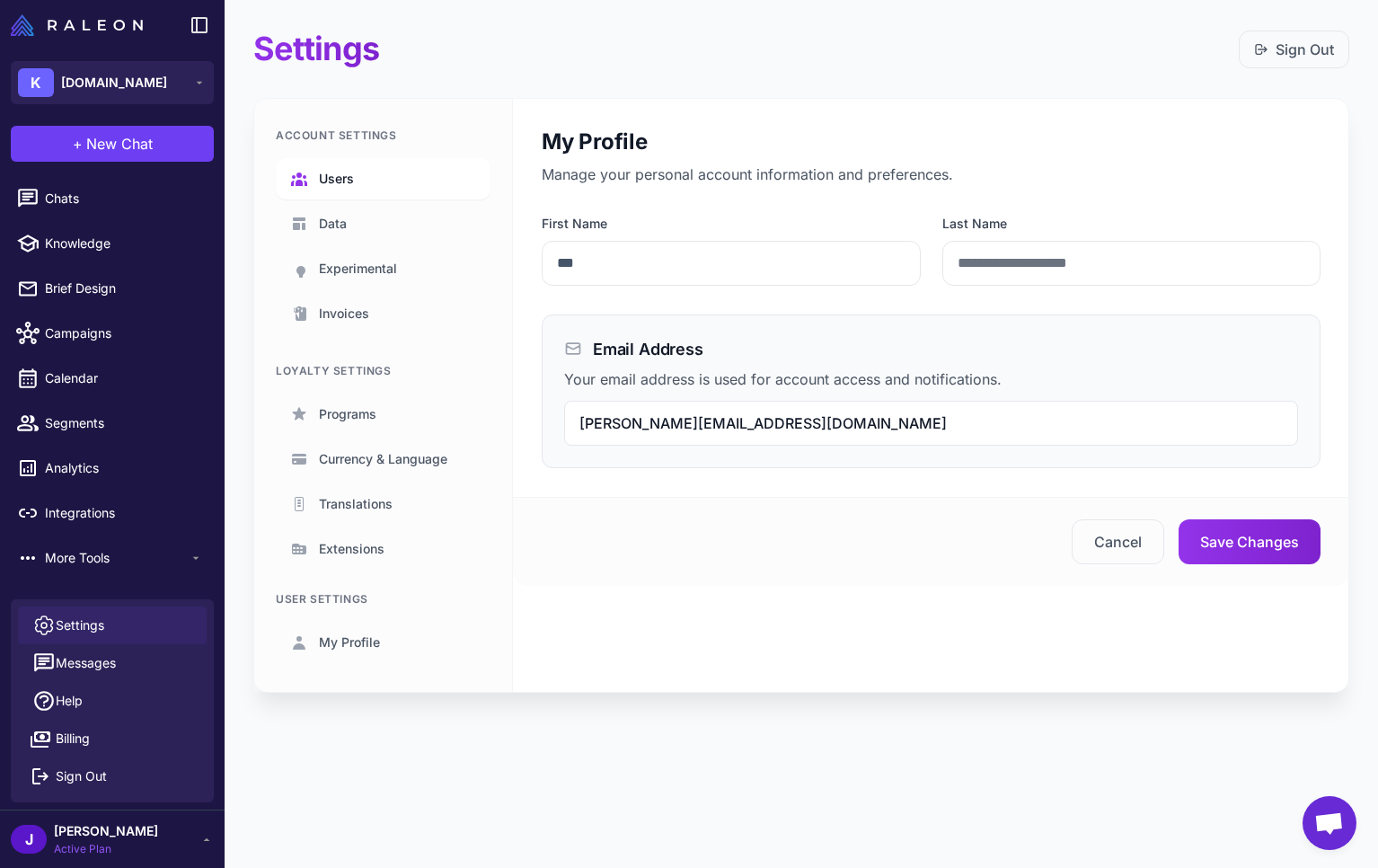
click at [349, 175] on span "Users" at bounding box center [336, 179] width 35 height 20
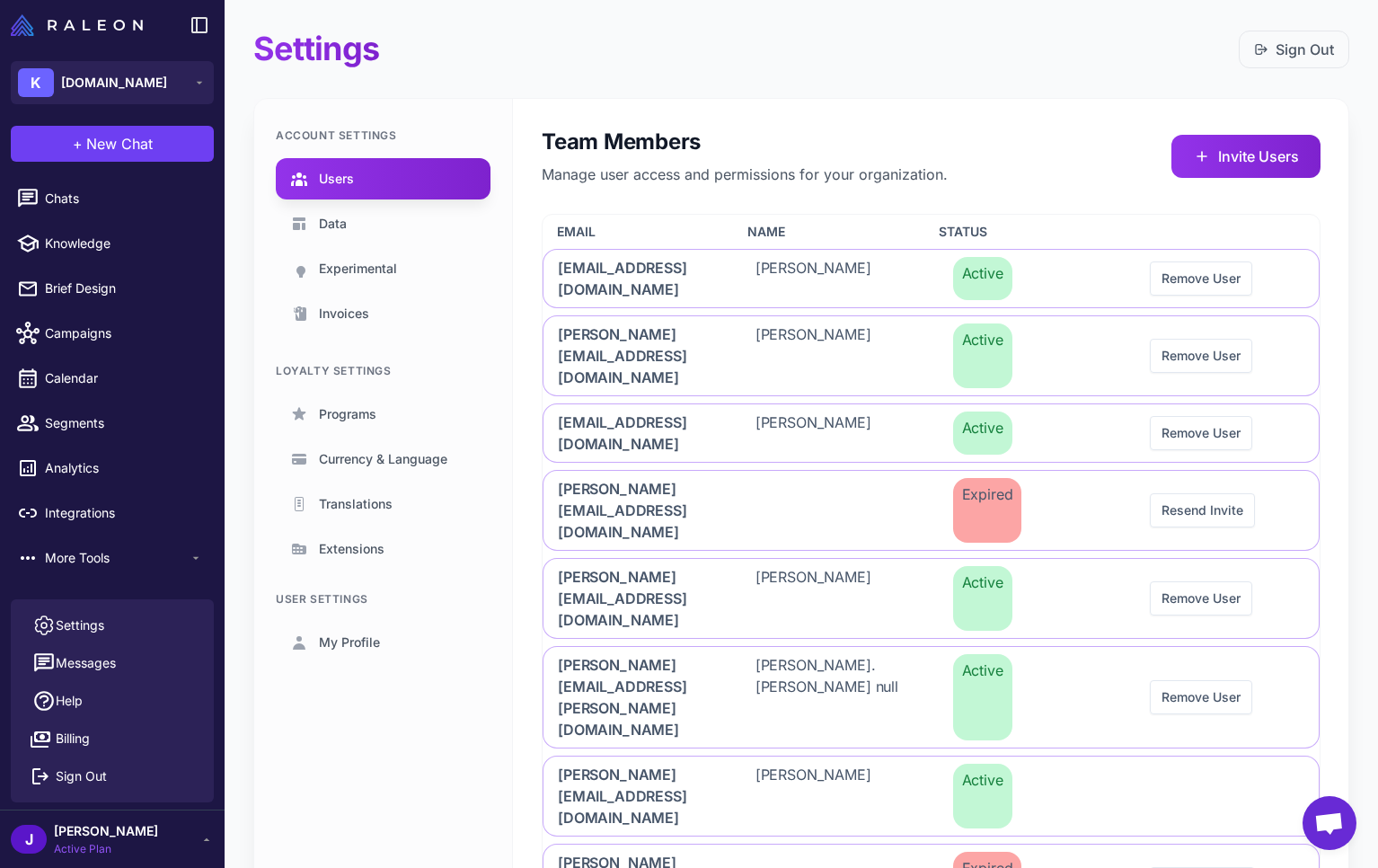
drag, startPoint x: 505, startPoint y: 49, endPoint x: 497, endPoint y: 72, distance: 24.4
click at [501, 62] on div "Settings Sign Out" at bounding box center [801, 49] width 1096 height 40
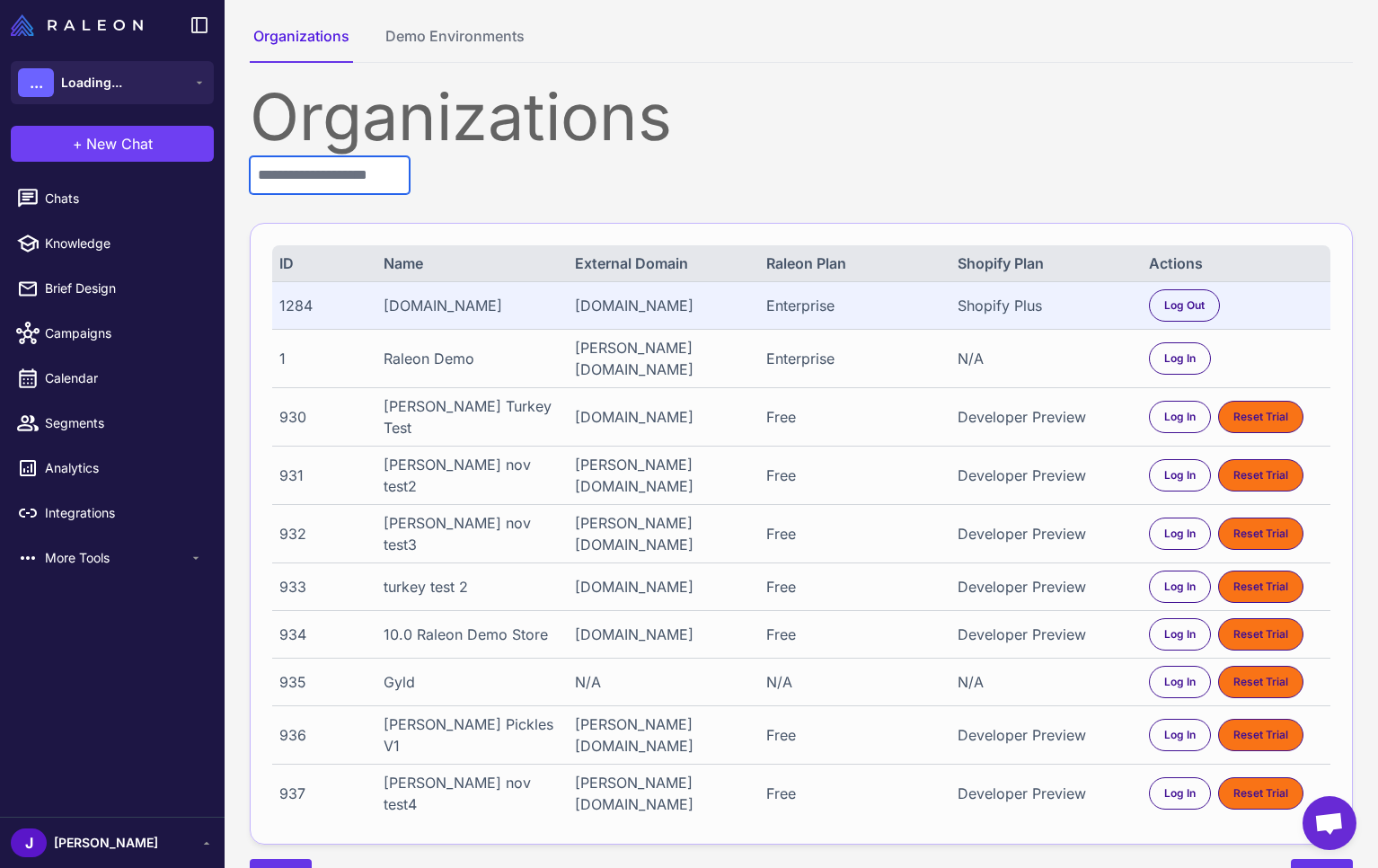
click at [322, 170] on input "text" at bounding box center [330, 175] width 160 height 38
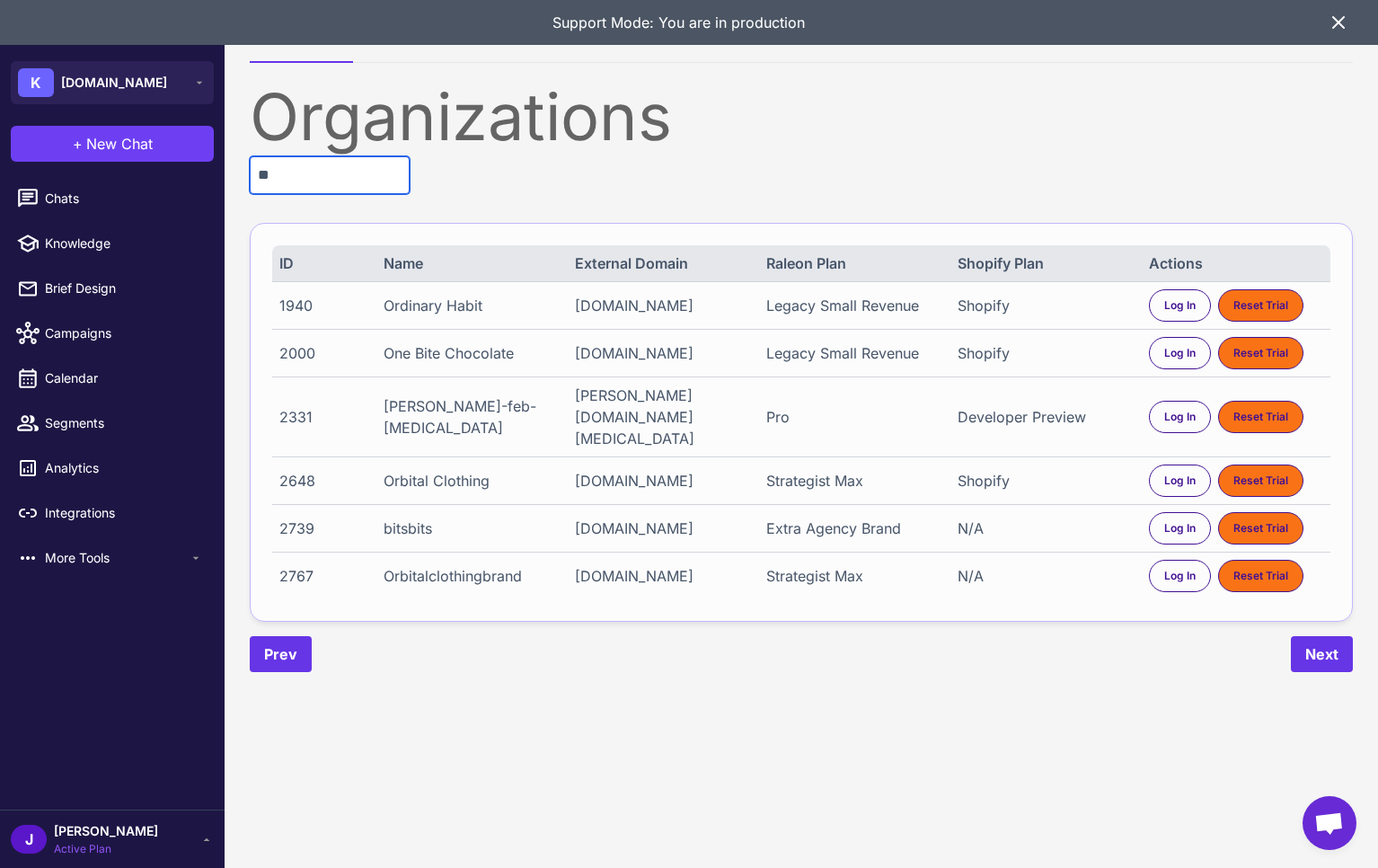
type input "*"
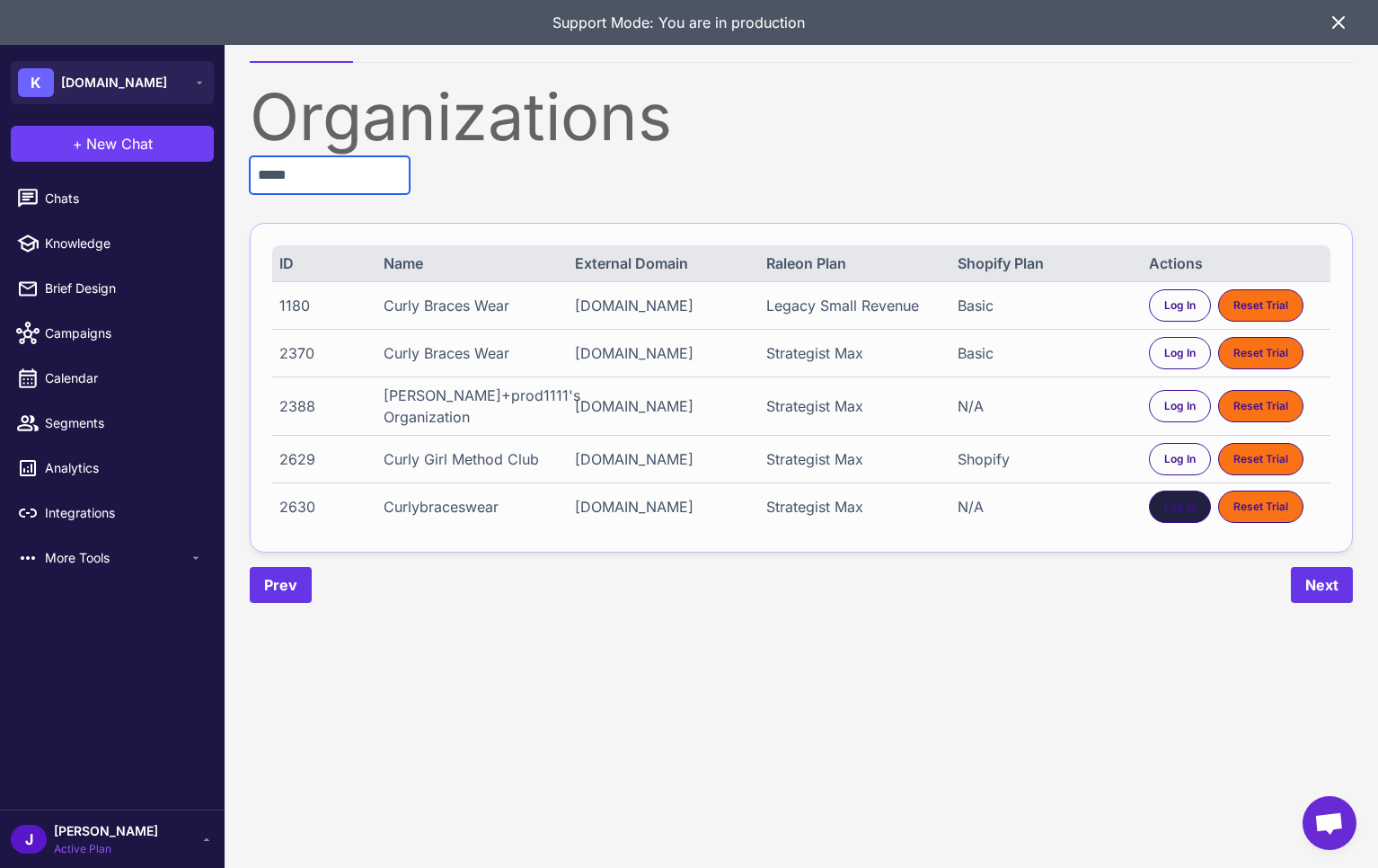
type input "*****"
click at [1183, 514] on span "Log In" at bounding box center [1180, 507] width 31 height 17
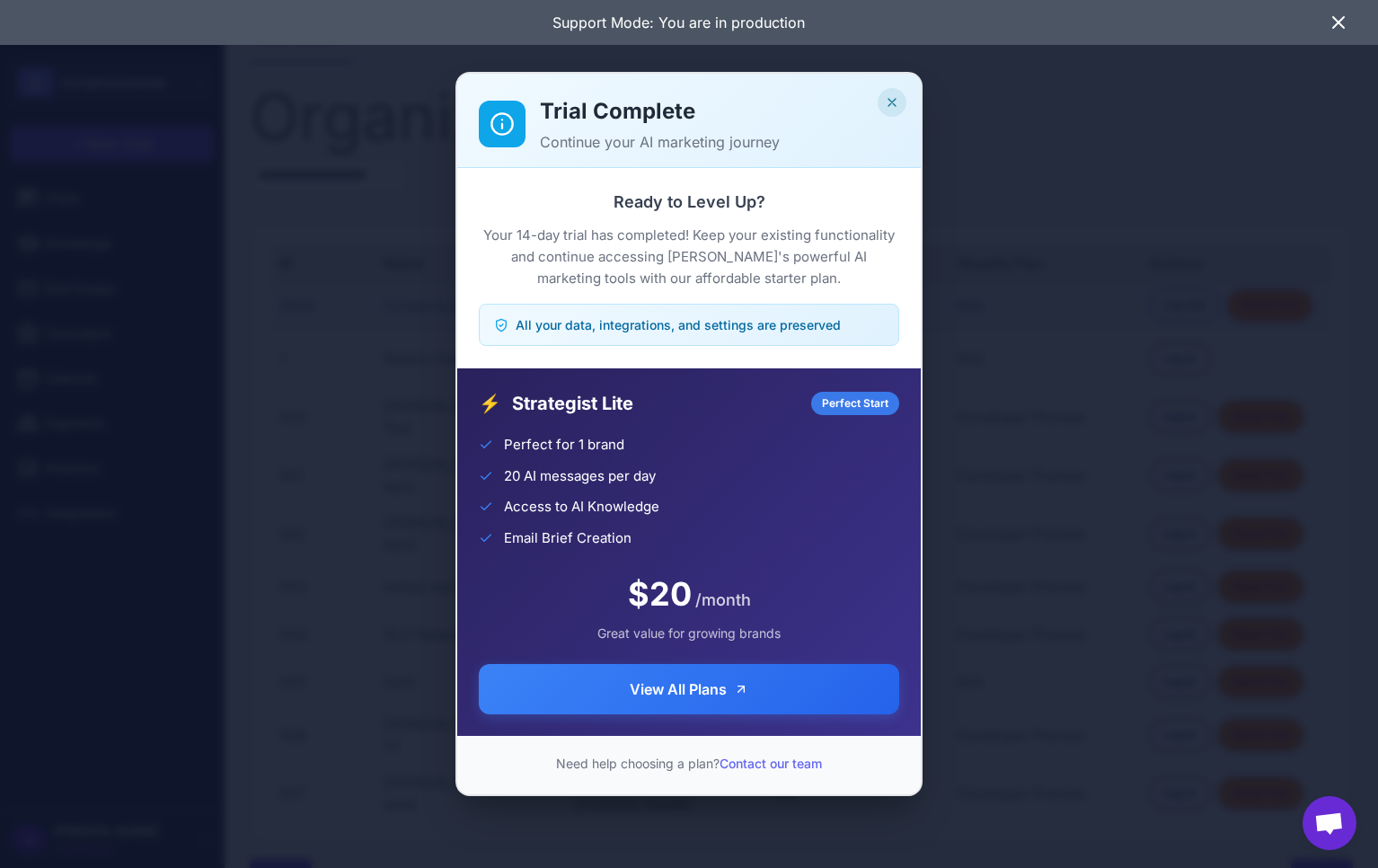
click at [886, 102] on icon "Close" at bounding box center [892, 103] width 15 height 15
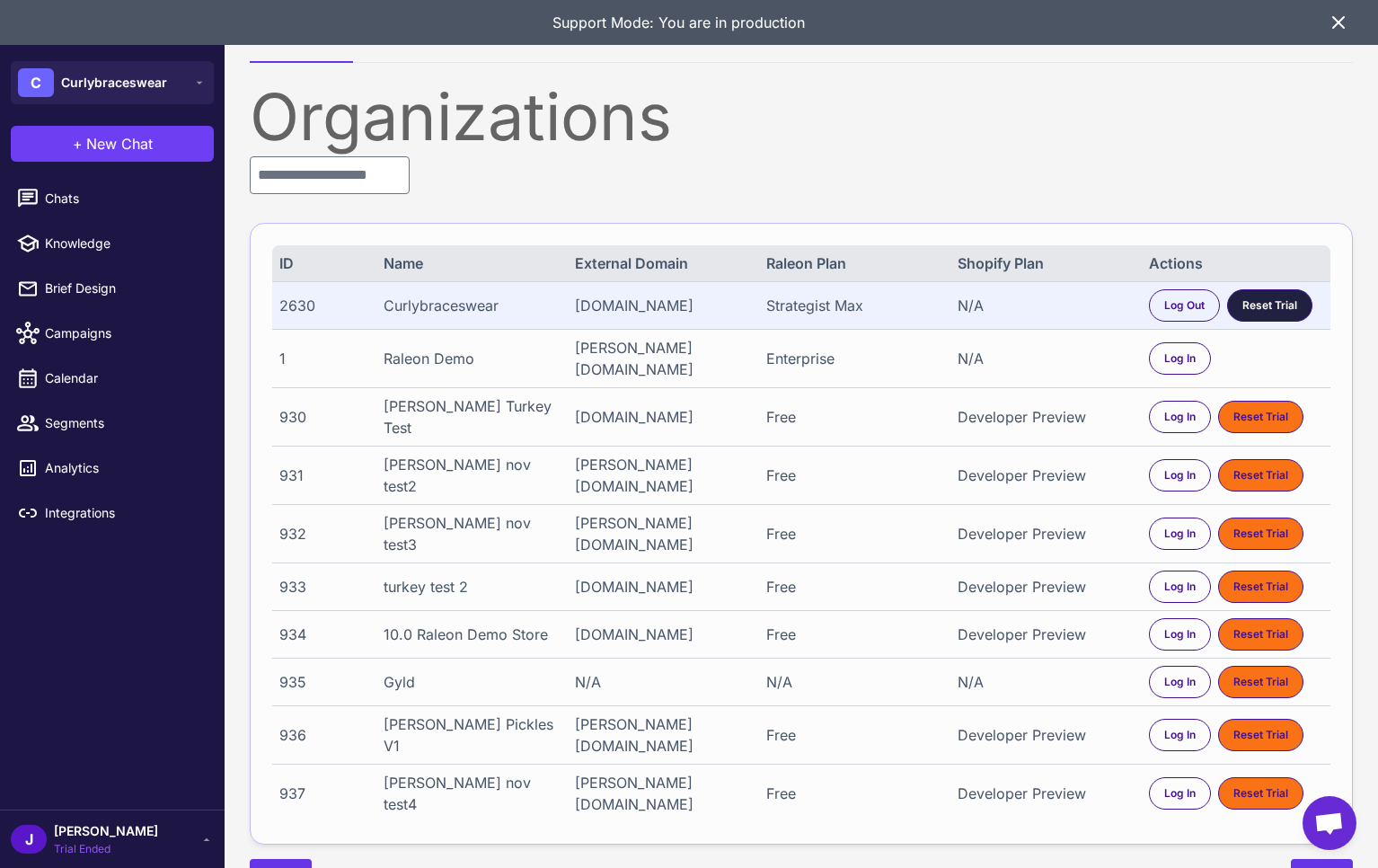
click at [1284, 308] on span "Reset Trial" at bounding box center [1271, 306] width 55 height 17
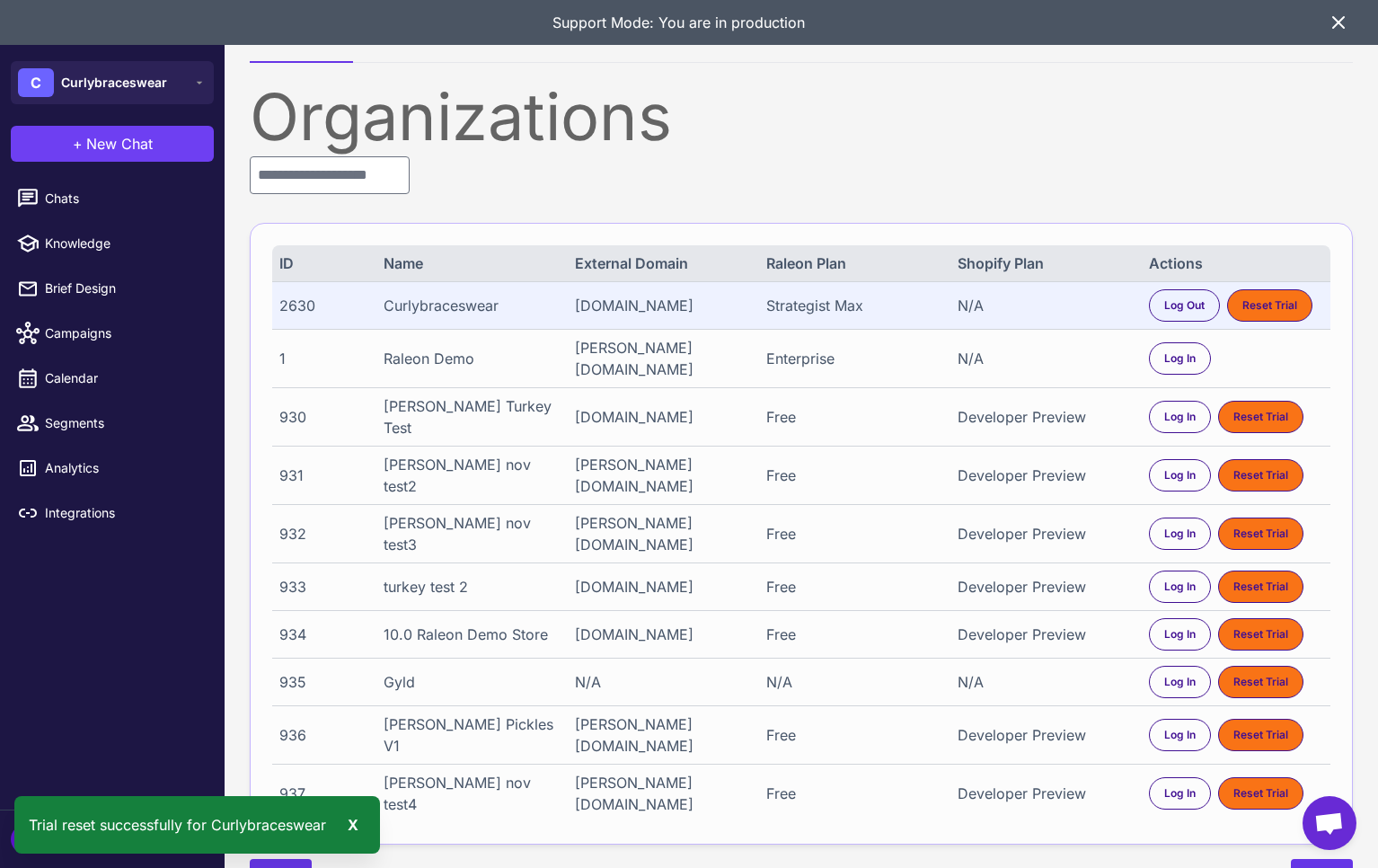
click at [1345, 6] on div "Support Mode: You are in production" at bounding box center [689, 22] width 1378 height 45
drag, startPoint x: 1338, startPoint y: 16, endPoint x: 1183, endPoint y: 81, distance: 168.1
click at [1336, 19] on icon at bounding box center [1338, 22] width 21 height 21
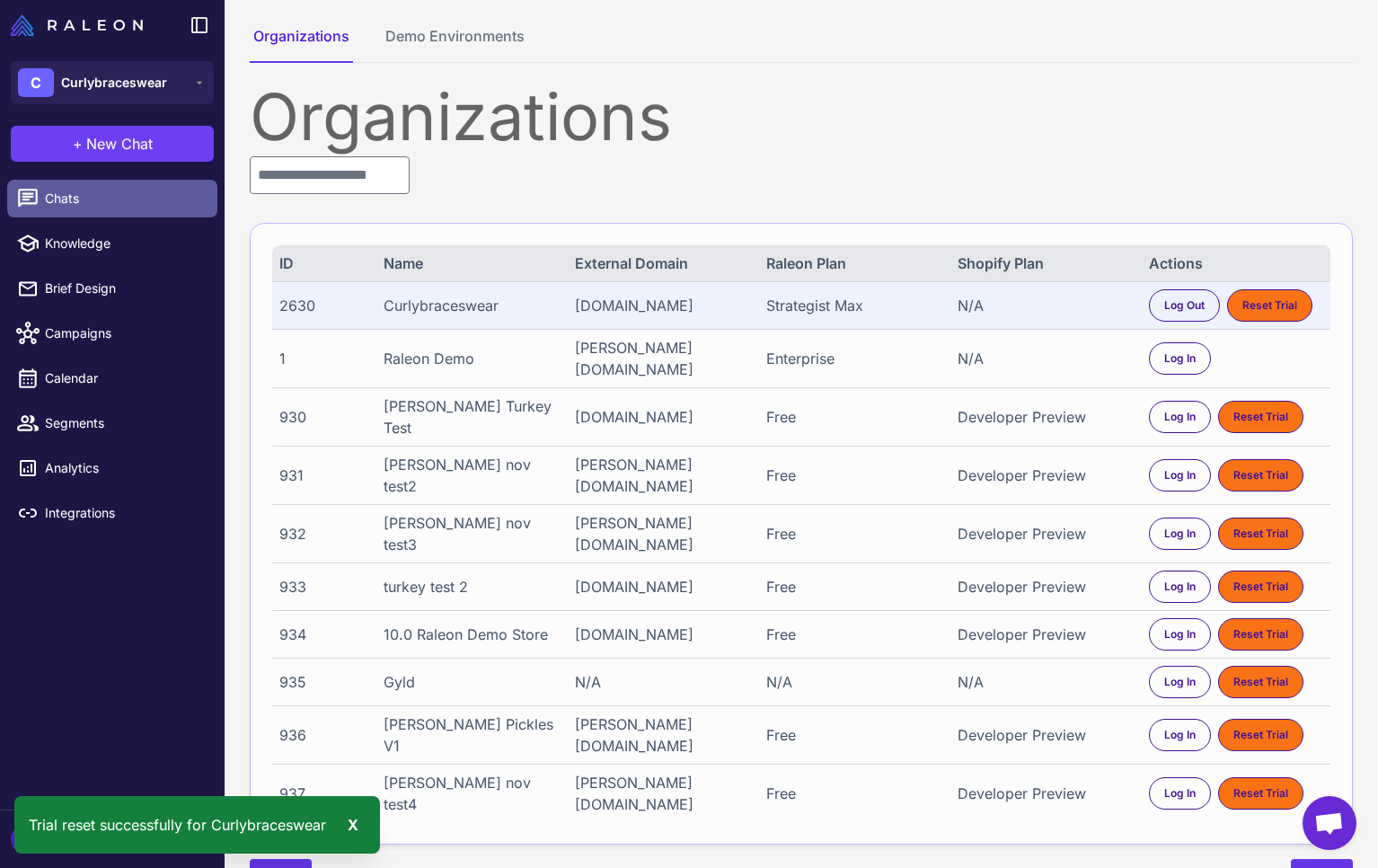
click at [83, 203] on span "Chats" at bounding box center [124, 198] width 158 height 20
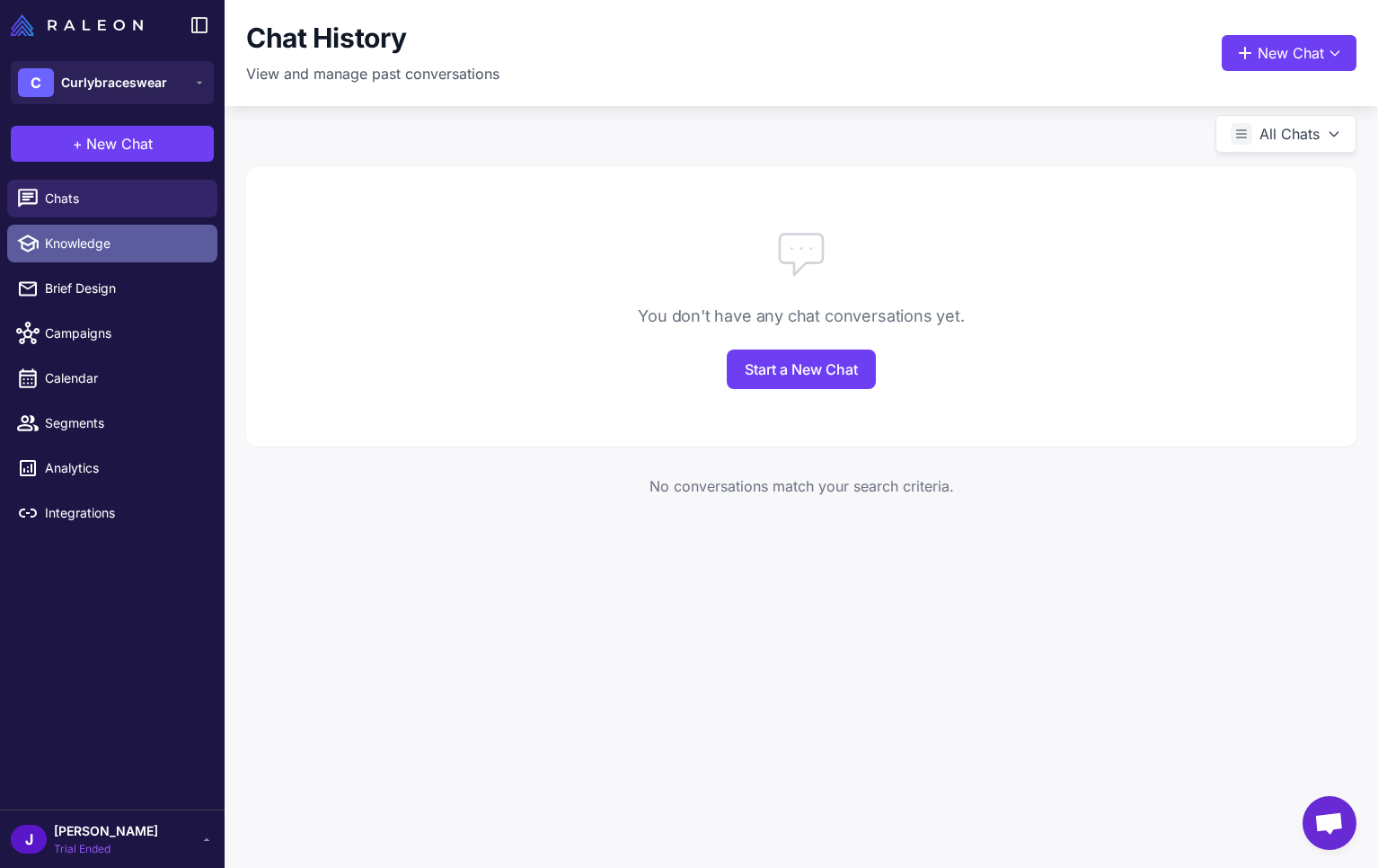
click at [89, 242] on span "Knowledge" at bounding box center [124, 243] width 158 height 20
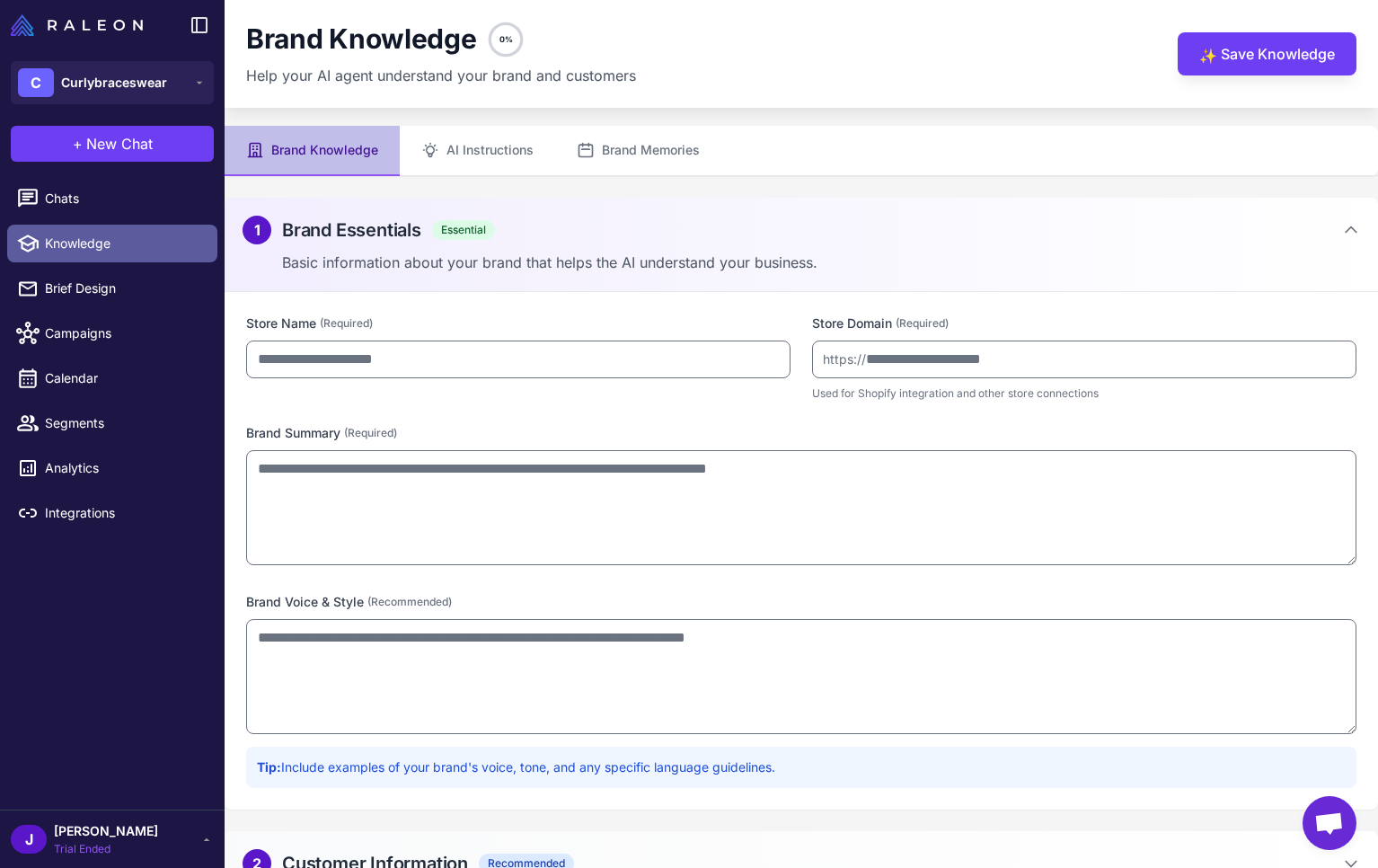
type input "**********"
type textarea "**********"
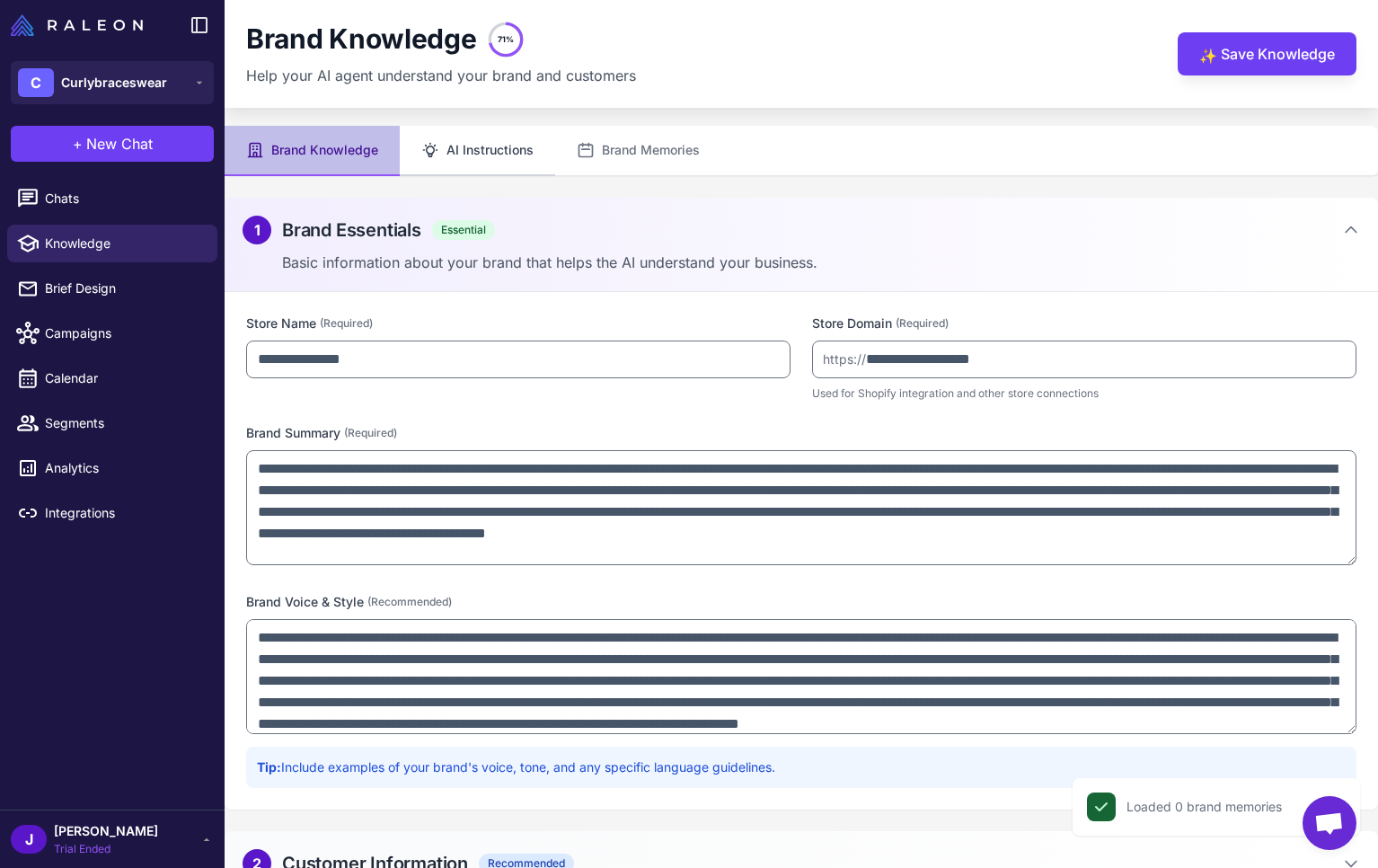
click at [483, 163] on button "AI Instructions" at bounding box center [477, 151] width 155 height 51
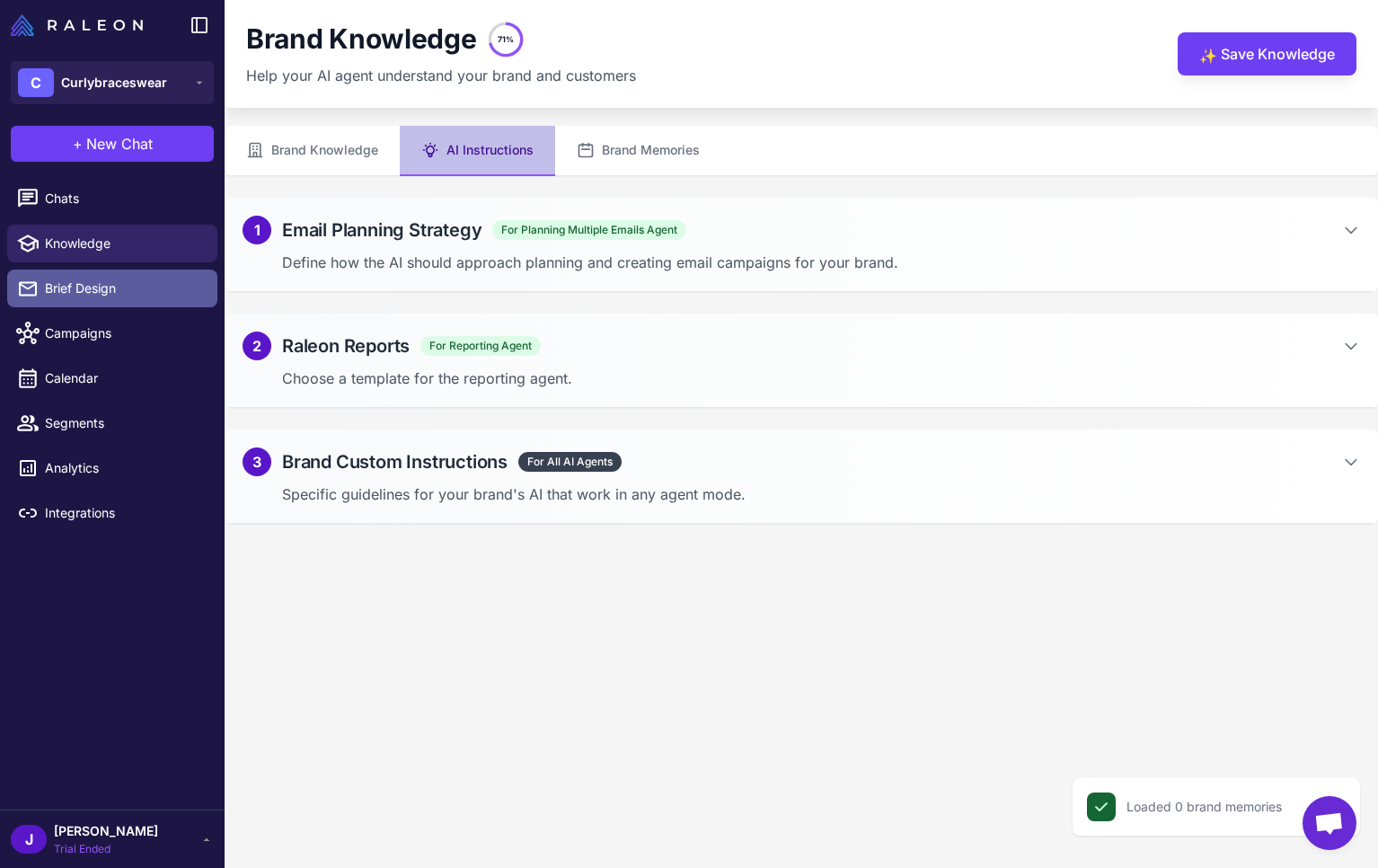
click at [73, 293] on span "Brief Design" at bounding box center [124, 288] width 158 height 20
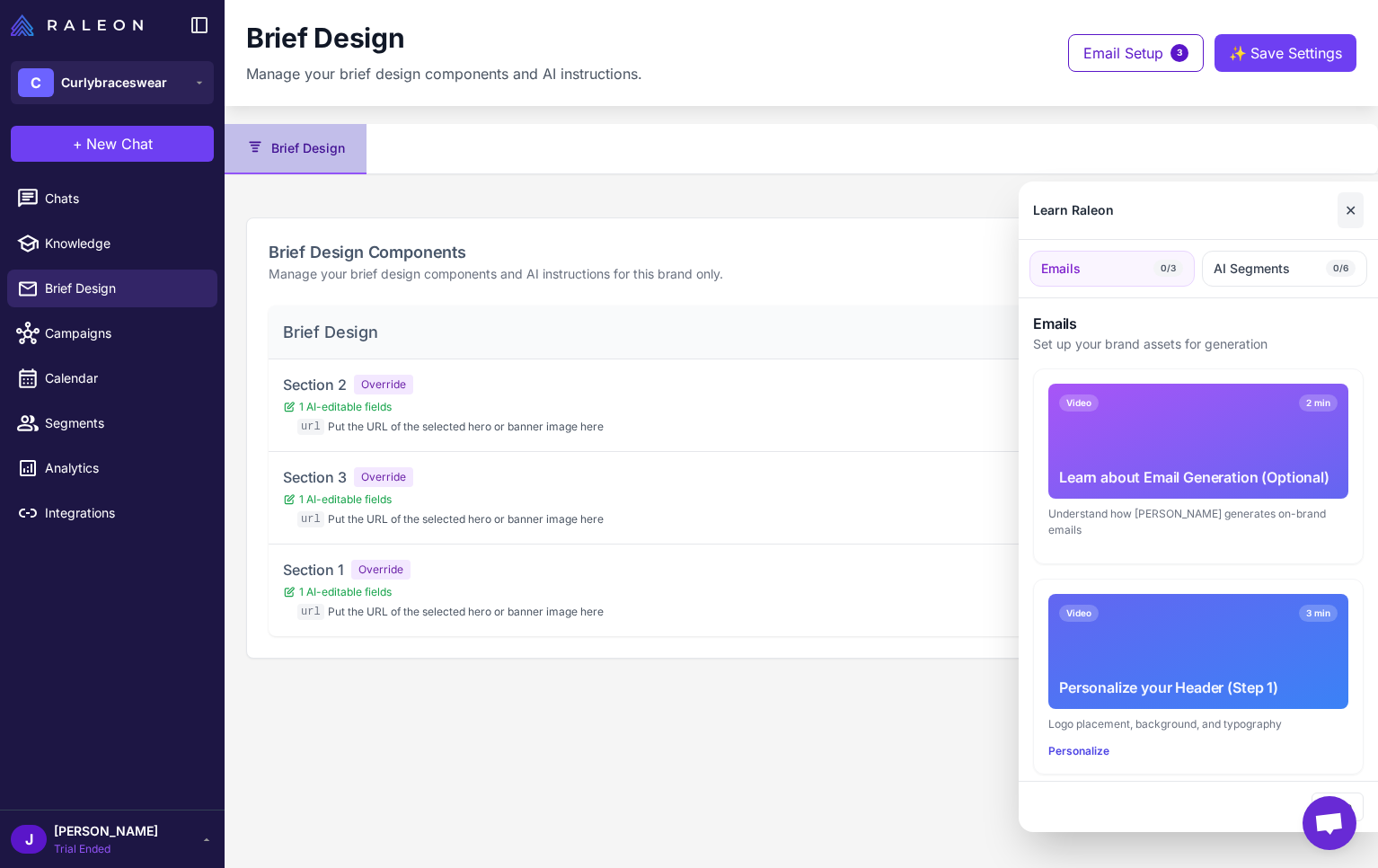
click at [1357, 204] on button "✕" at bounding box center [1350, 209] width 26 height 36
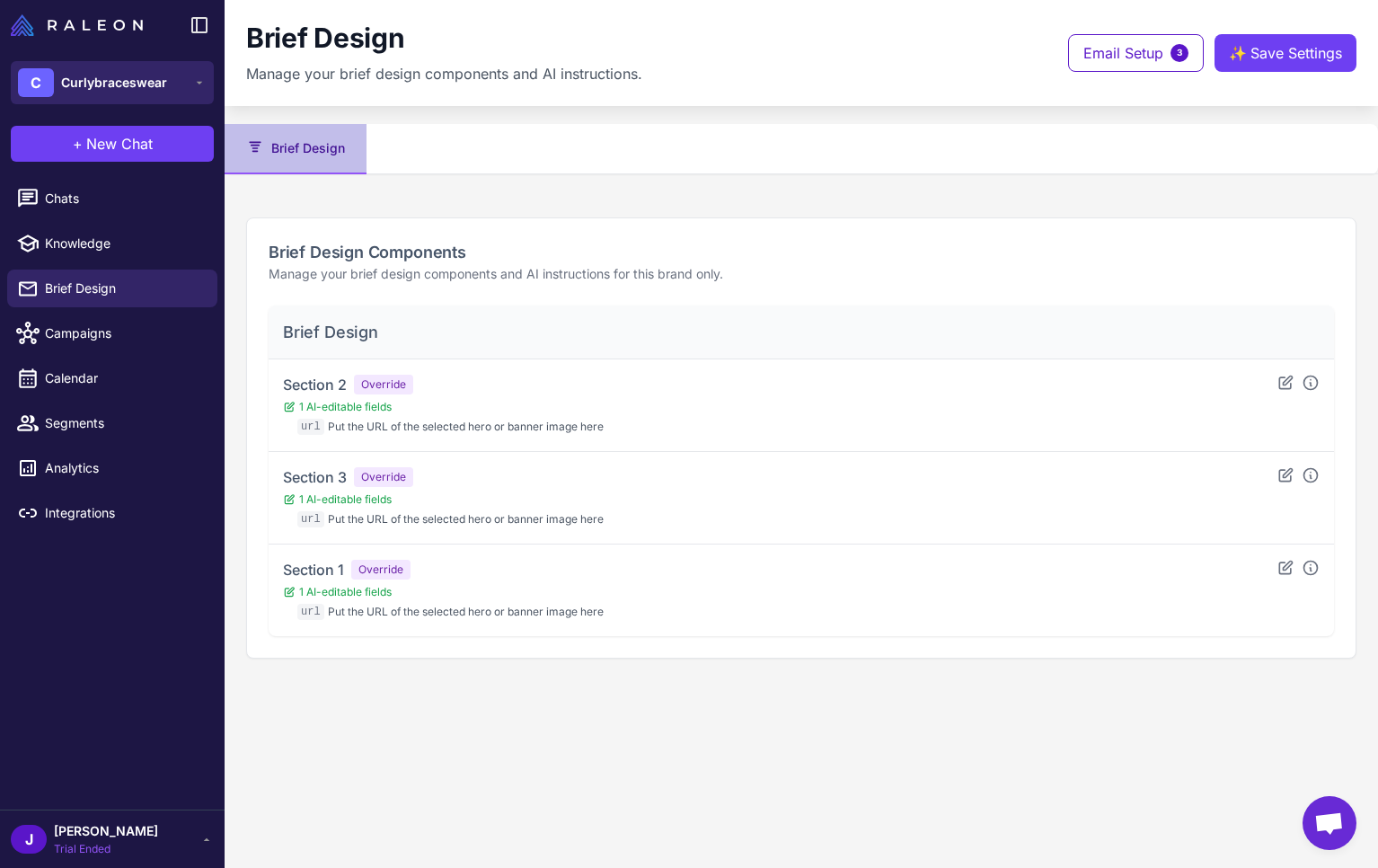
click at [88, 64] on button "C Curlybraceswear" at bounding box center [112, 83] width 203 height 43
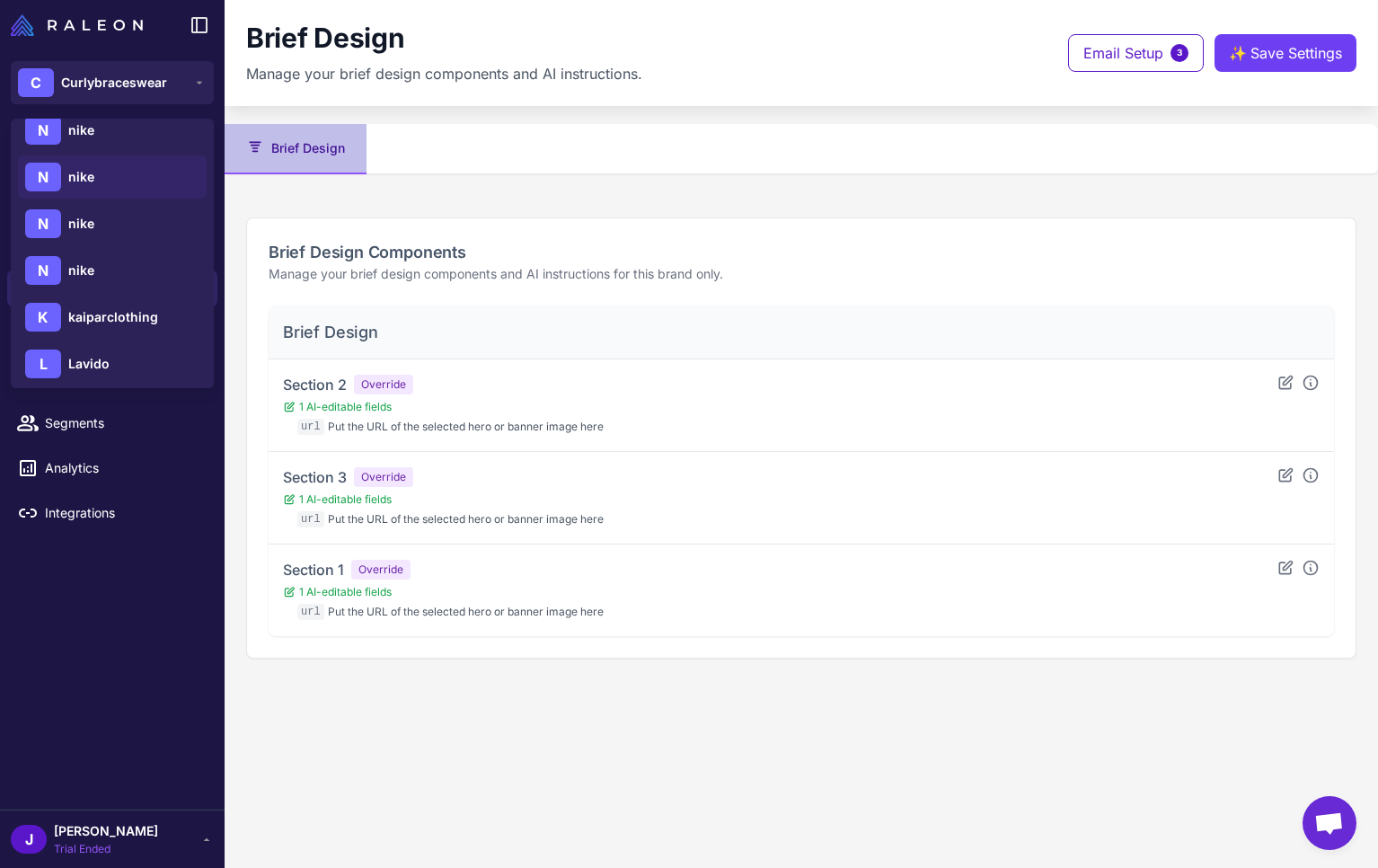
scroll to position [989, 0]
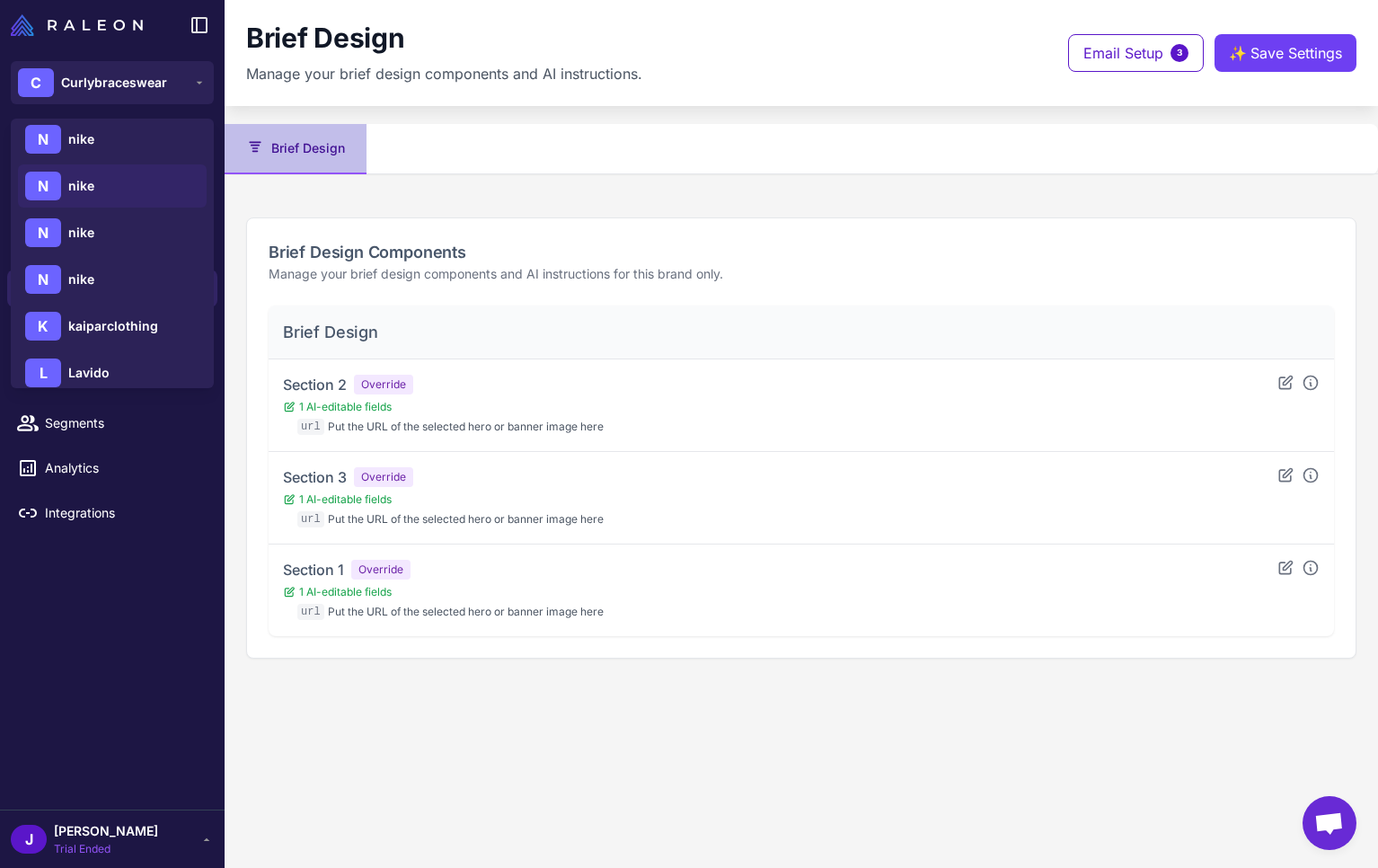
click at [88, 186] on span "nike" at bounding box center [81, 186] width 26 height 20
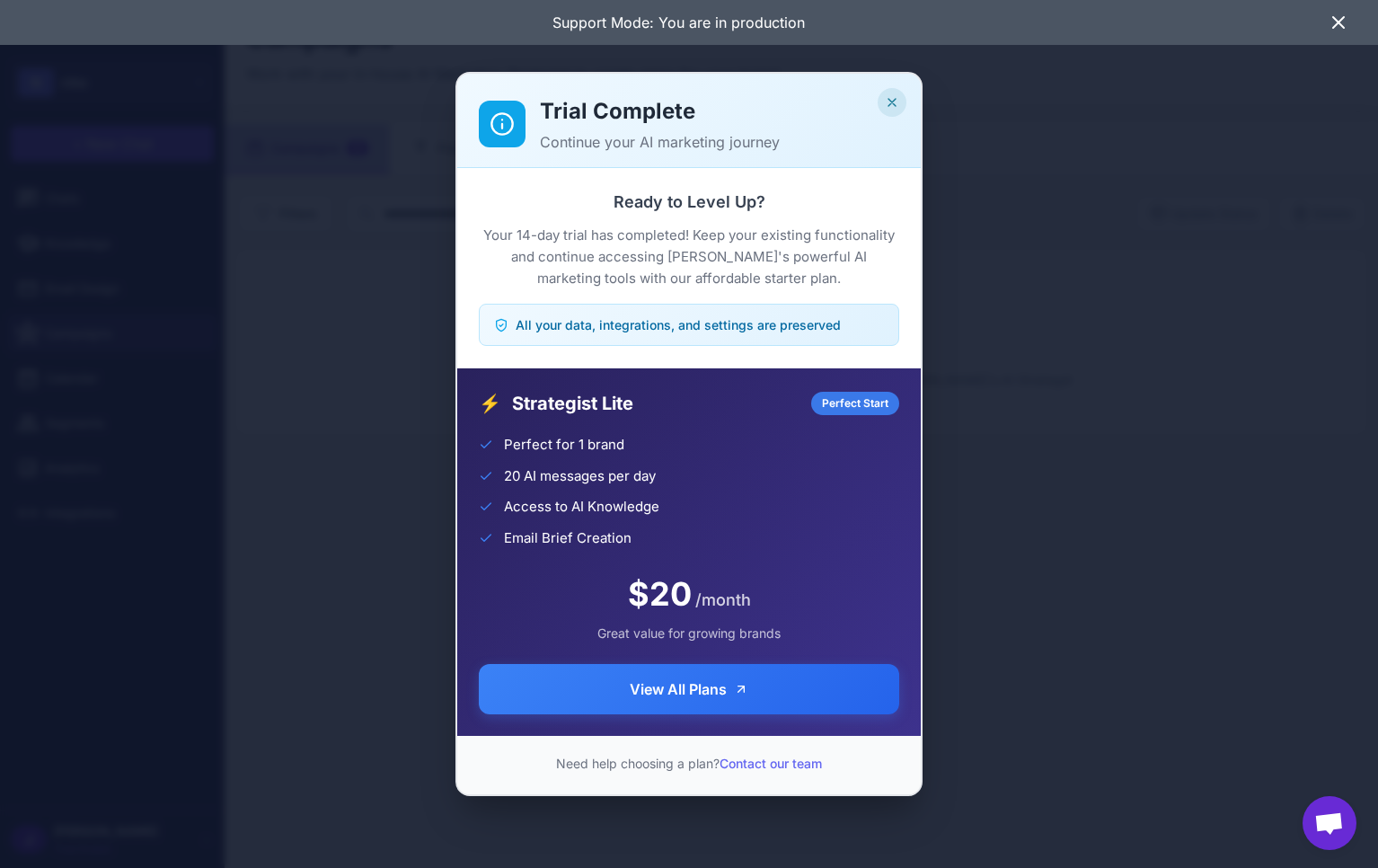
click at [887, 96] on icon "Close" at bounding box center [892, 103] width 15 height 15
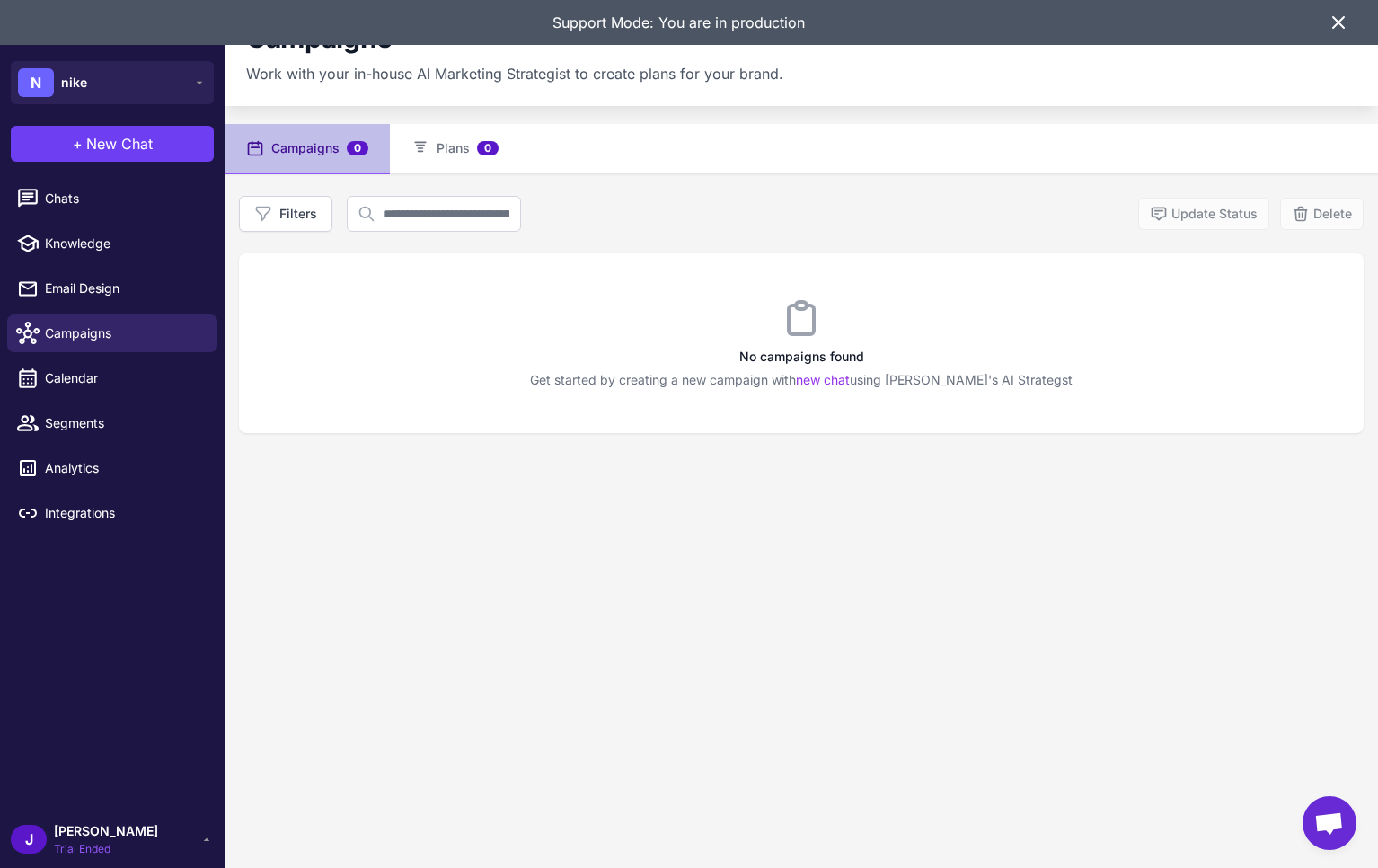
drag, startPoint x: 1341, startPoint y: 16, endPoint x: 1305, endPoint y: 19, distance: 36.1
click at [1340, 17] on icon at bounding box center [1338, 22] width 21 height 21
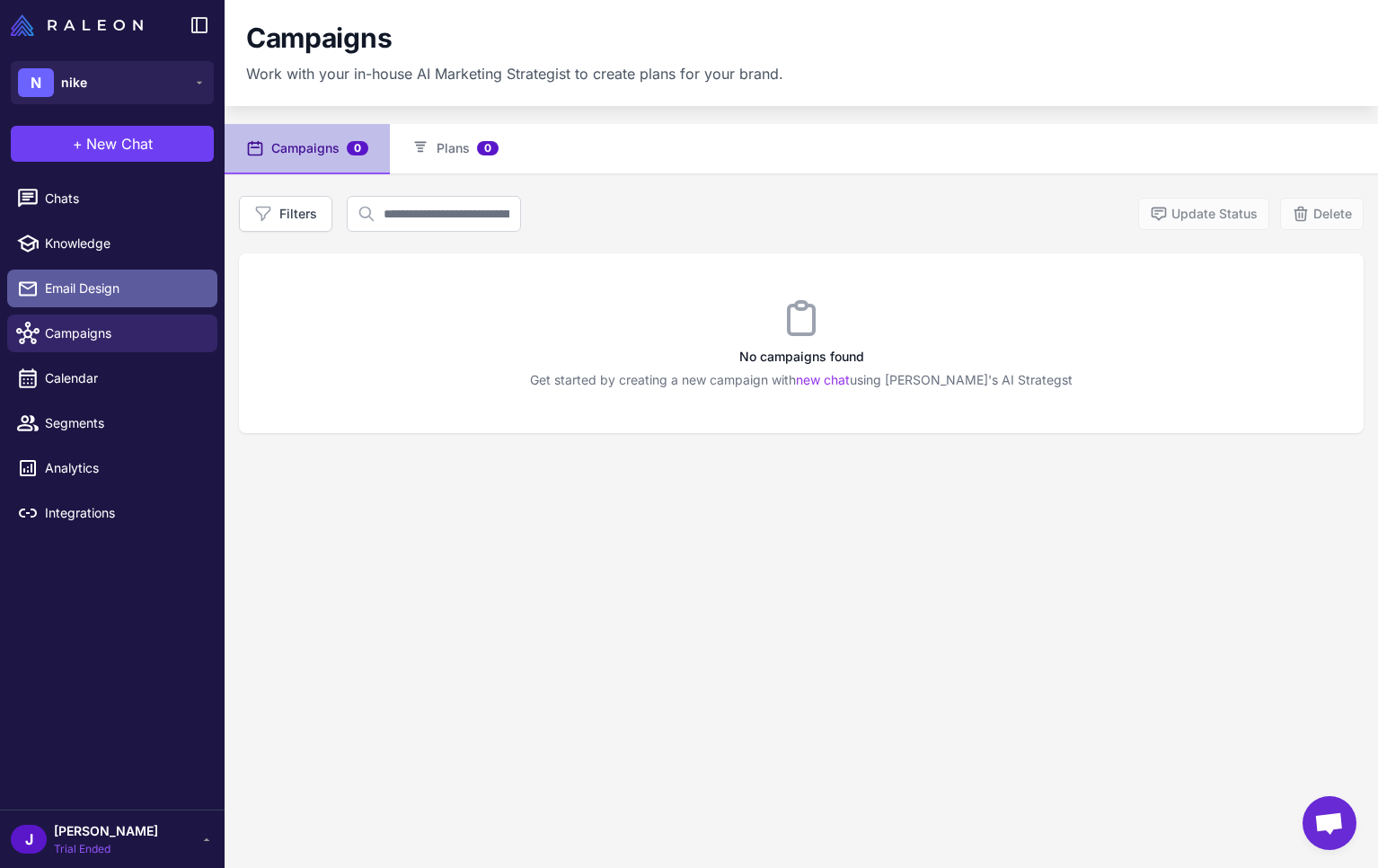
click at [83, 278] on span "Email Design" at bounding box center [124, 288] width 158 height 20
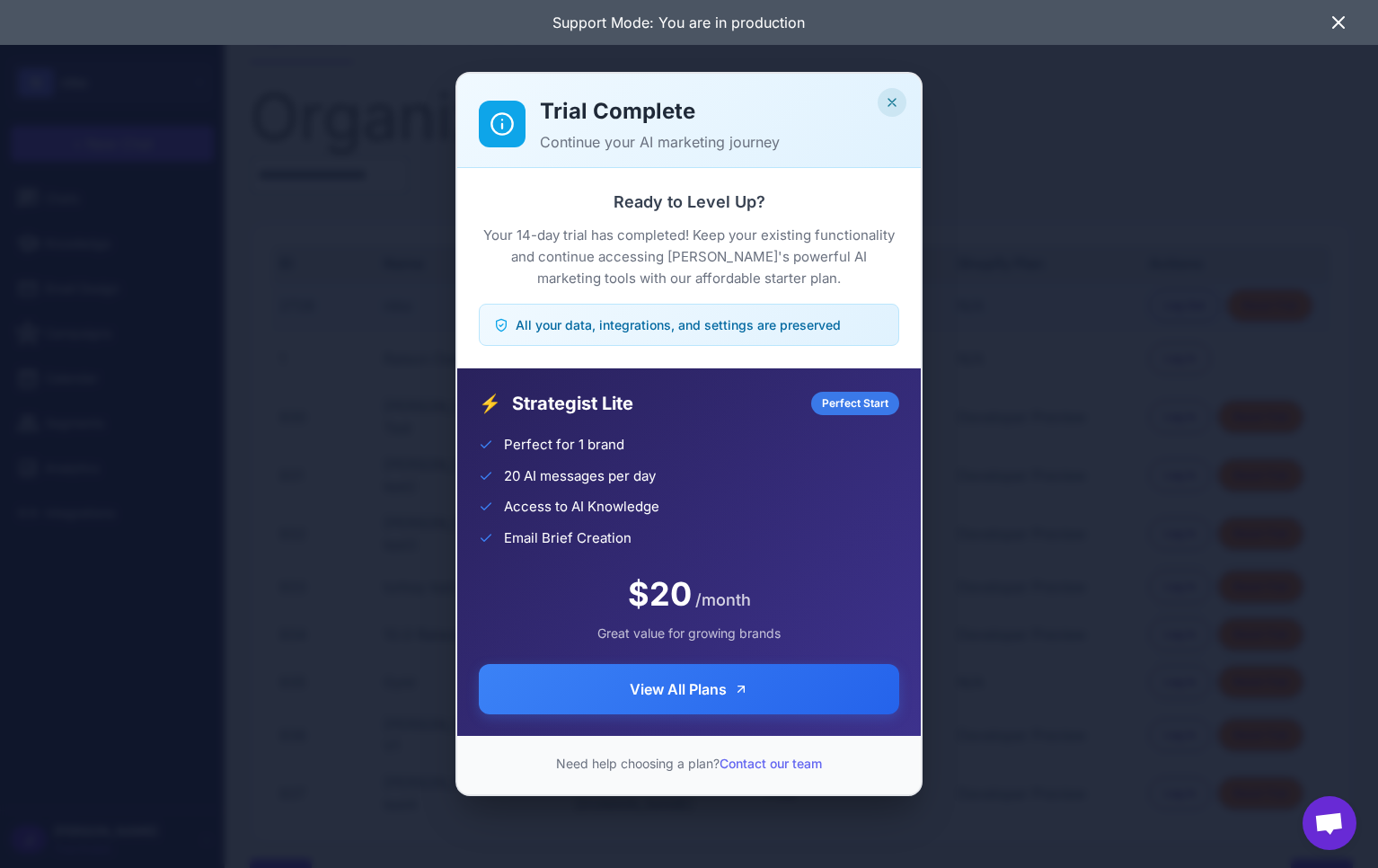
click at [893, 88] on button "Close" at bounding box center [891, 102] width 28 height 28
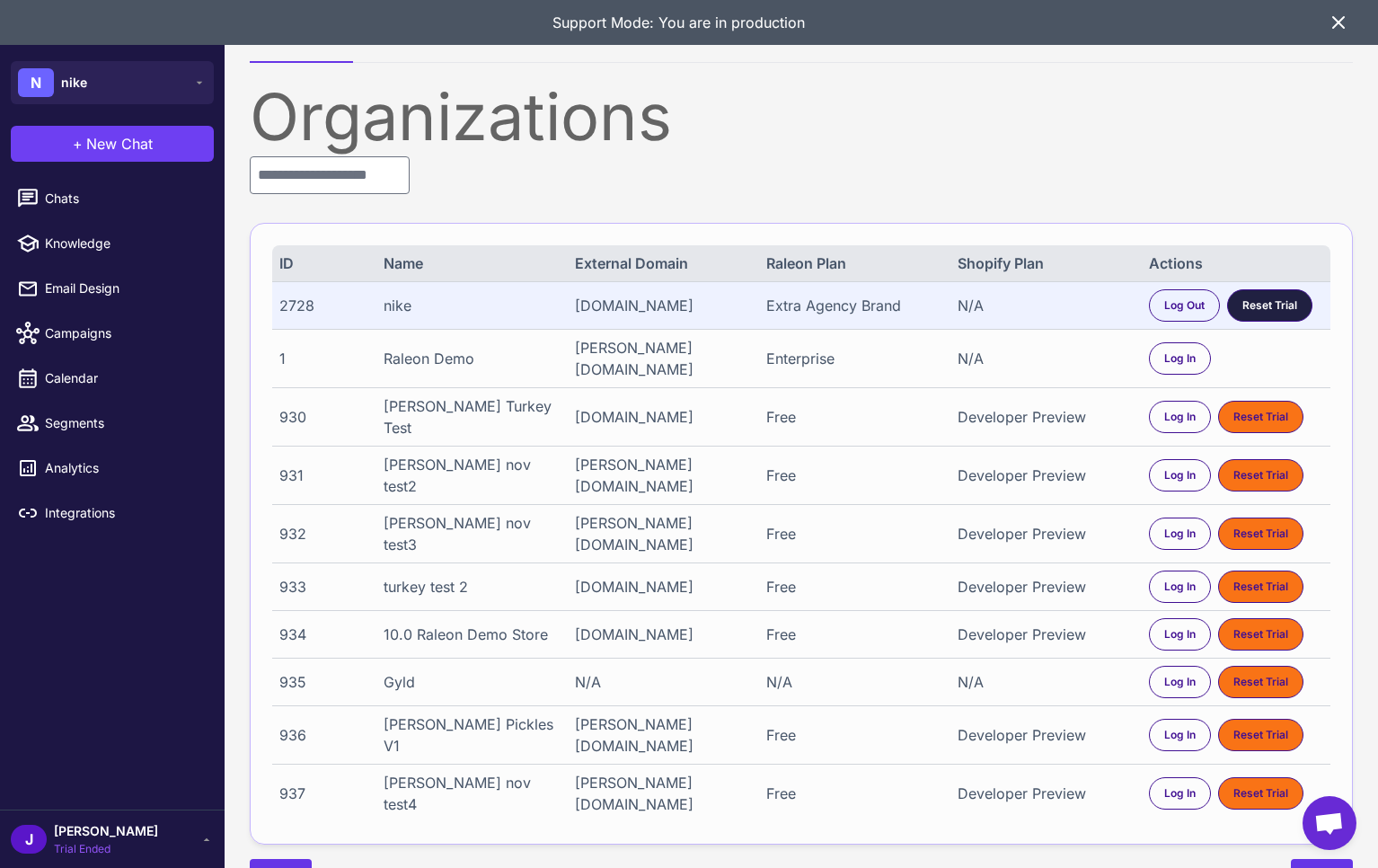
click at [1284, 305] on span "Reset Trial" at bounding box center [1271, 306] width 55 height 17
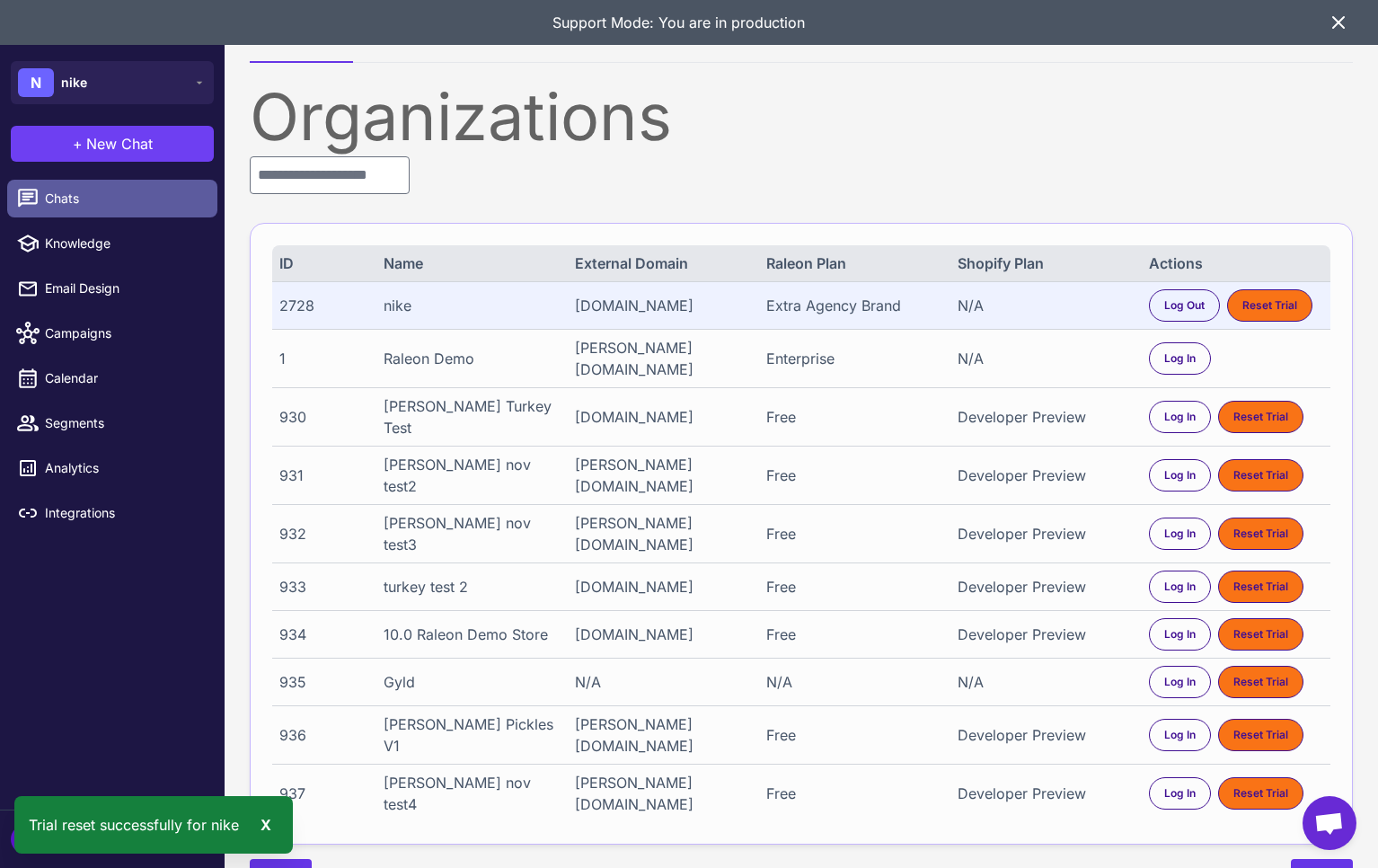
click at [78, 200] on span "Chats" at bounding box center [124, 198] width 158 height 20
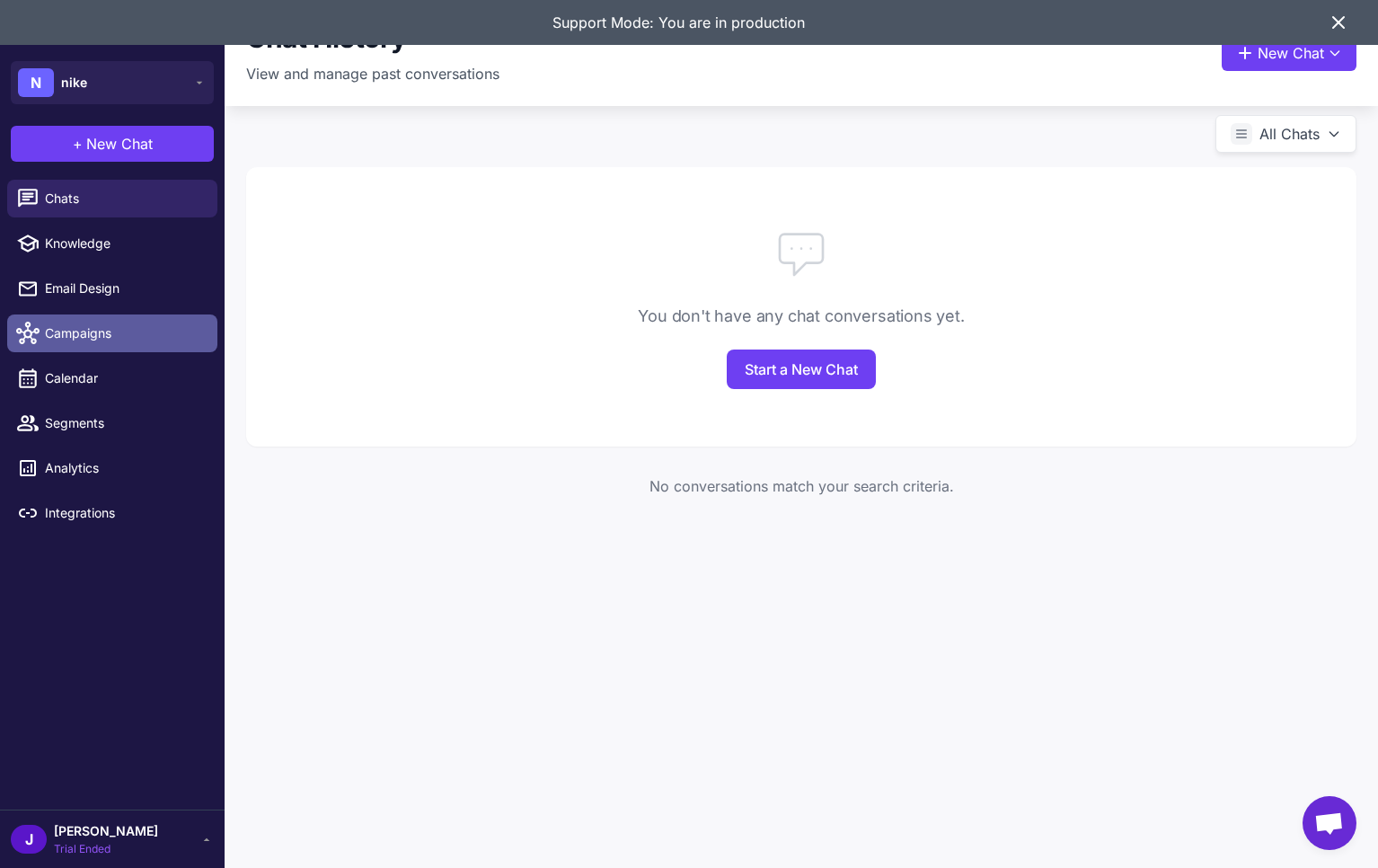
click at [71, 335] on span "Campaigns" at bounding box center [124, 333] width 158 height 20
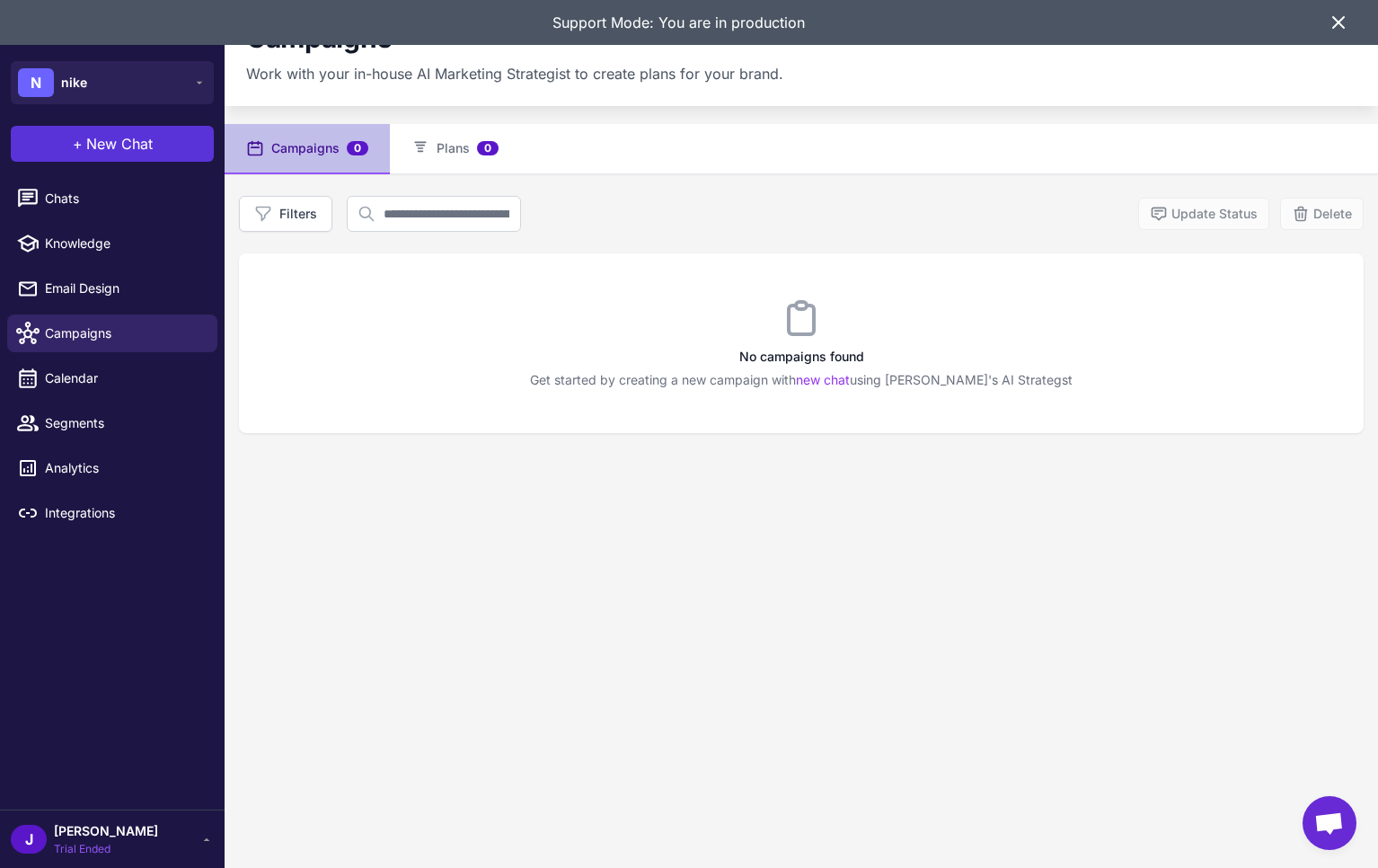
click at [108, 142] on span "New Chat" at bounding box center [119, 143] width 66 height 21
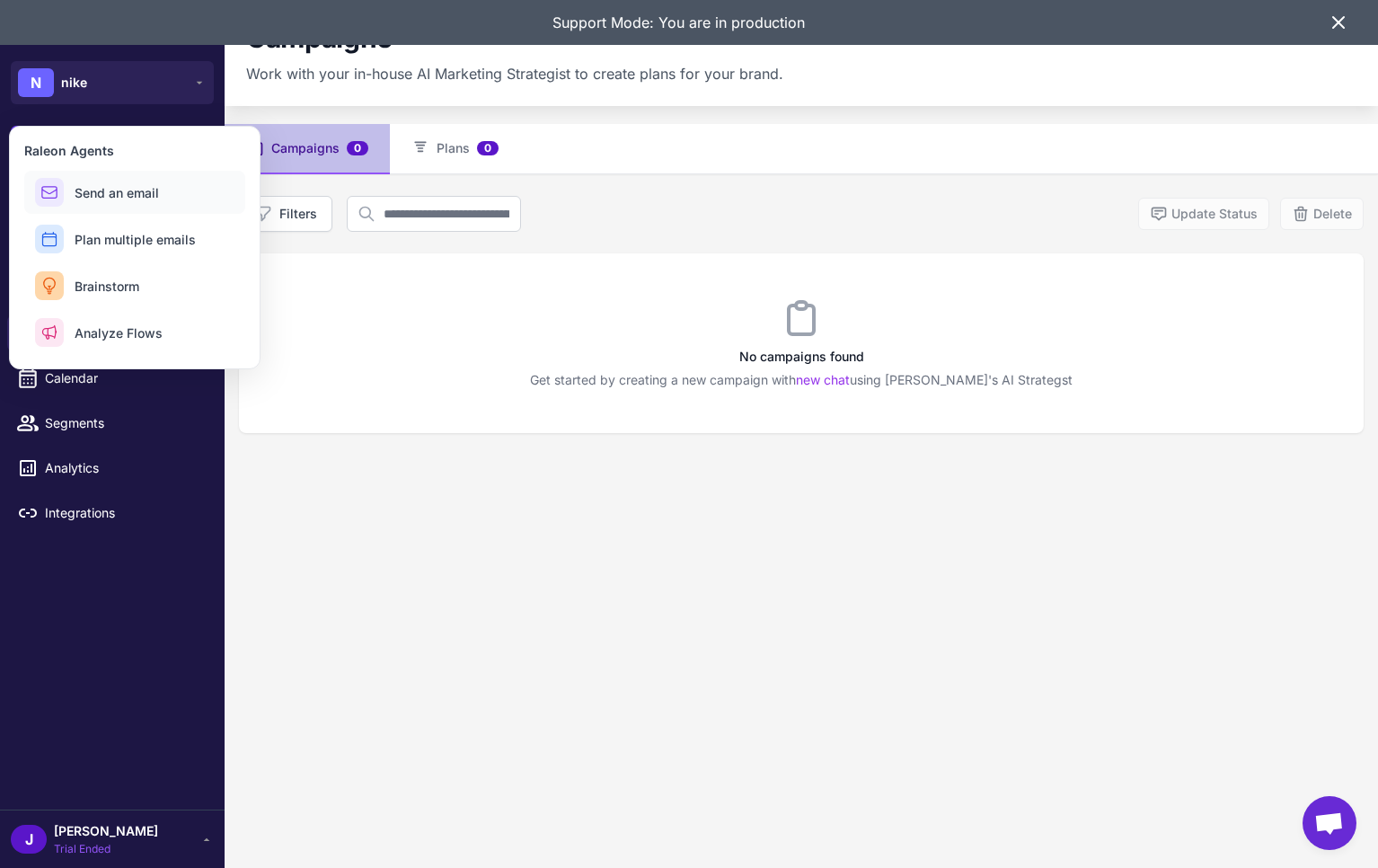
click at [152, 195] on span "Send an email" at bounding box center [117, 193] width 85 height 19
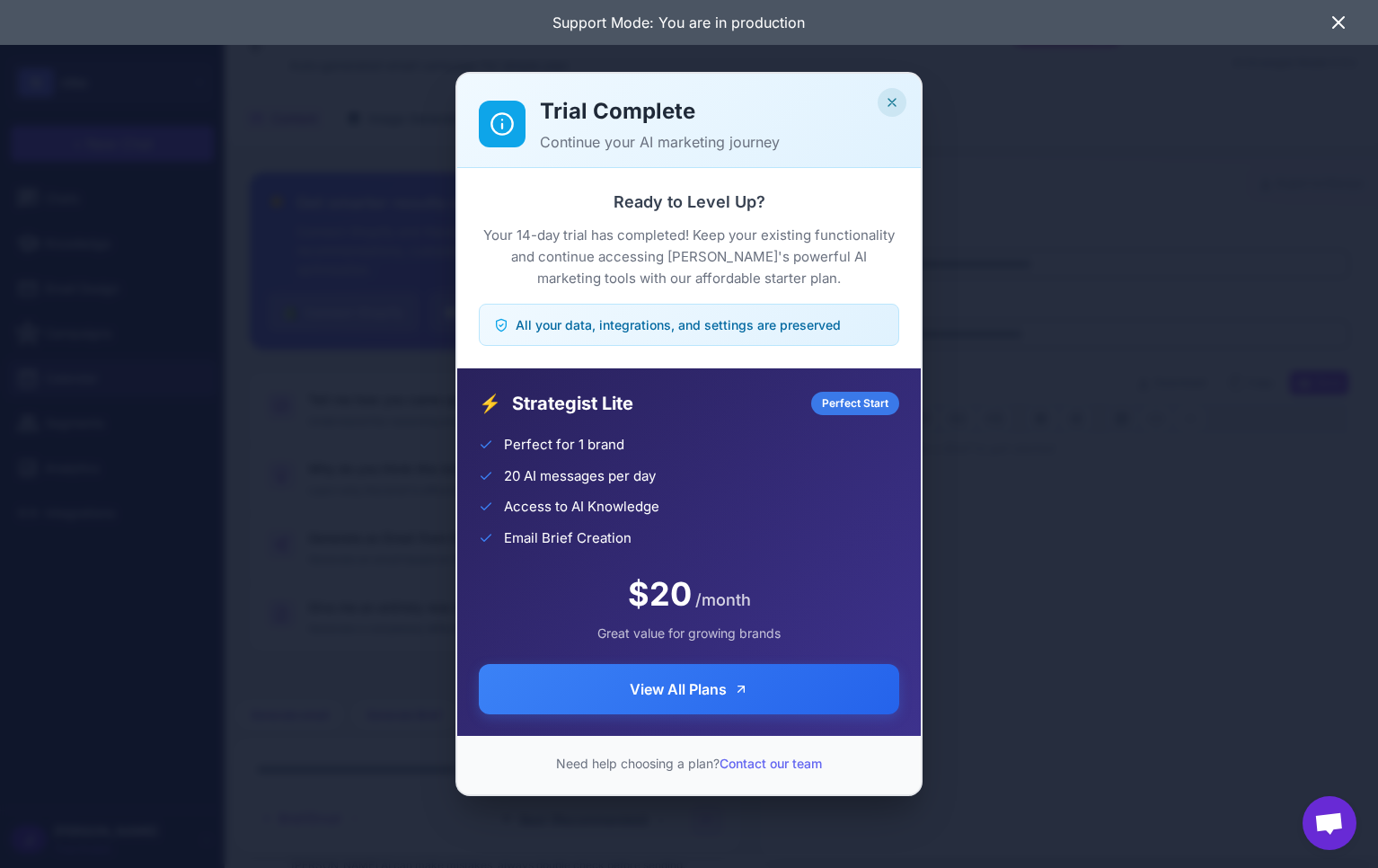
click at [900, 100] on button "Close" at bounding box center [891, 102] width 28 height 28
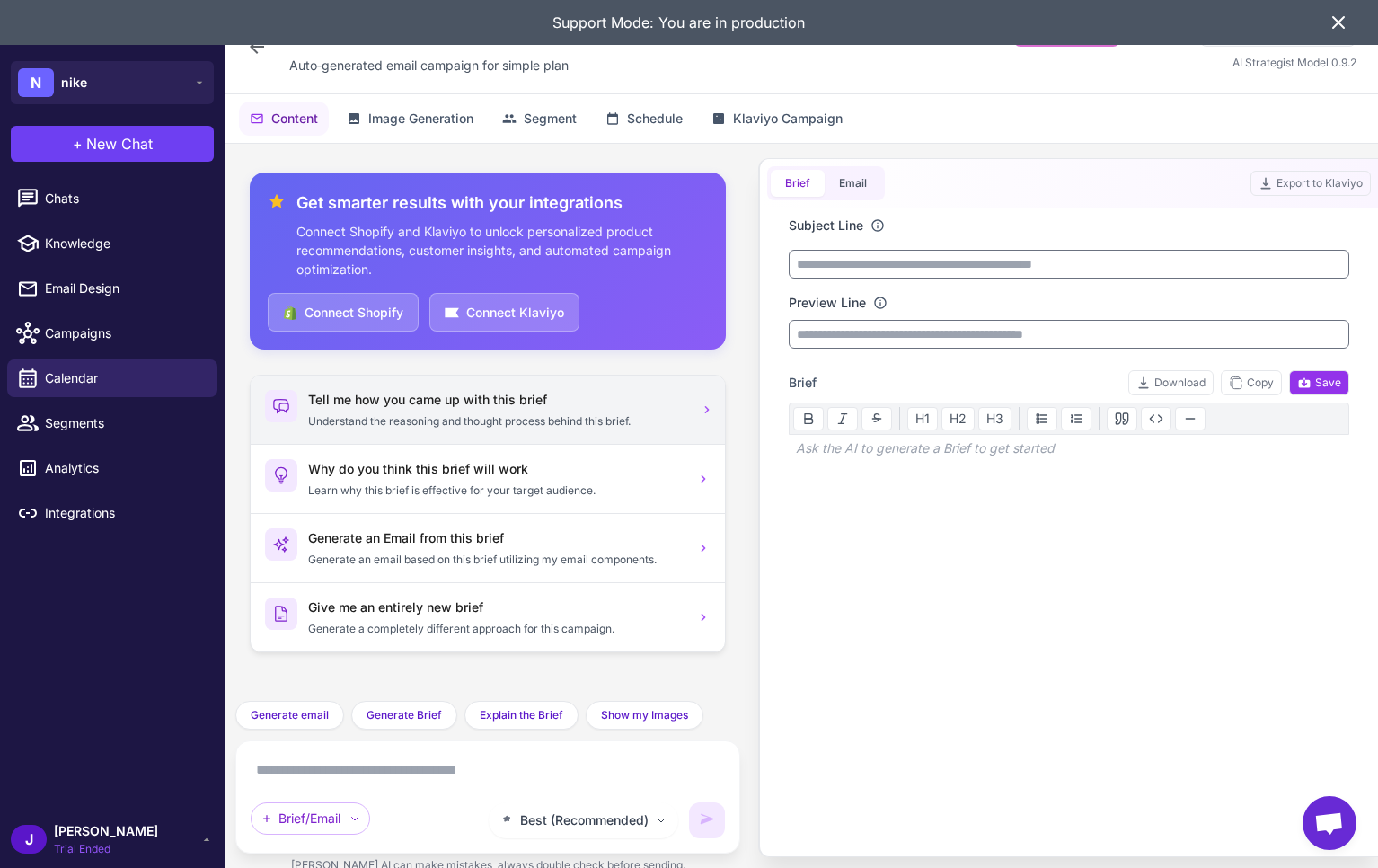
click at [400, 411] on div "Tell me how you came up with this brief Understand the reasoning and thought pr…" at bounding box center [496, 409] width 378 height 39
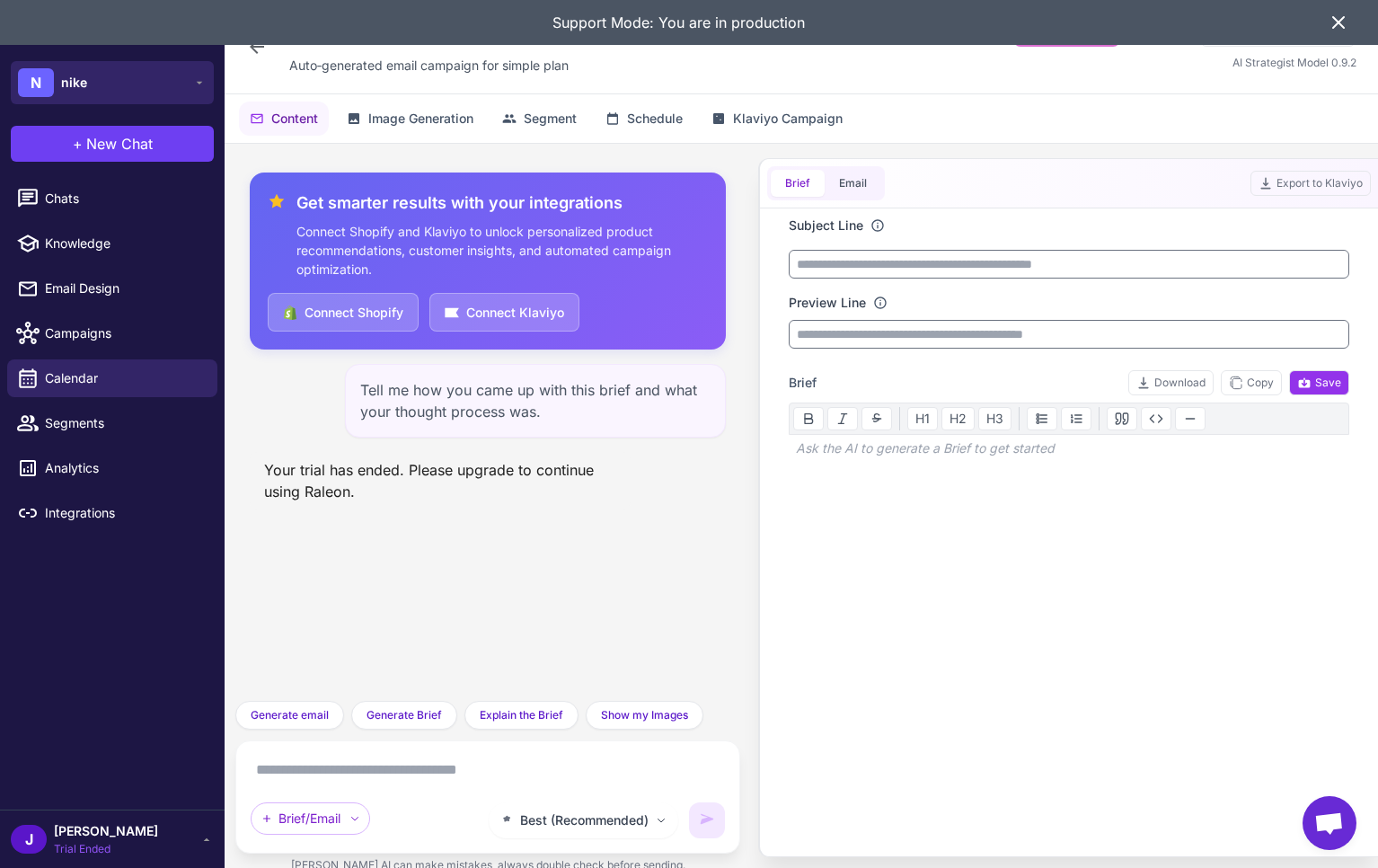
click at [141, 75] on button "N nike" at bounding box center [112, 83] width 203 height 43
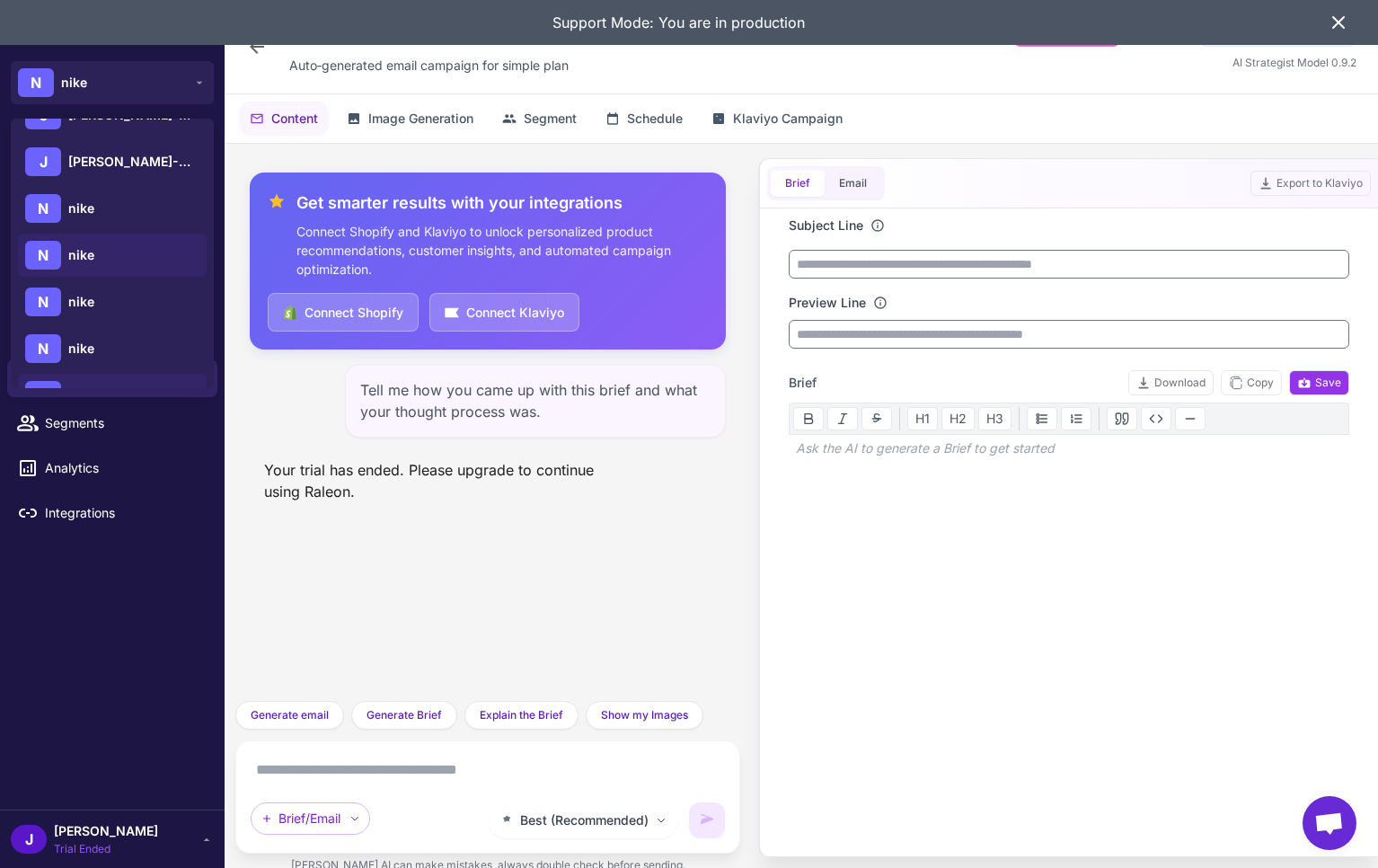
scroll to position [787, 0]
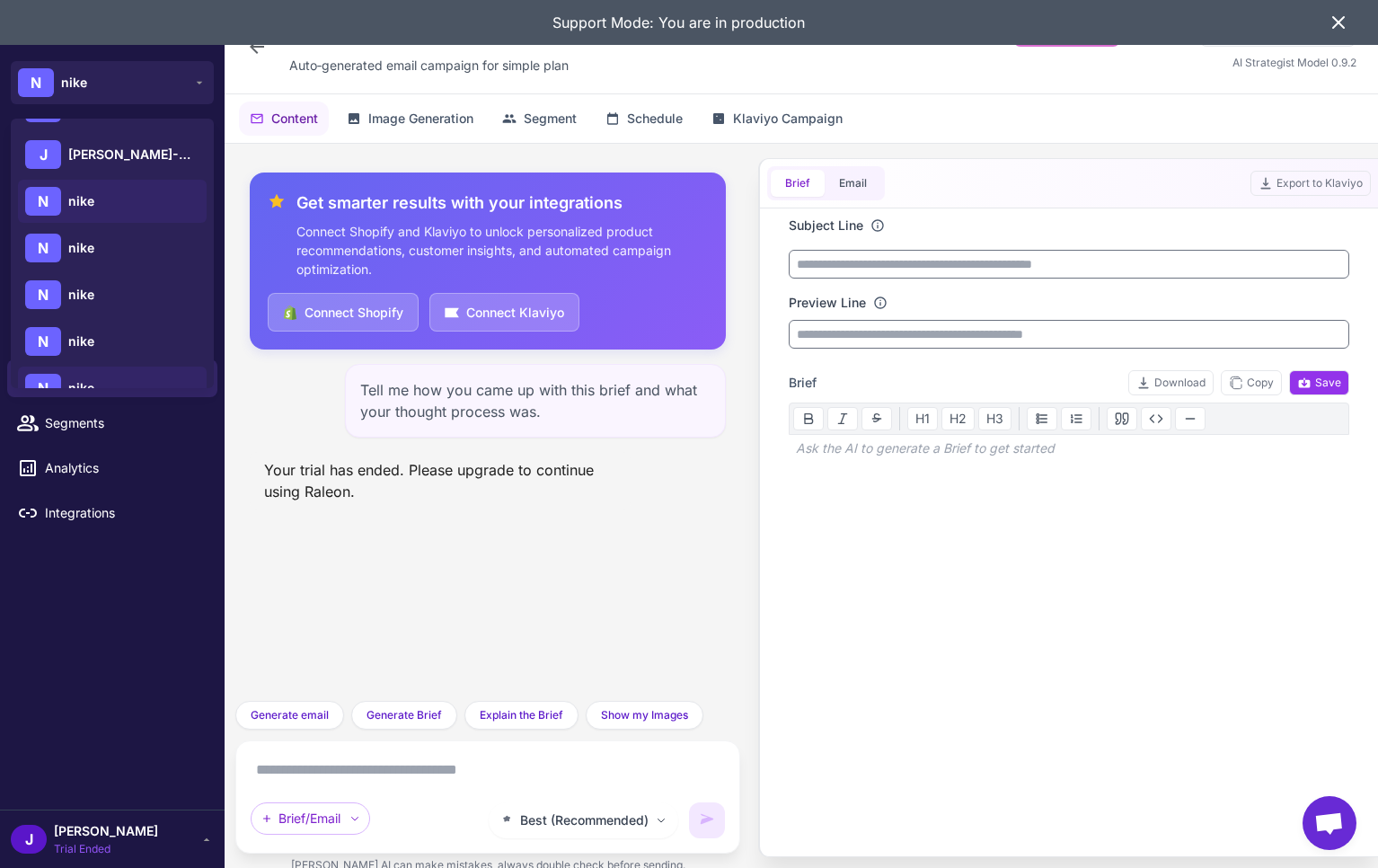
click at [102, 195] on div "N nike" at bounding box center [112, 201] width 188 height 43
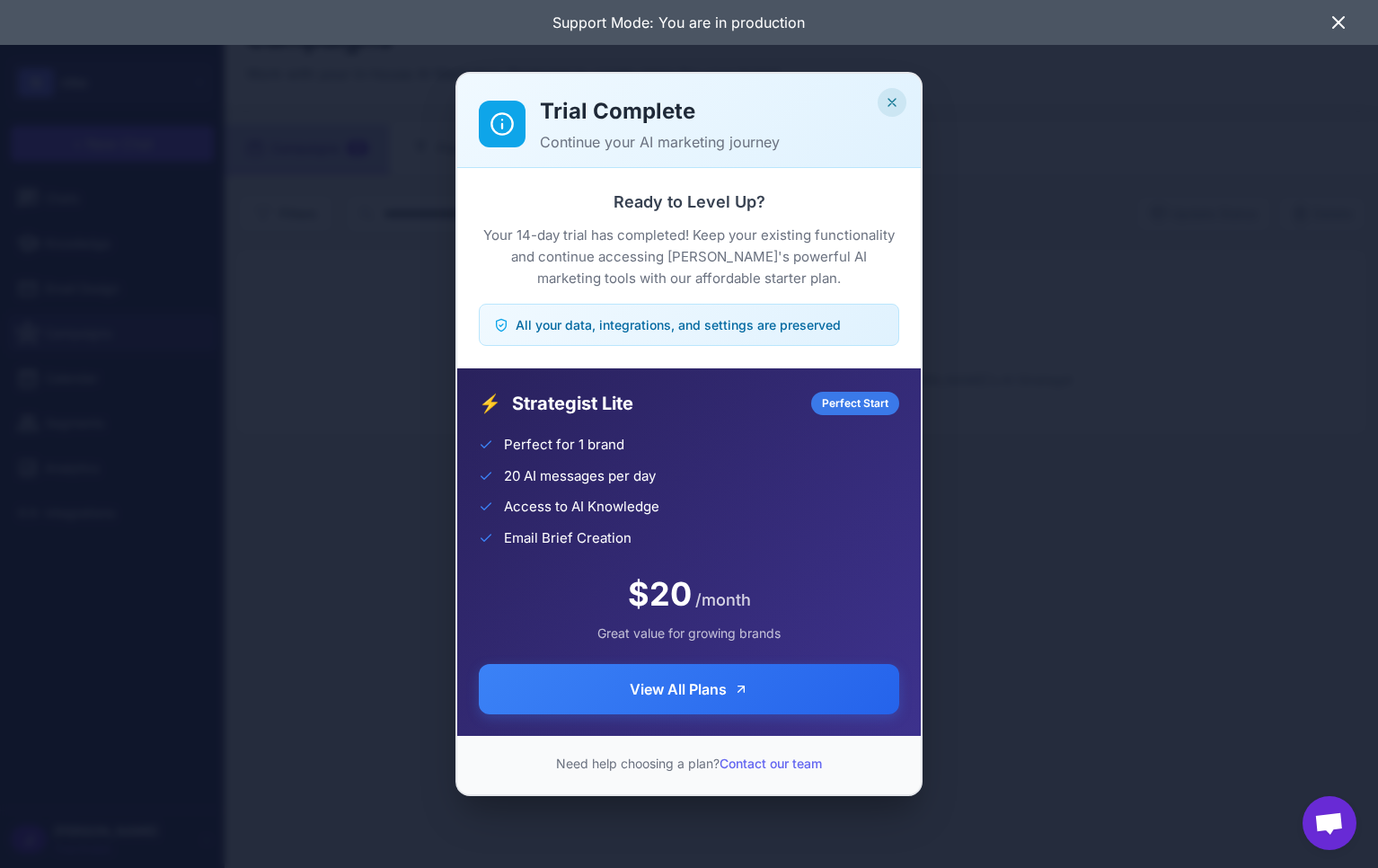
click at [887, 97] on icon "Close" at bounding box center [892, 103] width 15 height 15
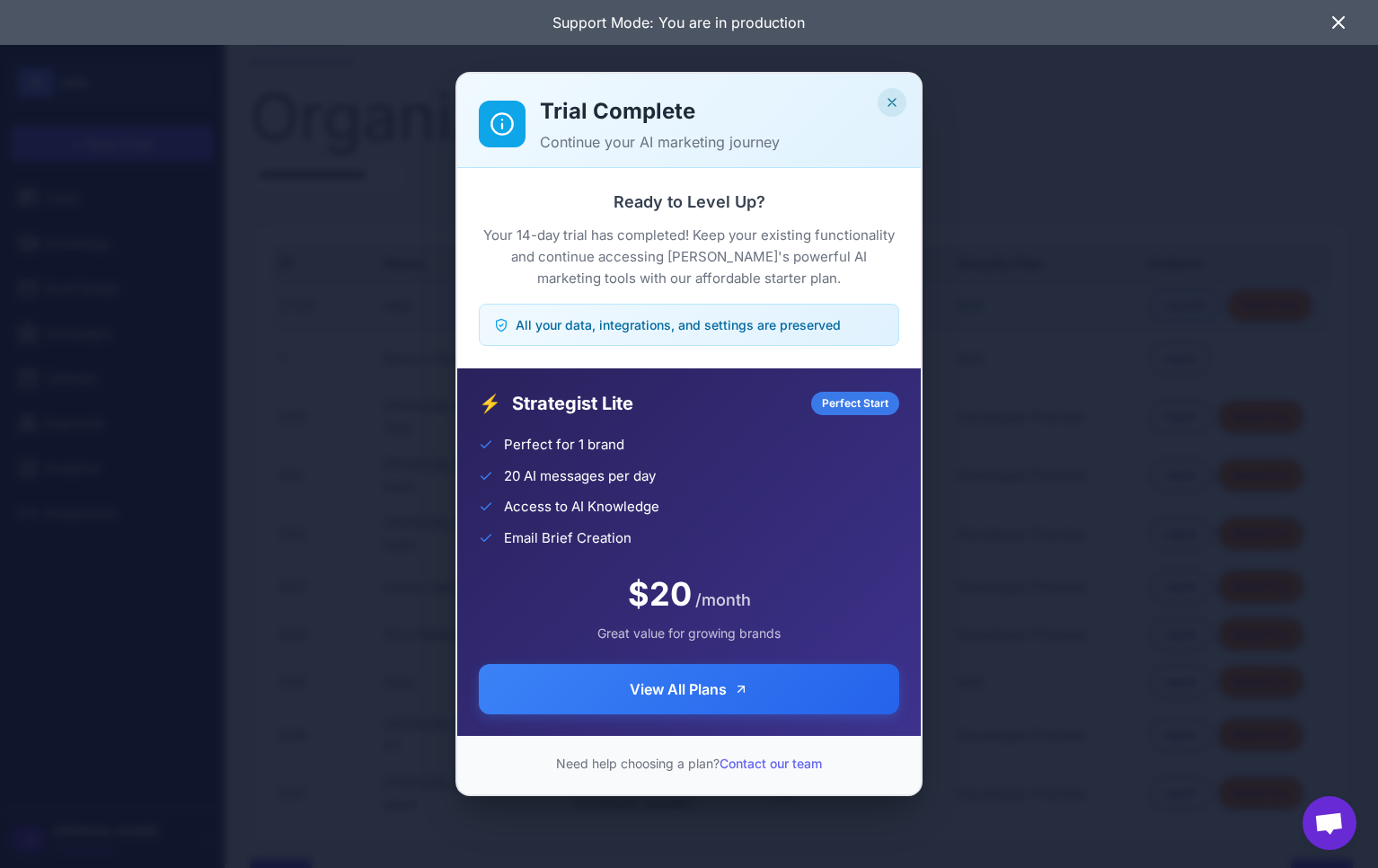
click at [884, 93] on button "Close" at bounding box center [891, 102] width 28 height 28
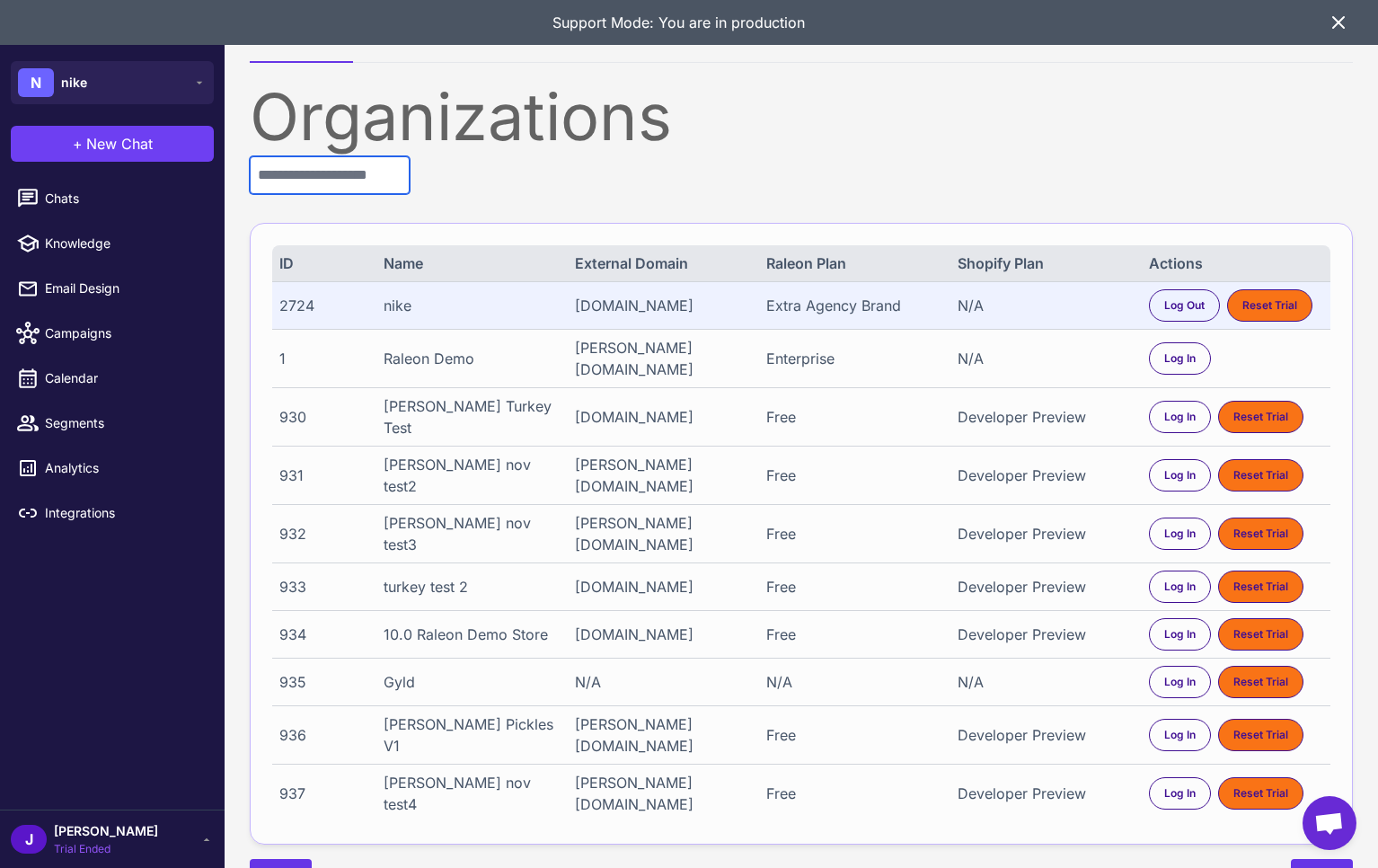
click at [330, 156] on input "text" at bounding box center [330, 175] width 160 height 38
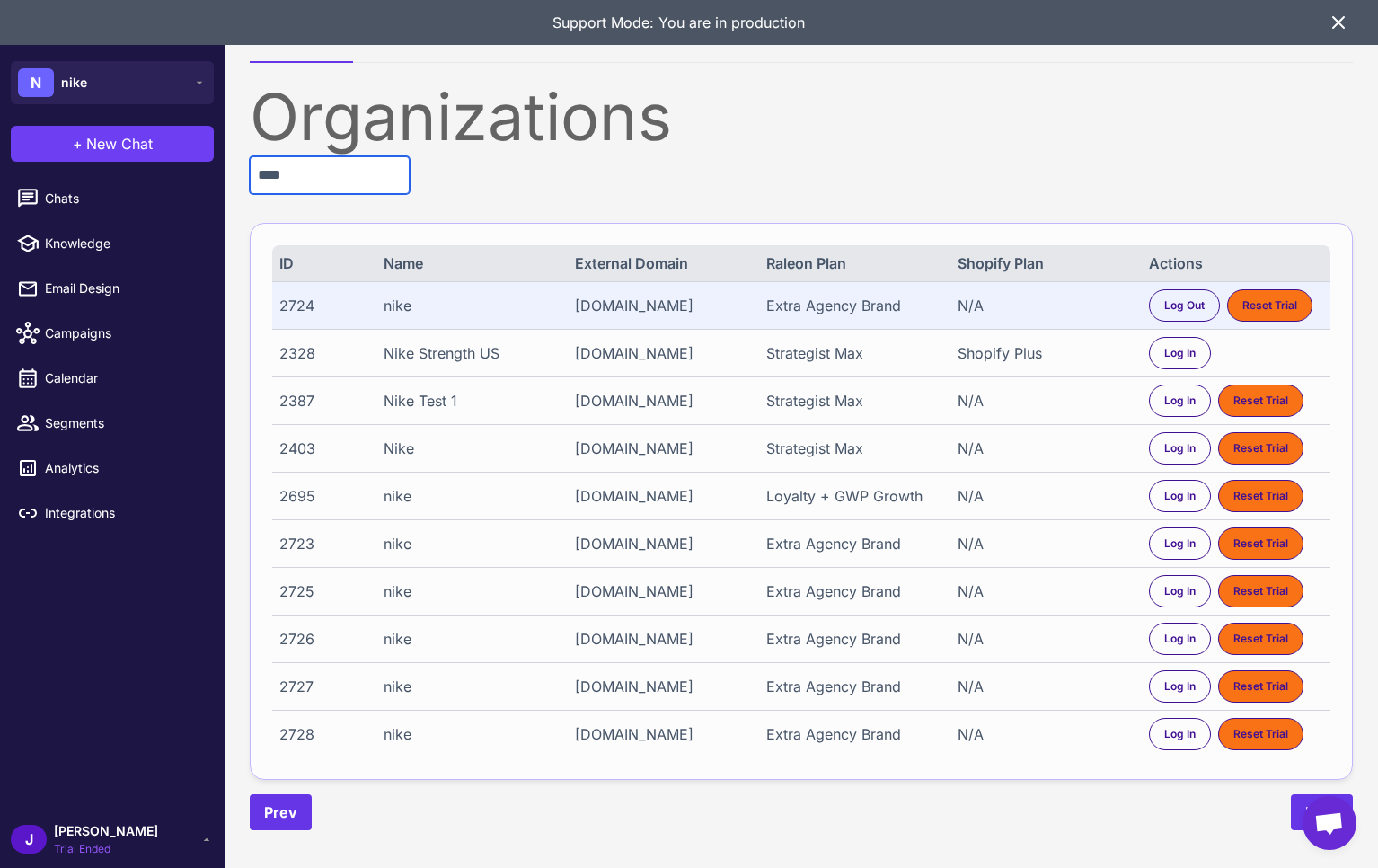
type input "****"
click at [429, 404] on div "Nike Test 1" at bounding box center [471, 400] width 175 height 21
click at [385, 298] on div "nike" at bounding box center [471, 305] width 175 height 21
click at [385, 299] on div "nike" at bounding box center [471, 305] width 175 height 21
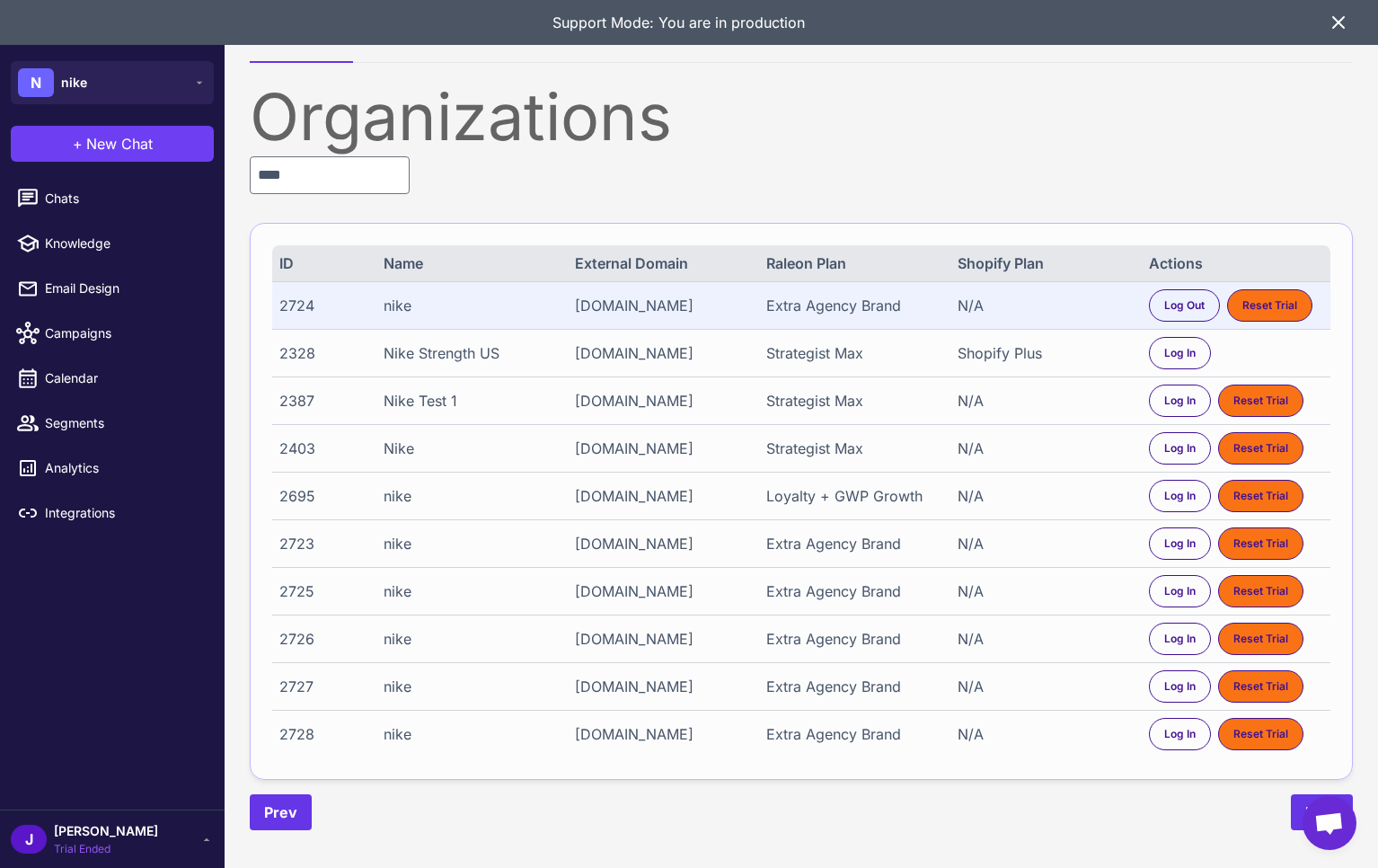
click at [400, 444] on div "Nike" at bounding box center [471, 447] width 175 height 21
click at [785, 507] on div "2695 nike [DOMAIN_NAME] Loyalty + GWP Growth N/A Log In Reset Trial" at bounding box center [801, 495] width 1058 height 48
click at [784, 507] on div "2695 nike [DOMAIN_NAME] Loyalty + GWP Growth N/A Log In Reset Trial" at bounding box center [801, 495] width 1058 height 48
click at [785, 452] on div "Strategist Max" at bounding box center [853, 447] width 175 height 21
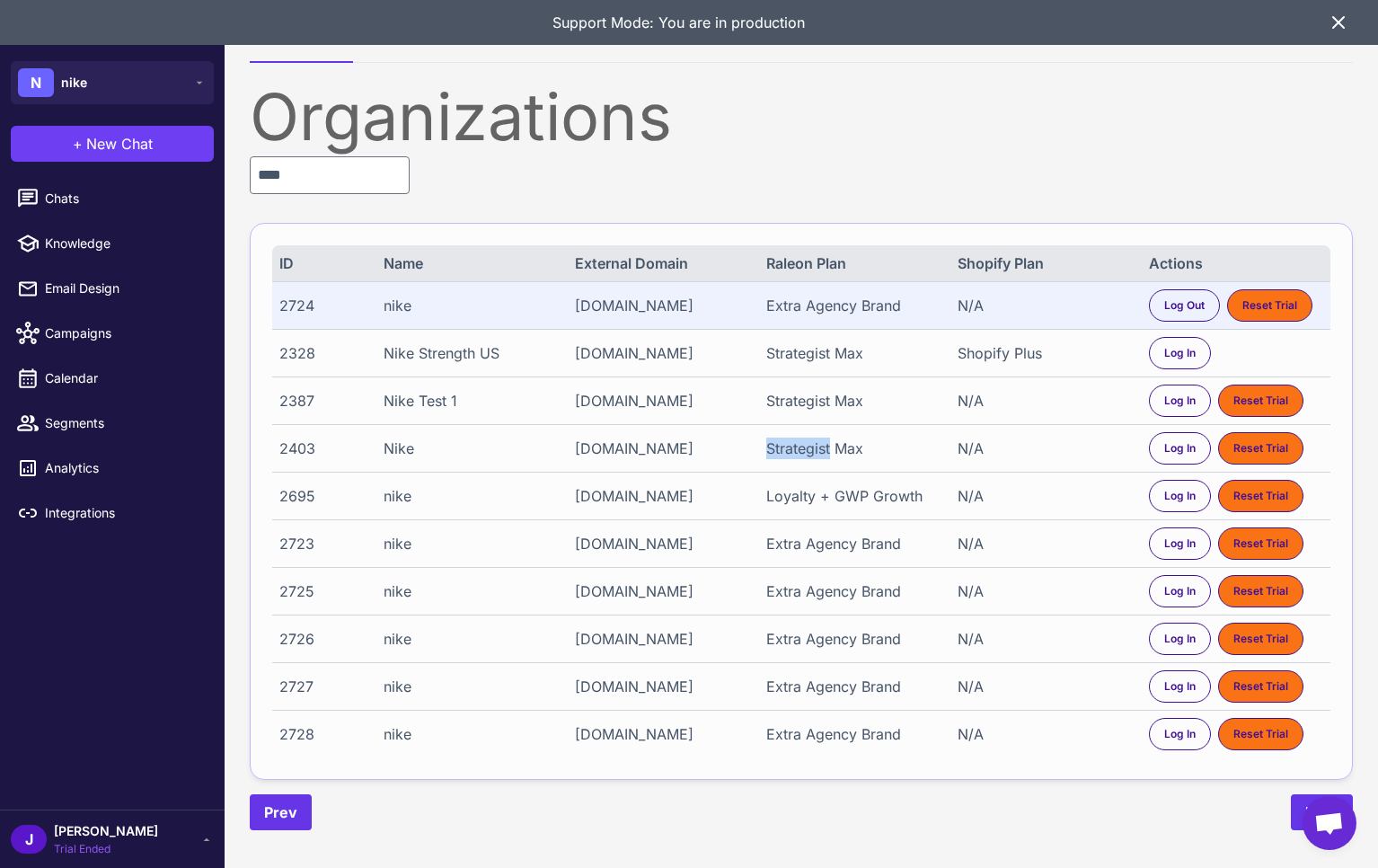
click at [785, 452] on div "Strategist Max" at bounding box center [853, 447] width 175 height 21
click at [1175, 451] on span "Log In" at bounding box center [1180, 448] width 31 height 17
